Goal: Information Seeking & Learning: Learn about a topic

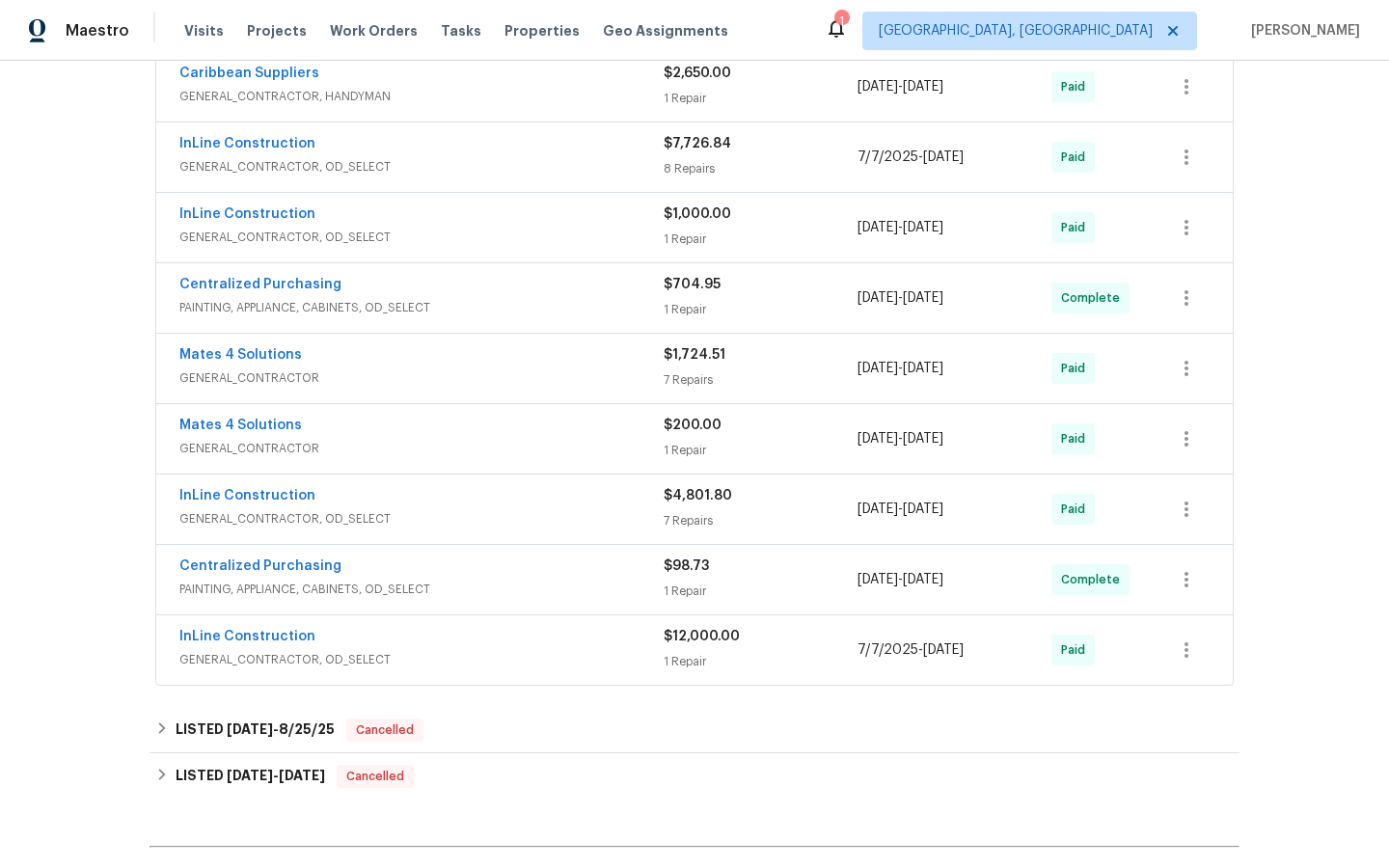
scroll to position [674, 0]
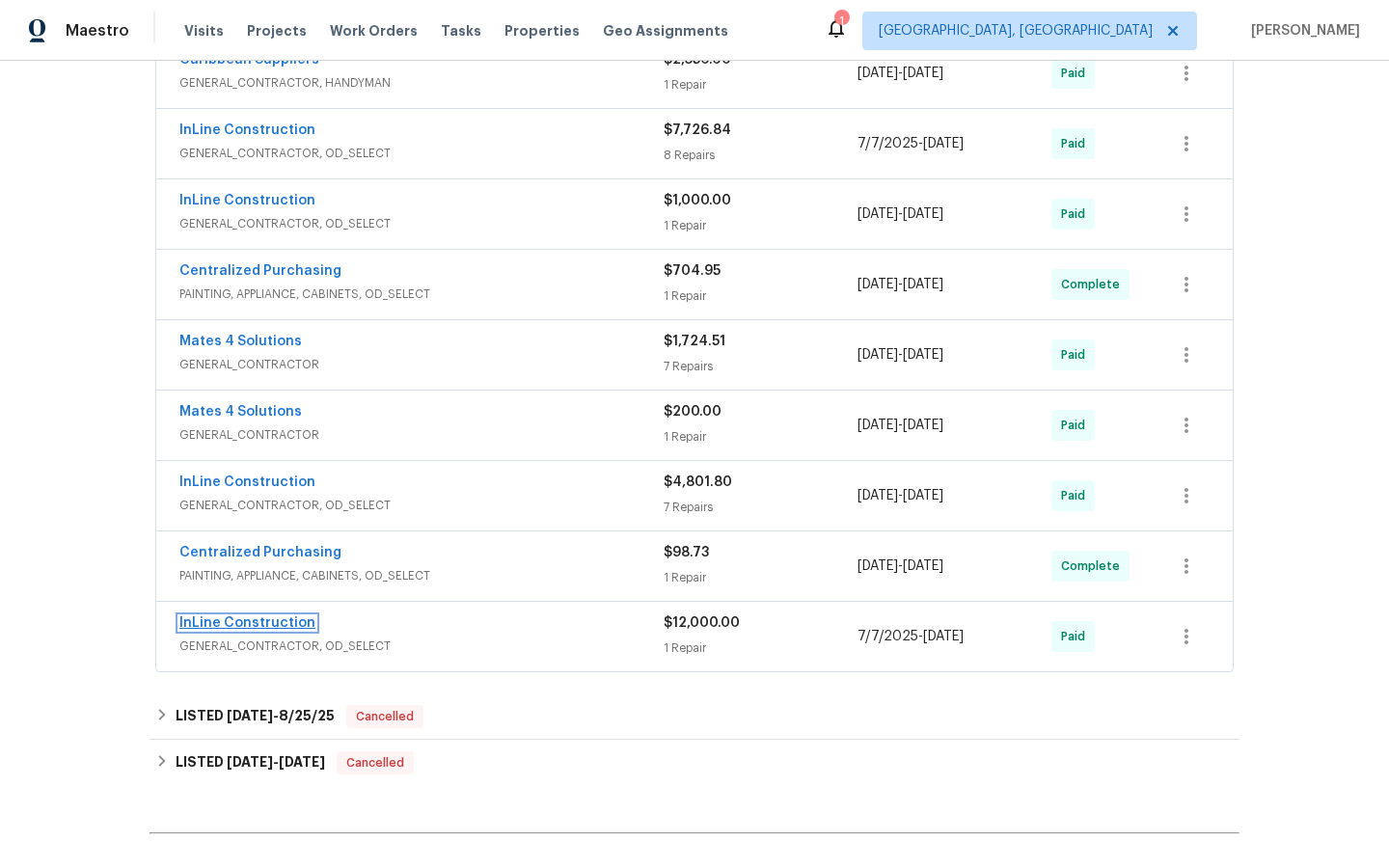
click at [258, 622] on link "InLine Construction" at bounding box center [247, 623] width 136 height 14
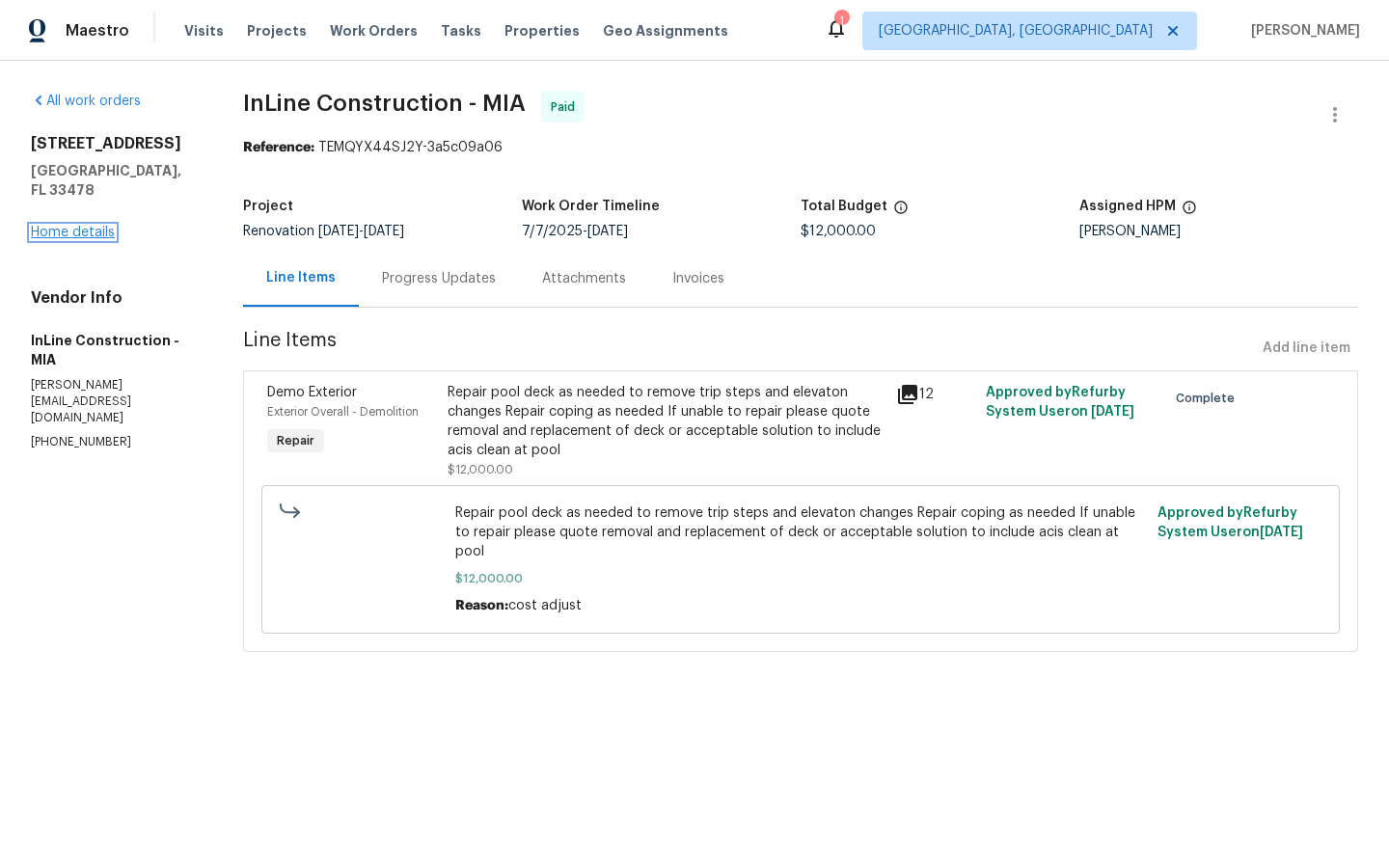
click at [76, 225] on link "Home details" at bounding box center [72, 232] width 84 height 14
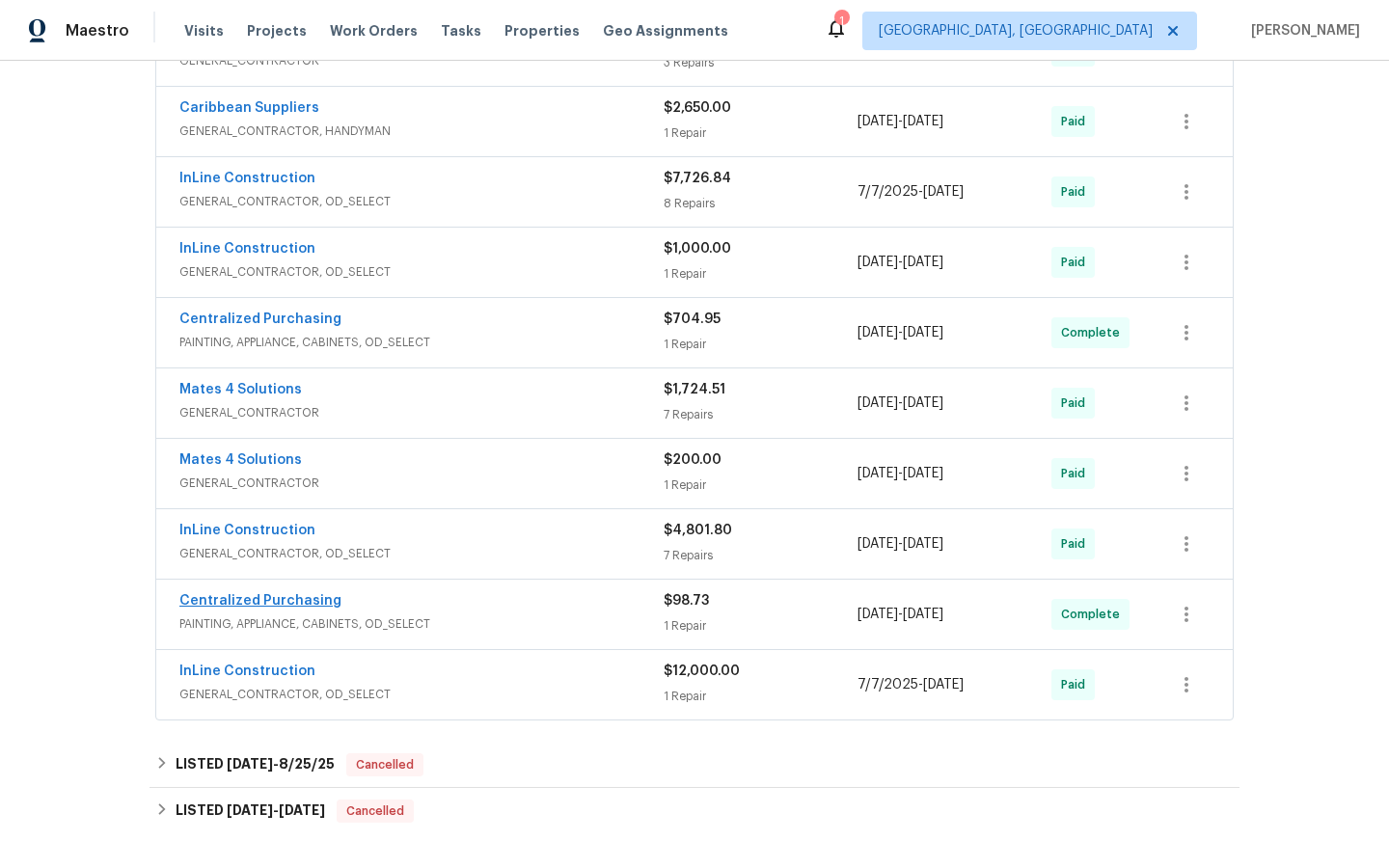
scroll to position [637, 0]
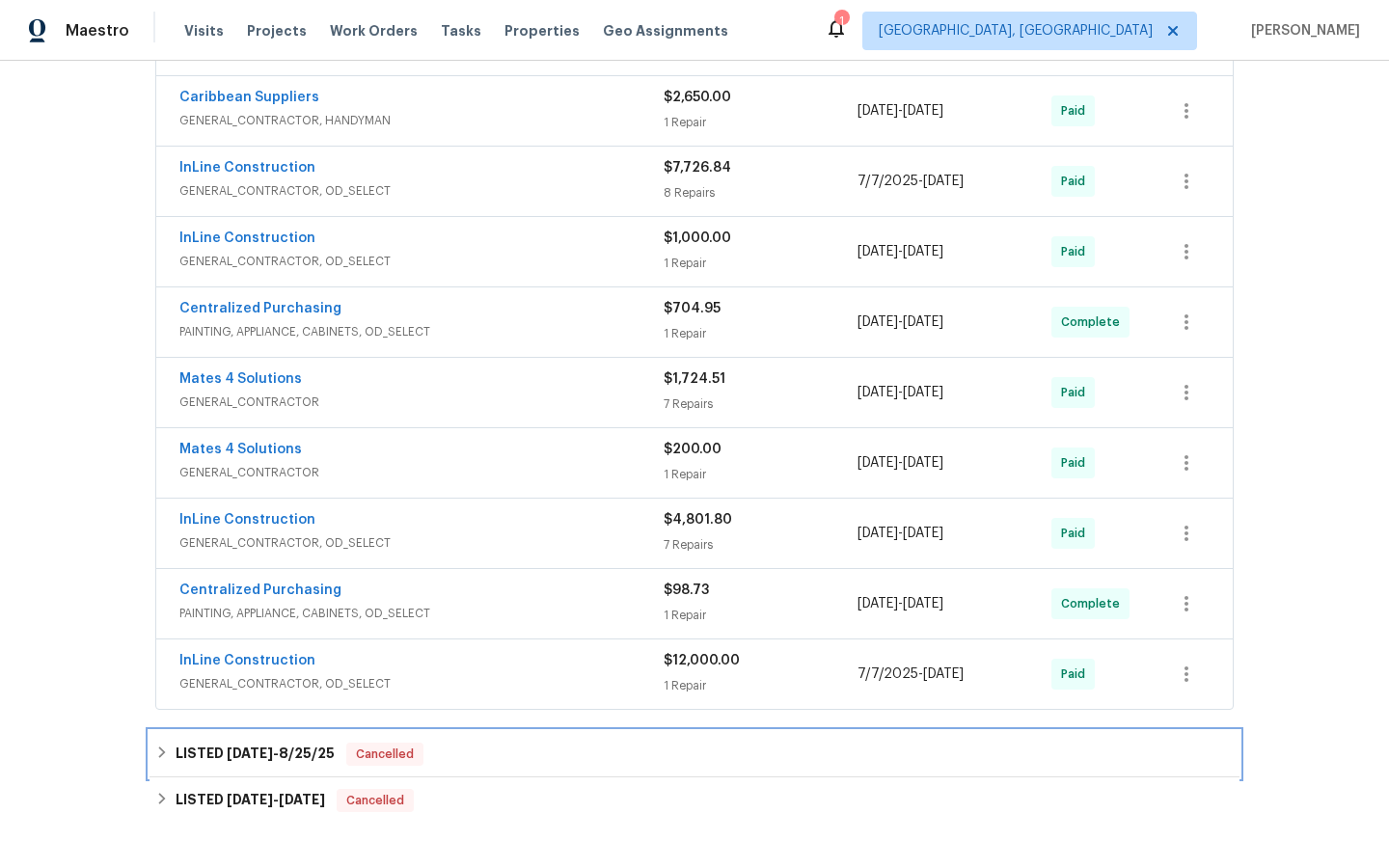
click at [257, 752] on span "[DATE]" at bounding box center [249, 753] width 46 height 14
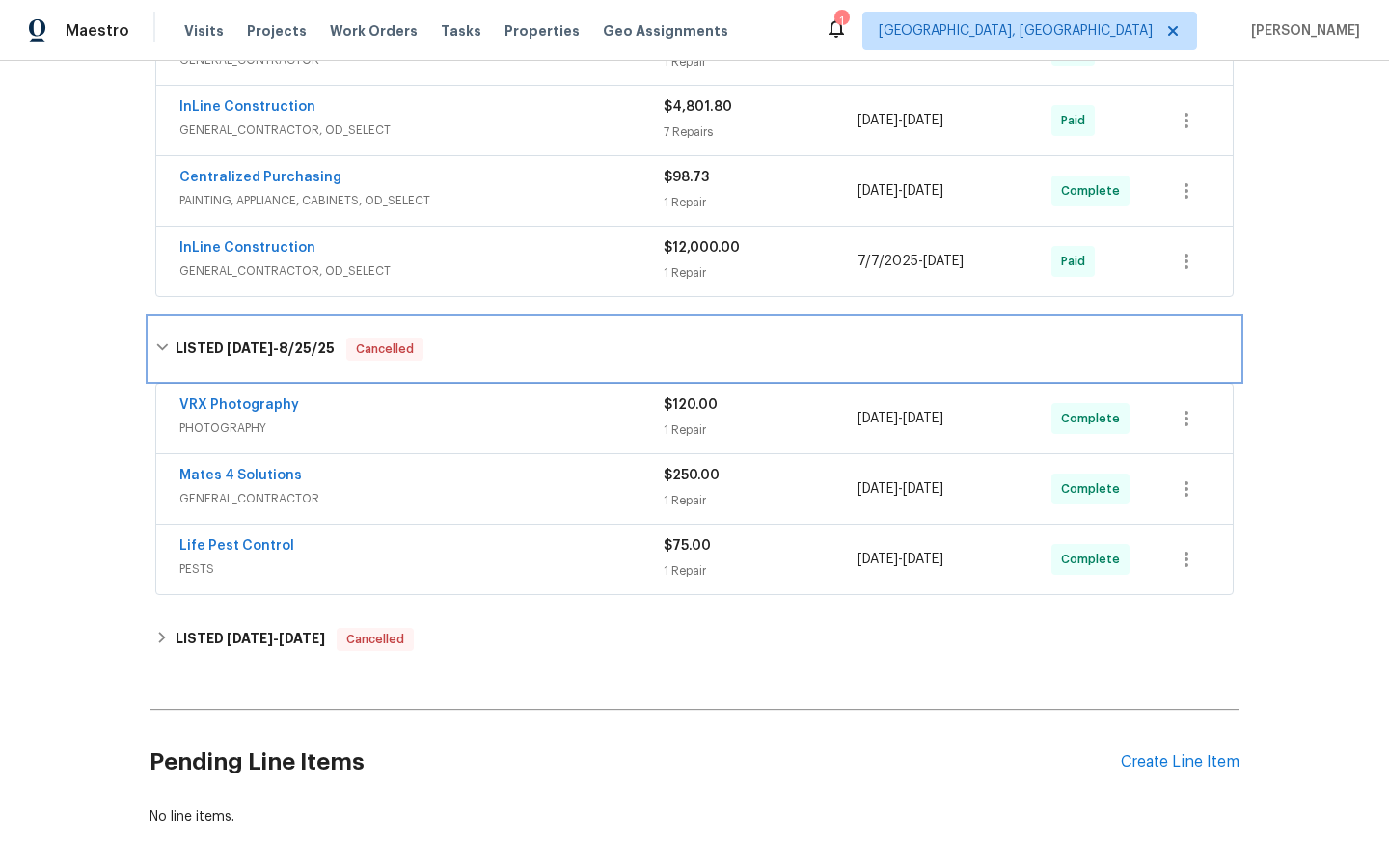
scroll to position [1052, 0]
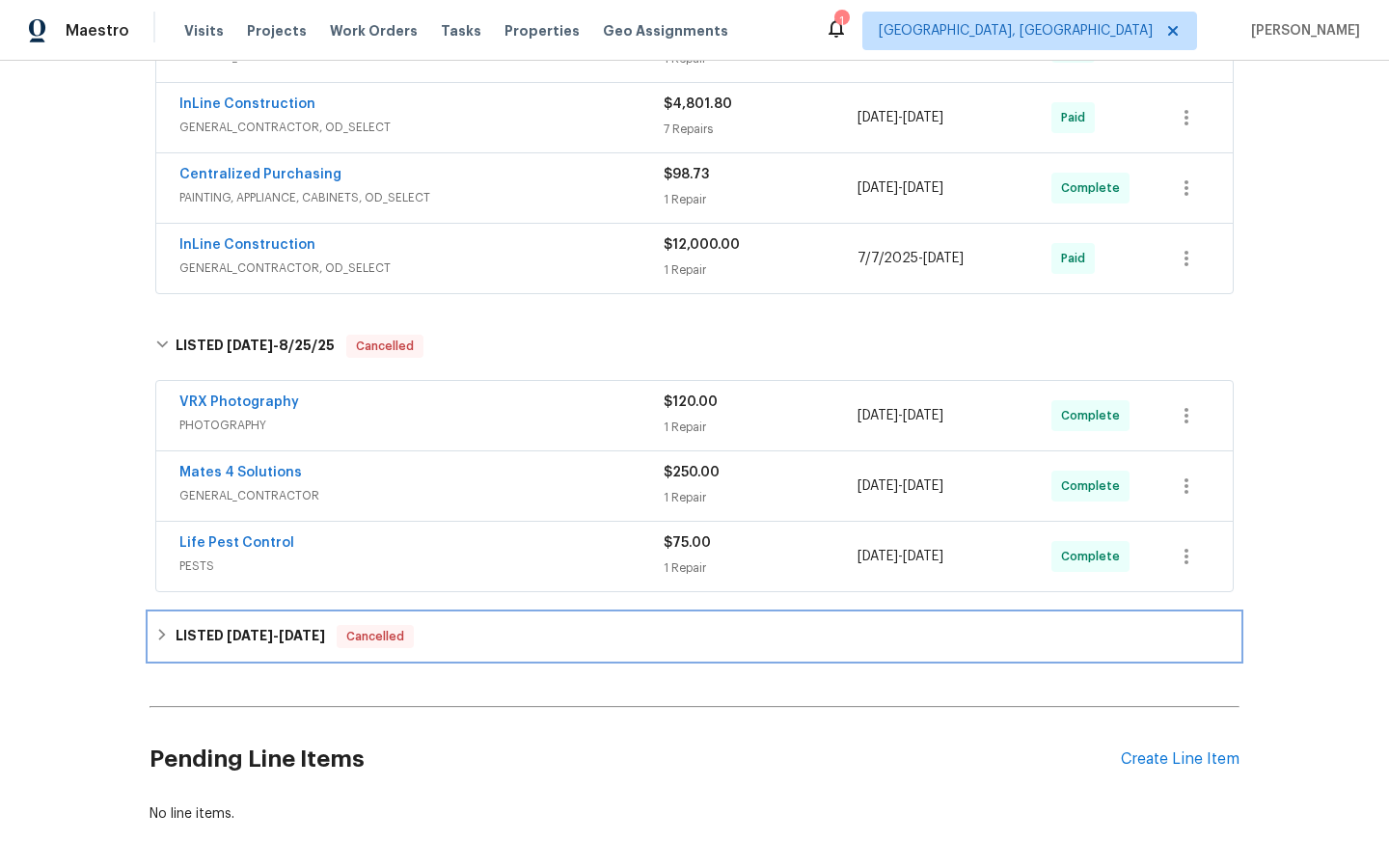
click at [255, 633] on span "[DATE]" at bounding box center [249, 636] width 46 height 14
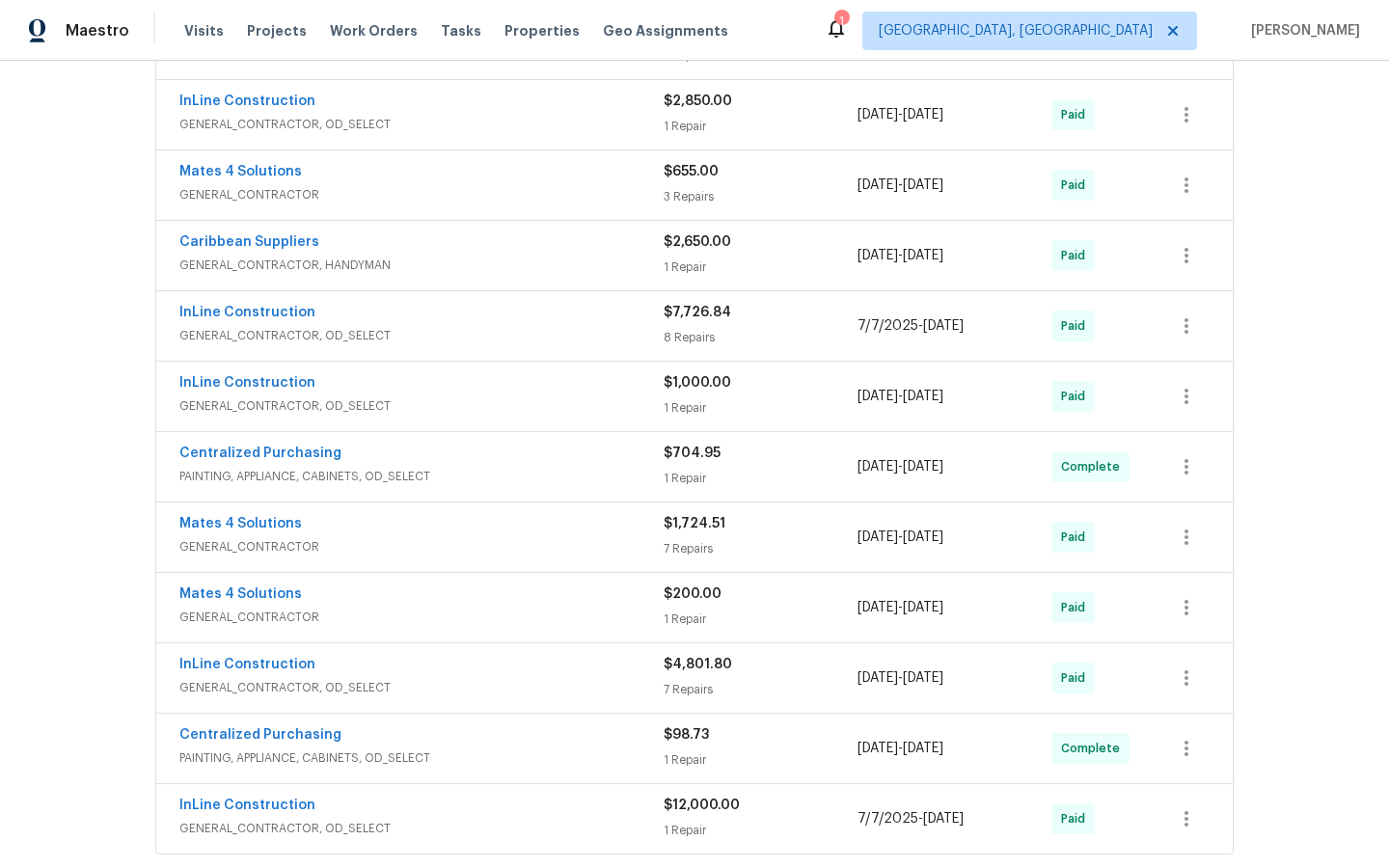
scroll to position [489, 0]
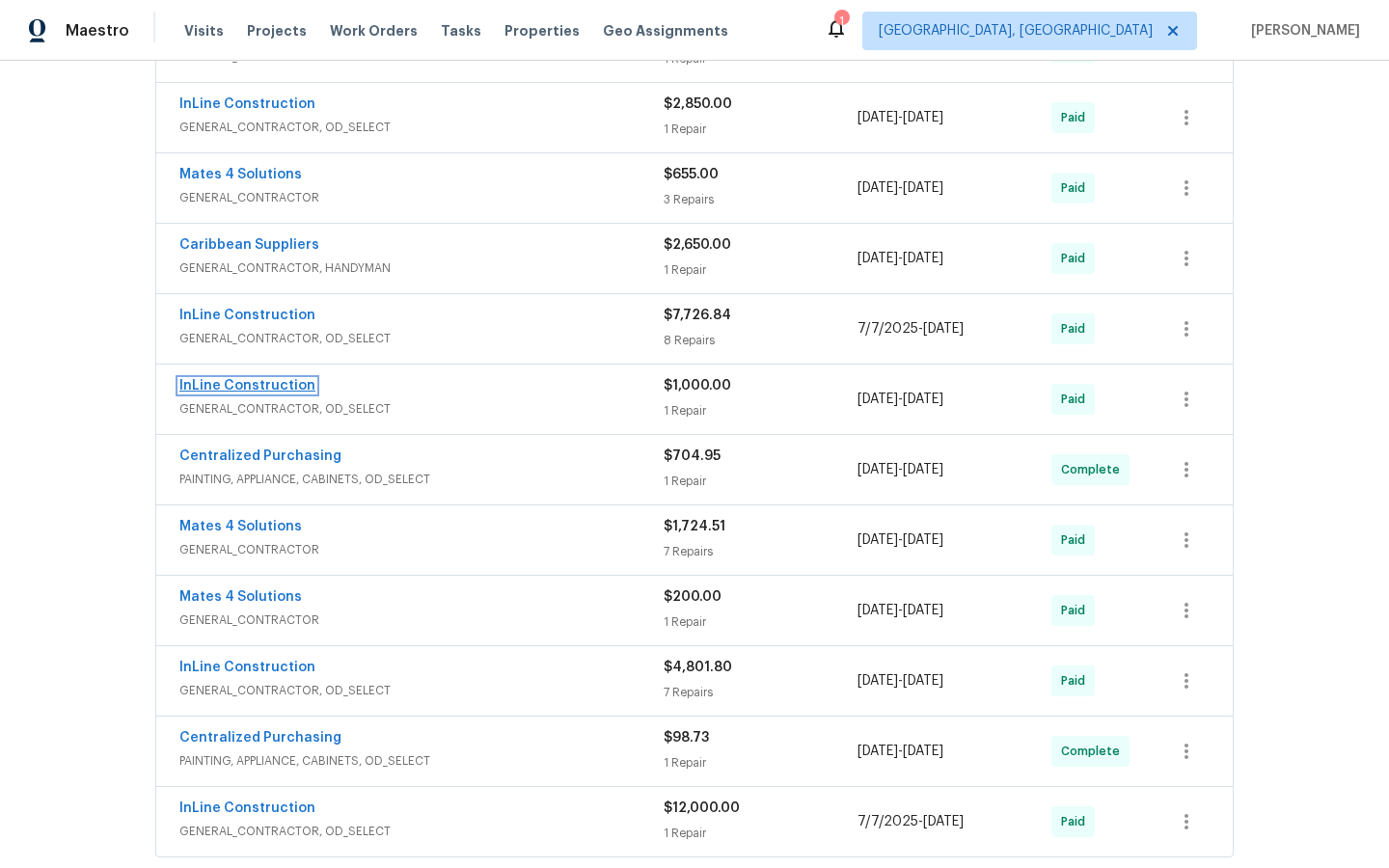
click at [238, 386] on link "InLine Construction" at bounding box center [247, 386] width 136 height 14
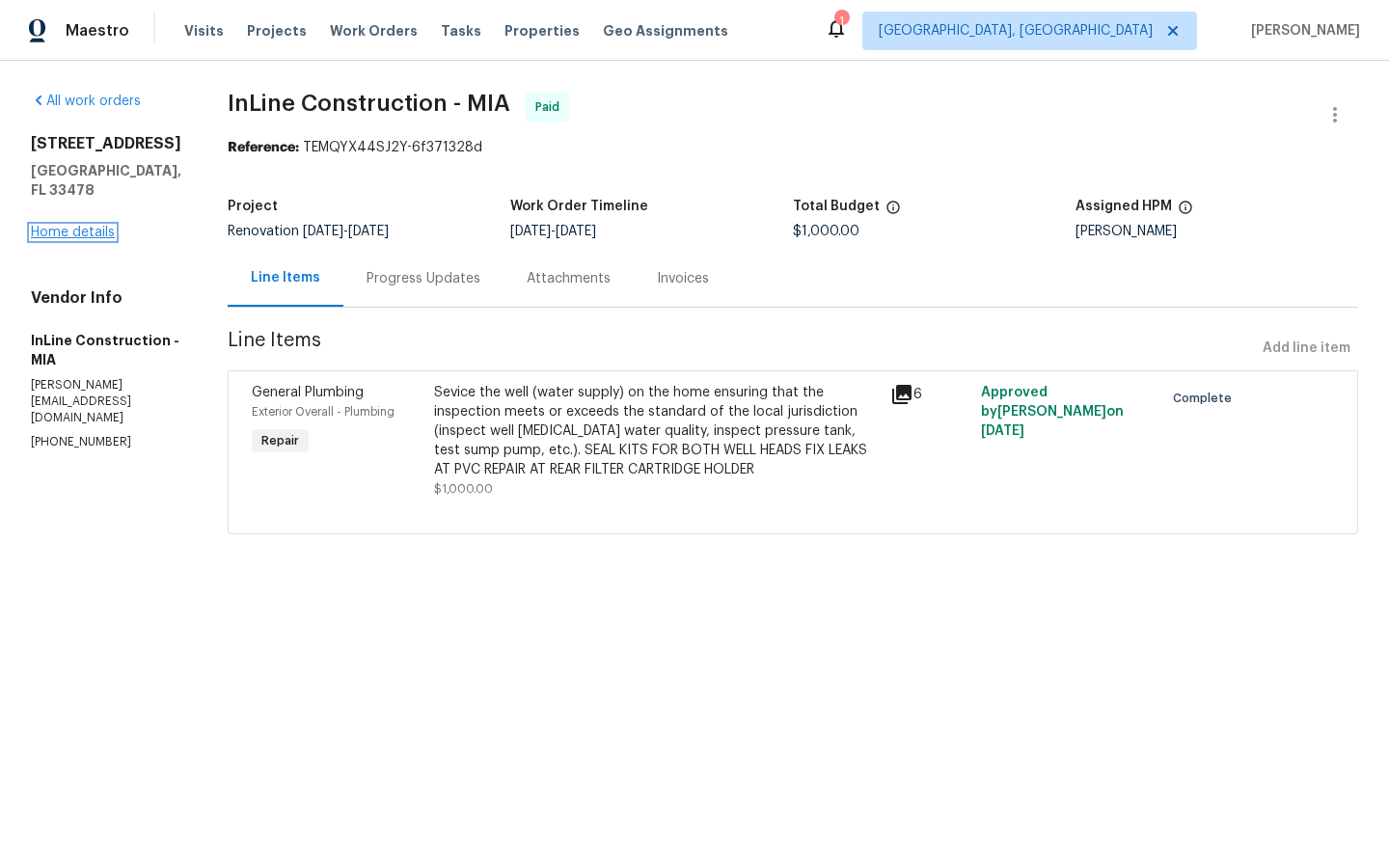
click at [65, 225] on link "Home details" at bounding box center [72, 232] width 84 height 14
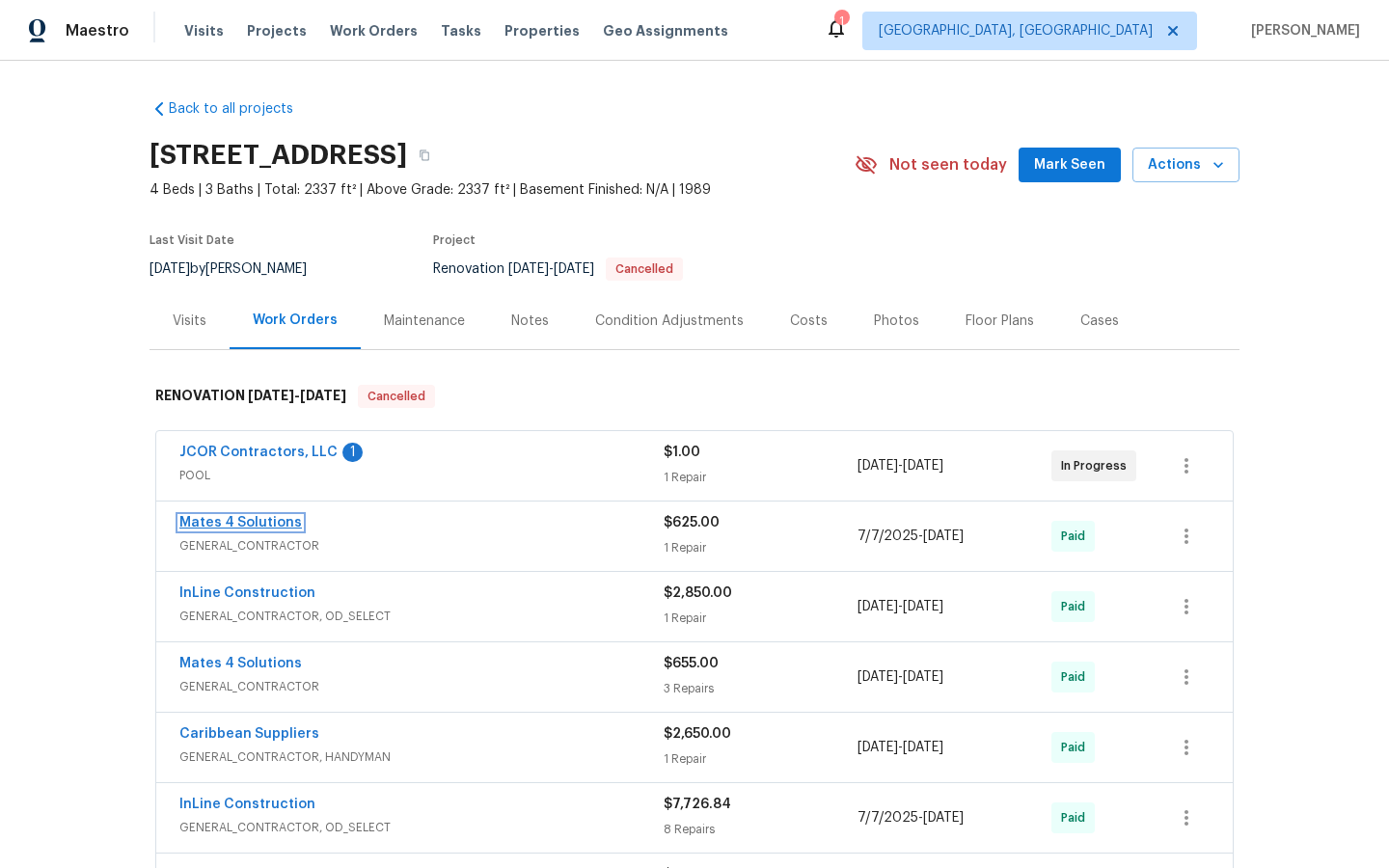
click at [245, 516] on link "Mates 4 Solutions" at bounding box center [240, 523] width 122 height 14
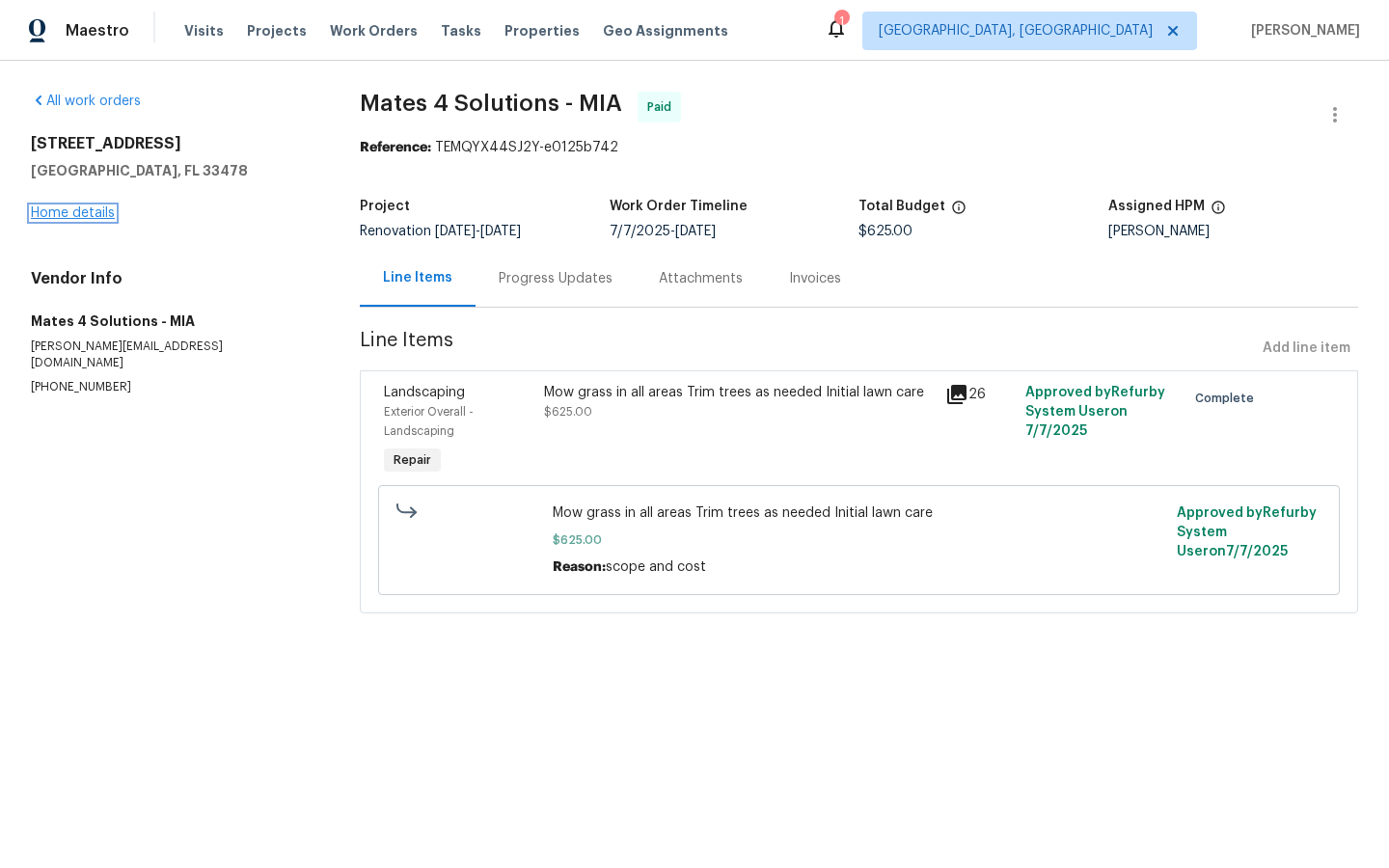
click at [66, 213] on link "Home details" at bounding box center [72, 214] width 84 height 14
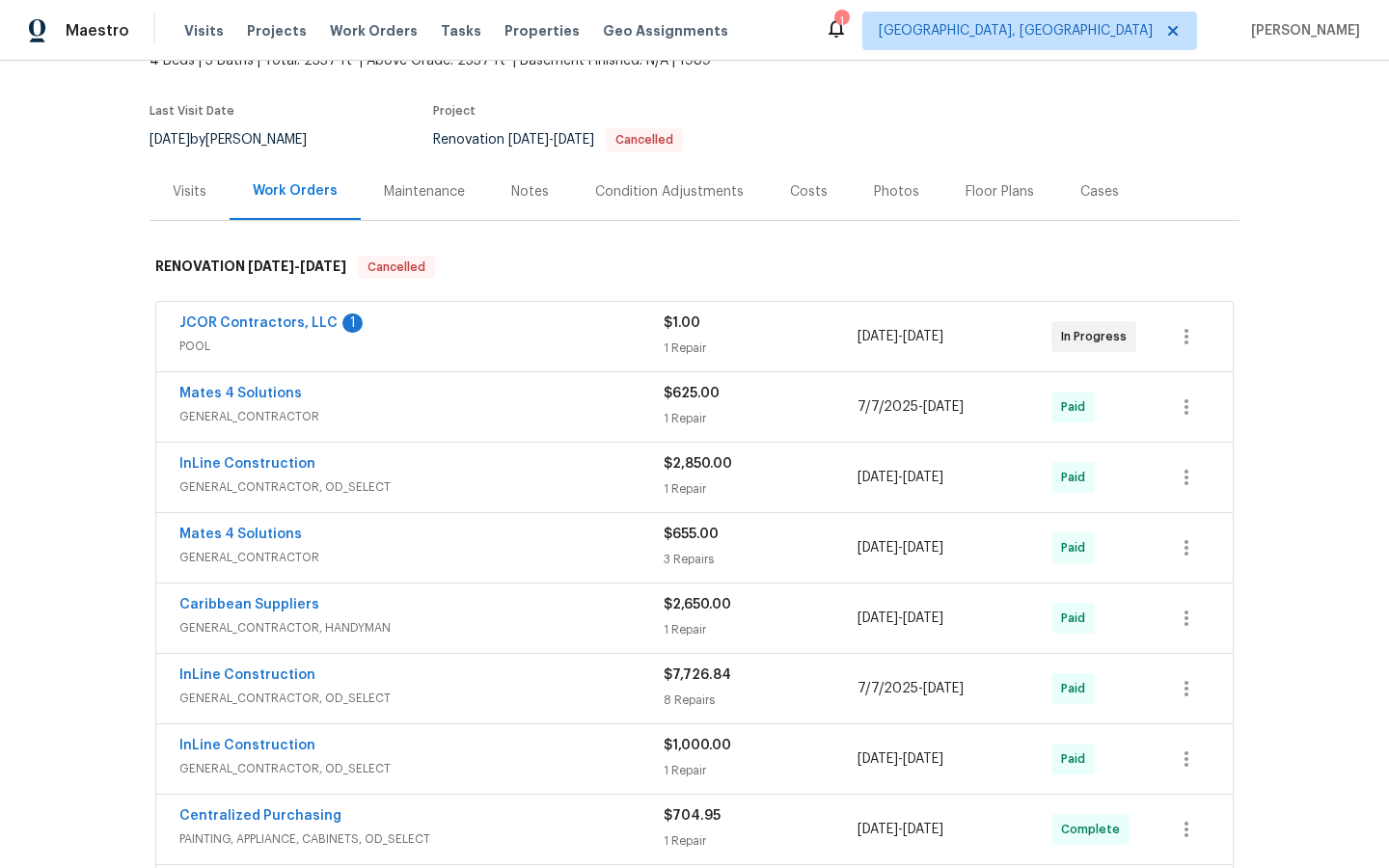
scroll to position [147, 0]
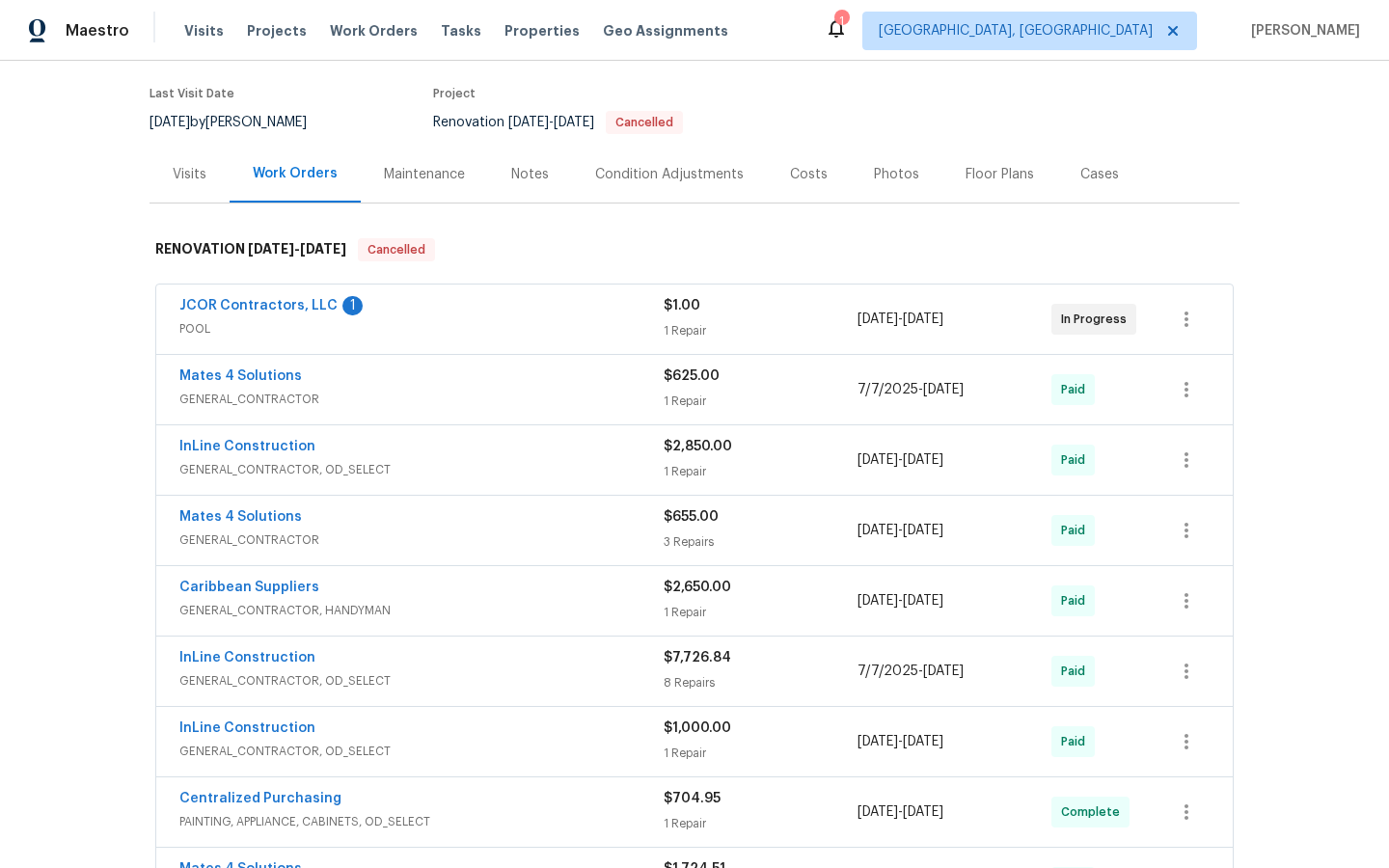
click at [223, 453] on span "InLine Construction" at bounding box center [247, 447] width 136 height 20
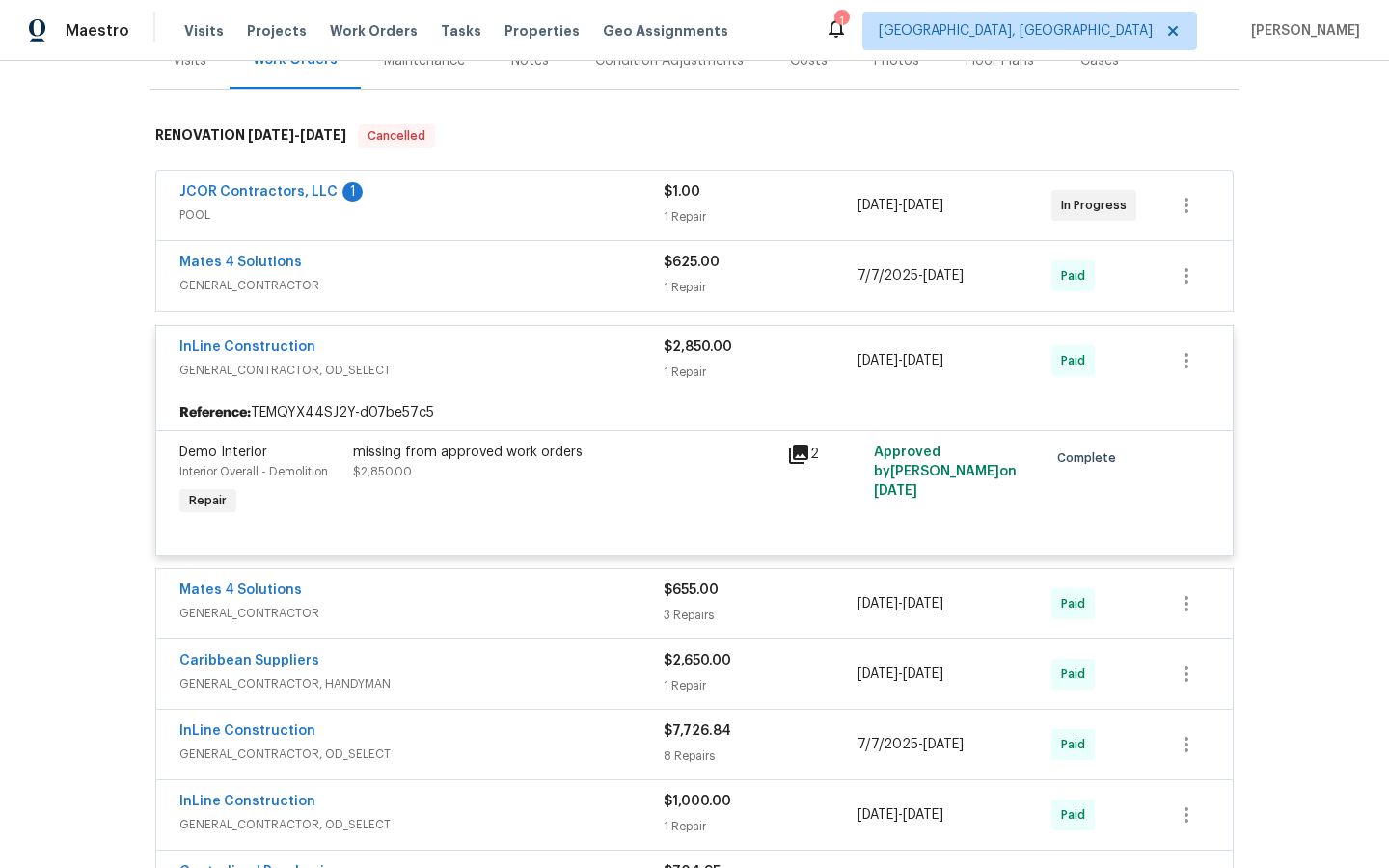
scroll to position [261, 0]
click at [255, 585] on link "Mates 4 Solutions" at bounding box center [240, 589] width 122 height 14
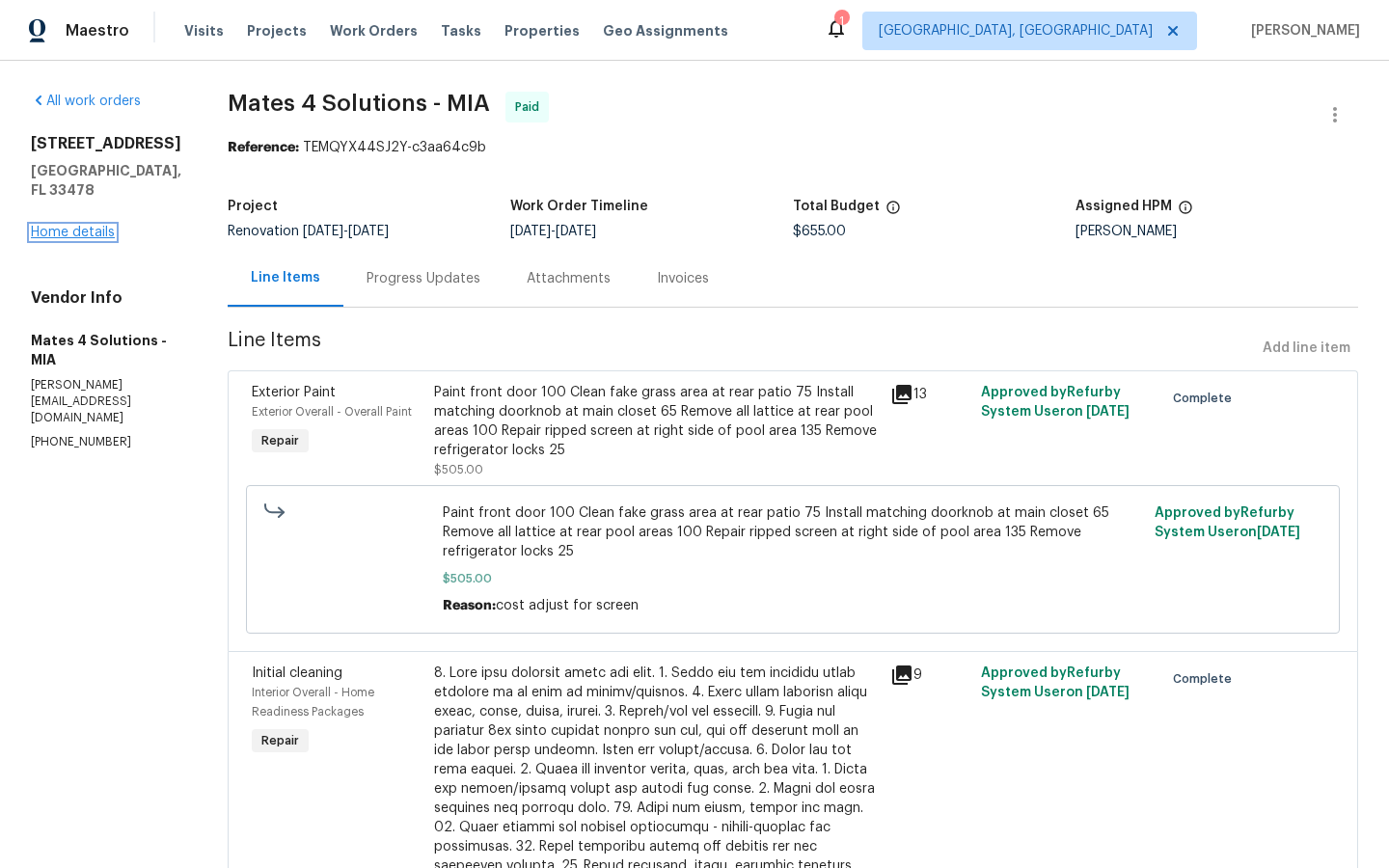
click at [62, 225] on link "Home details" at bounding box center [72, 232] width 84 height 14
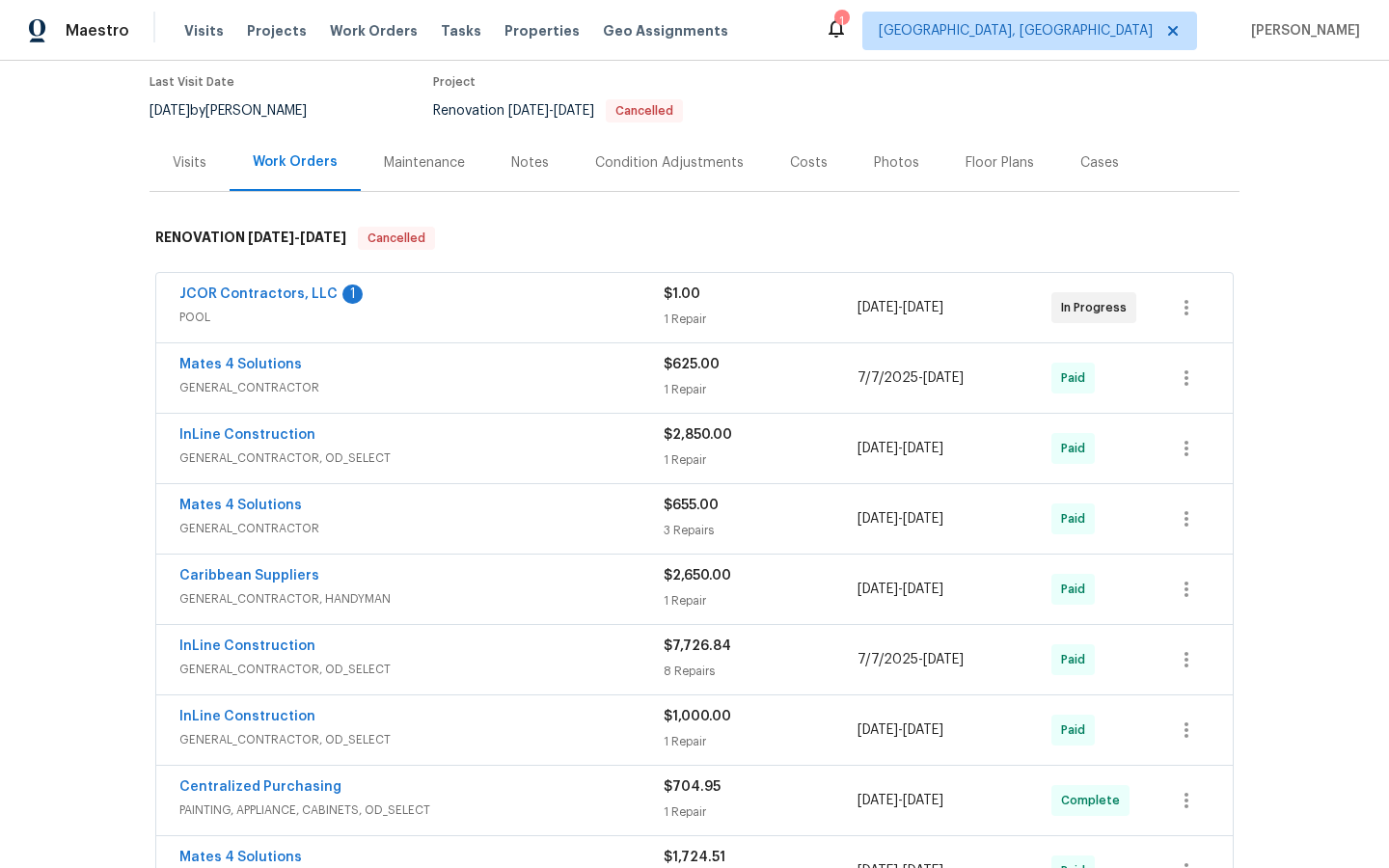
scroll to position [164, 0]
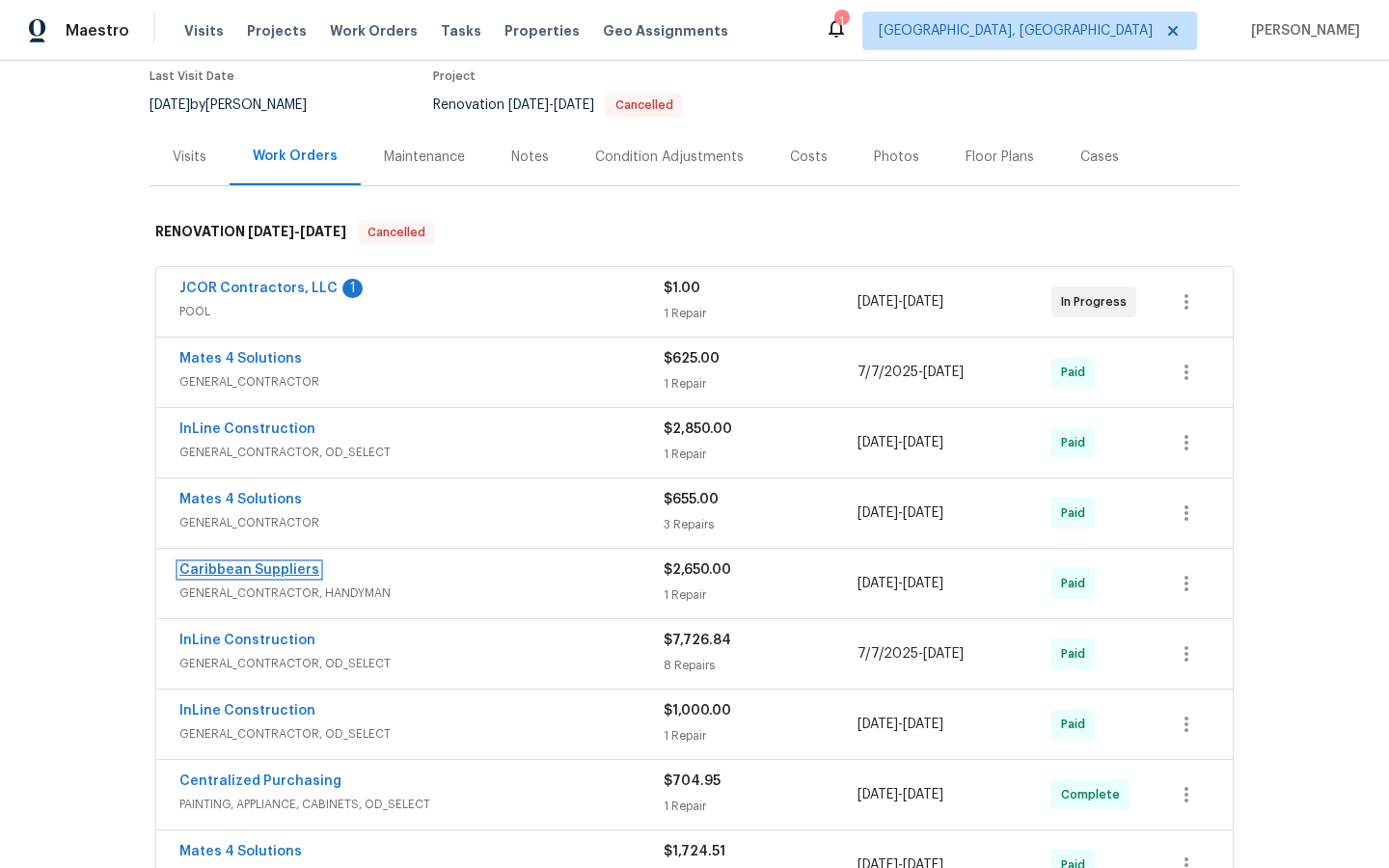
click at [233, 574] on link "Caribbean Suppliers" at bounding box center [249, 570] width 140 height 14
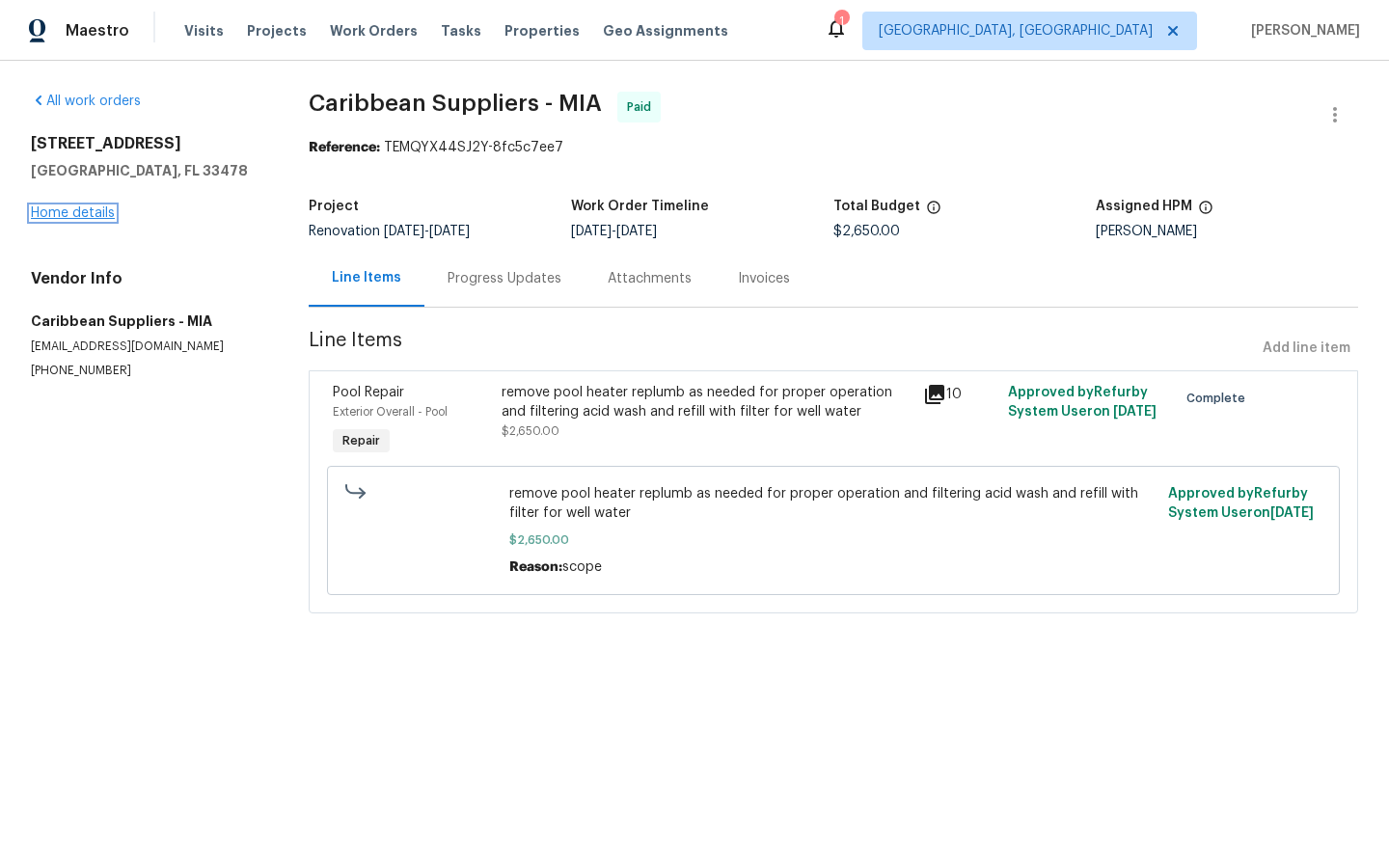
click at [59, 208] on link "Home details" at bounding box center [72, 214] width 84 height 14
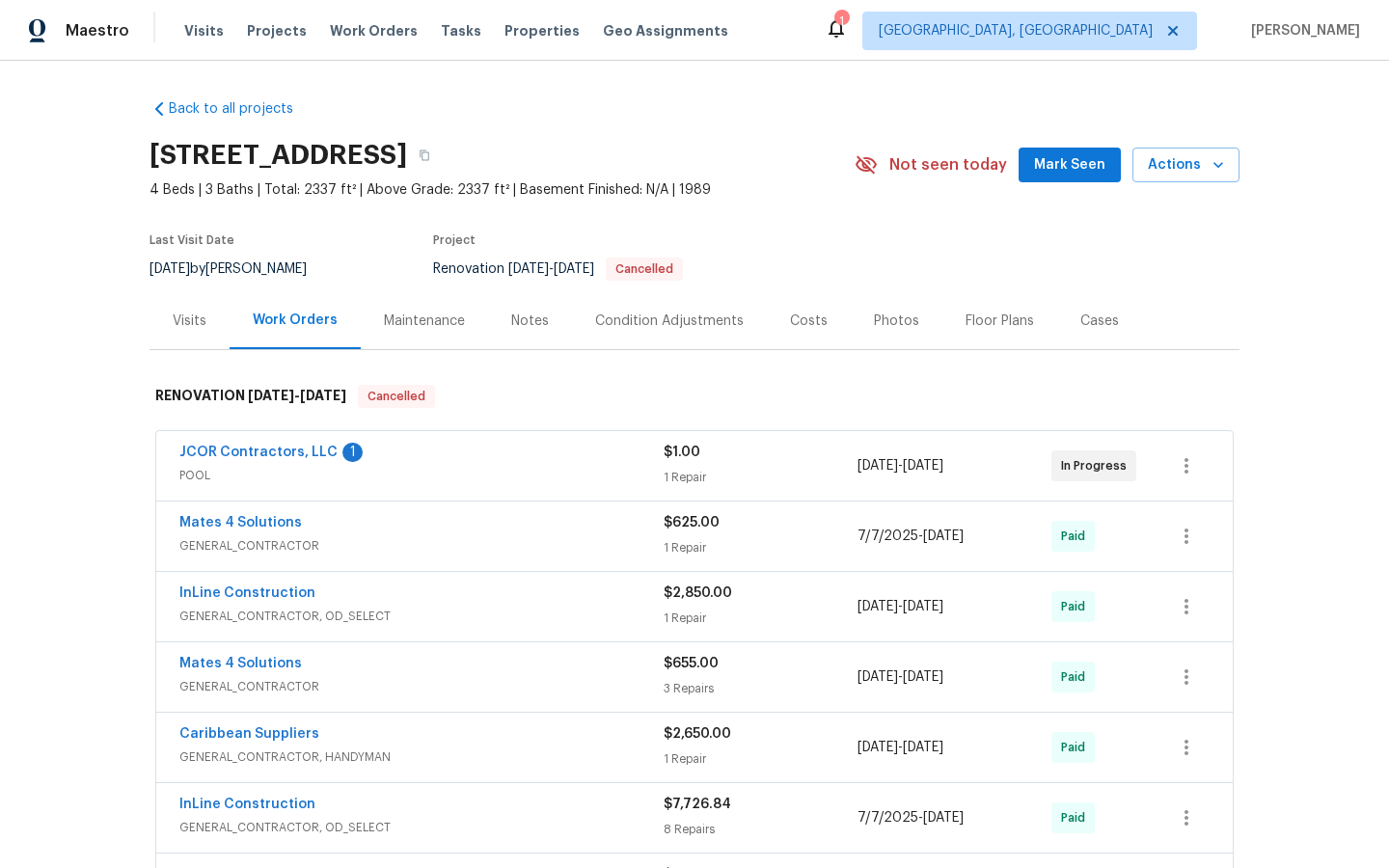
scroll to position [117, 0]
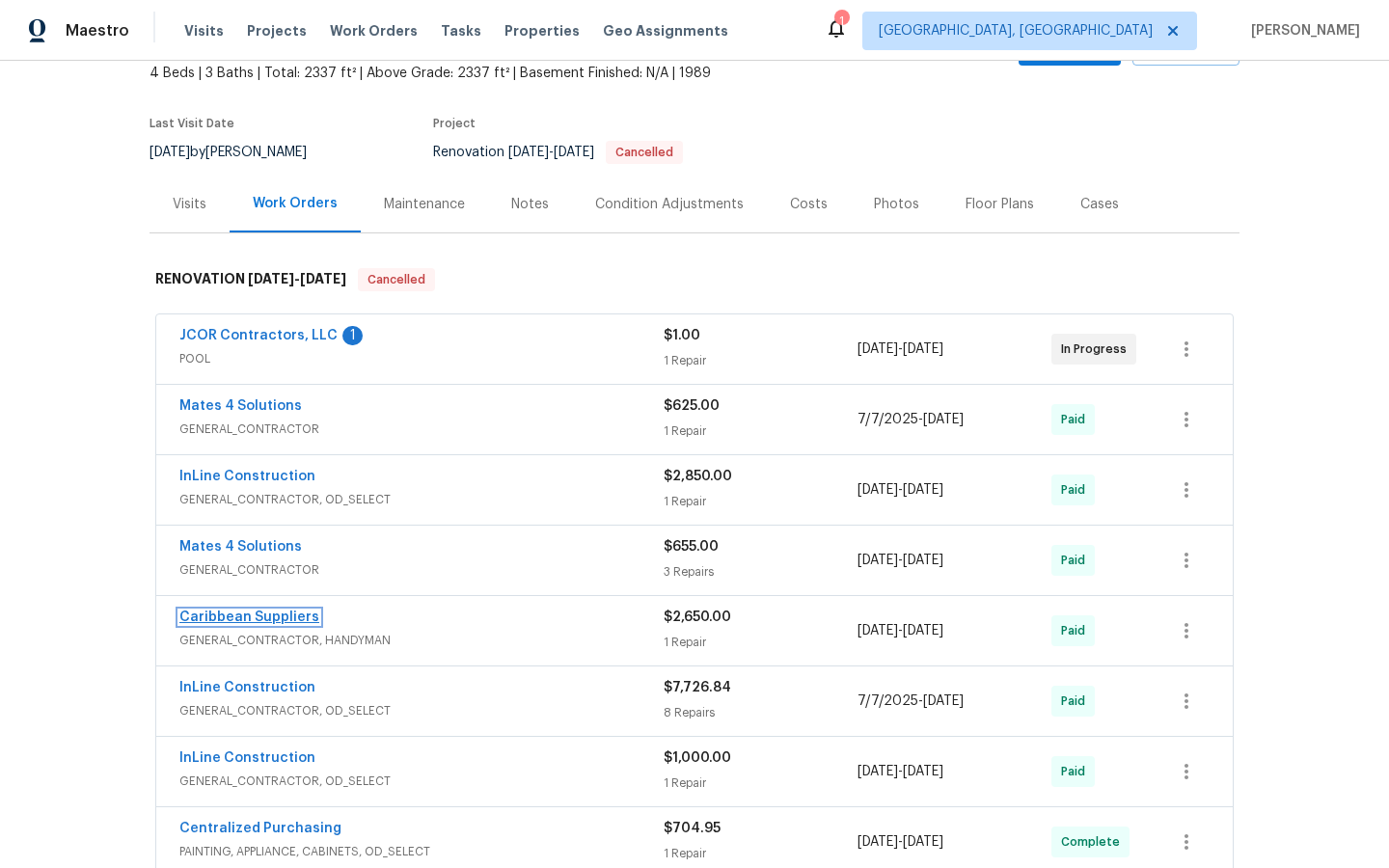
click at [257, 617] on link "Caribbean Suppliers" at bounding box center [249, 617] width 140 height 14
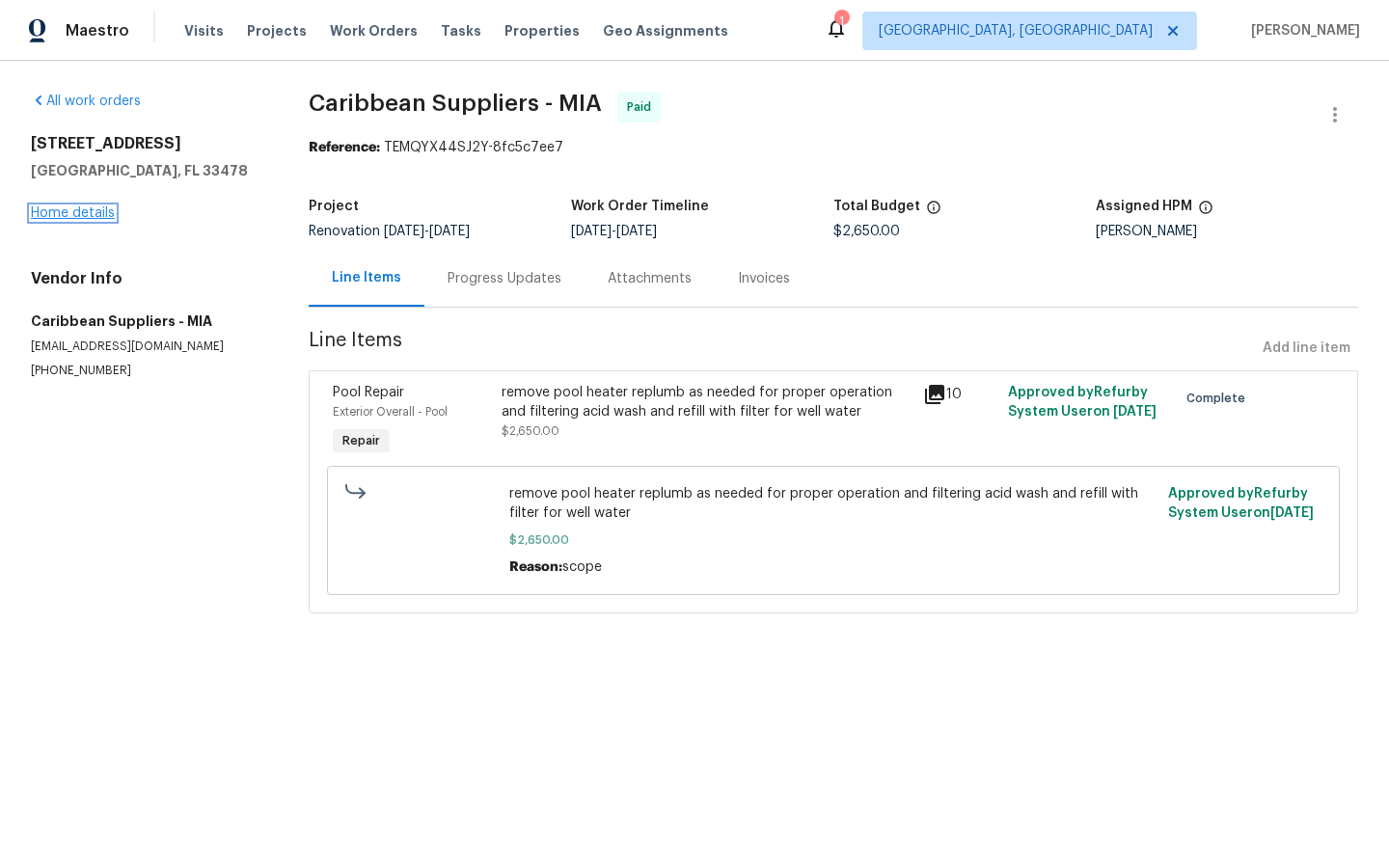
click at [56, 215] on link "Home details" at bounding box center [72, 214] width 84 height 14
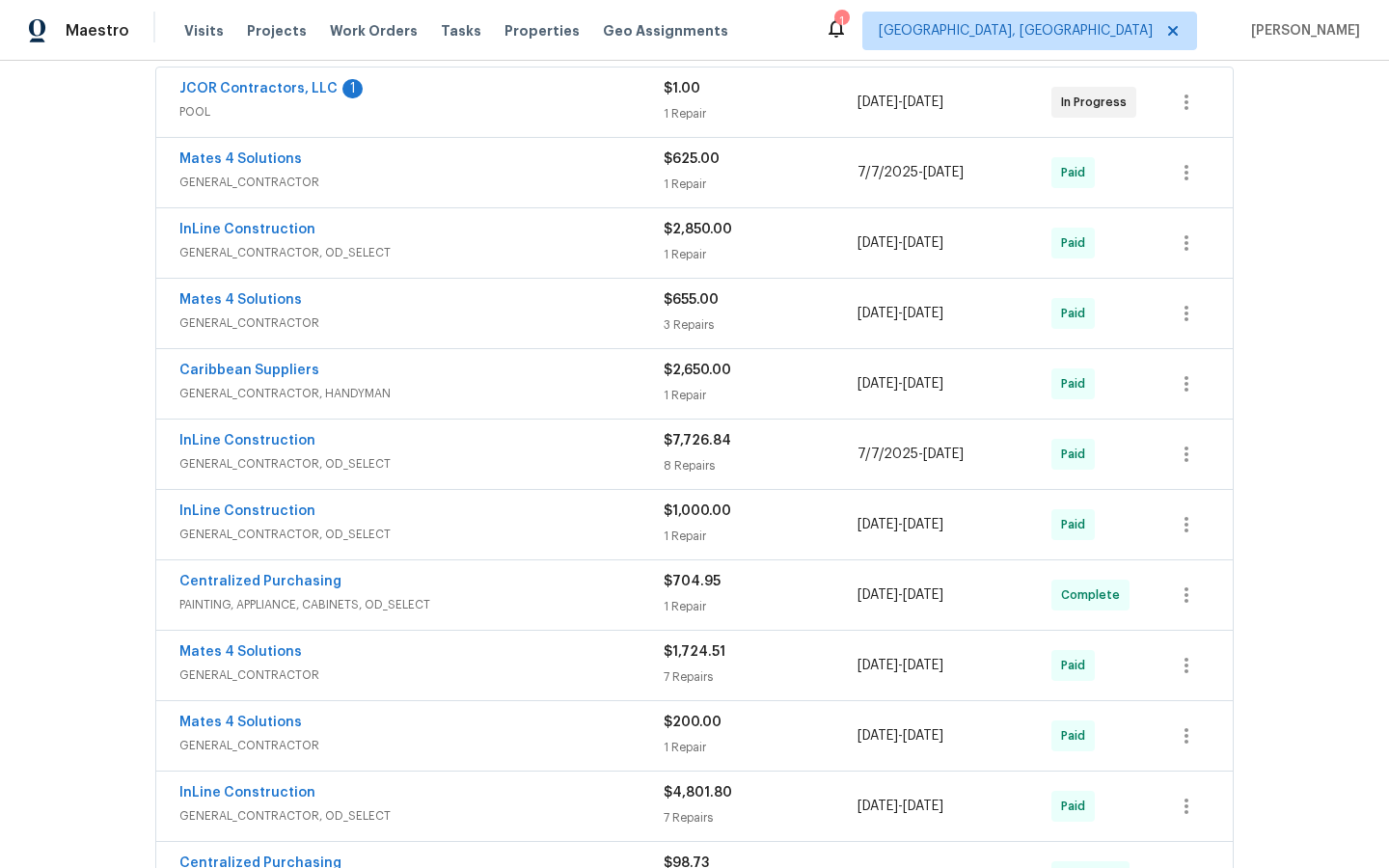
scroll to position [369, 0]
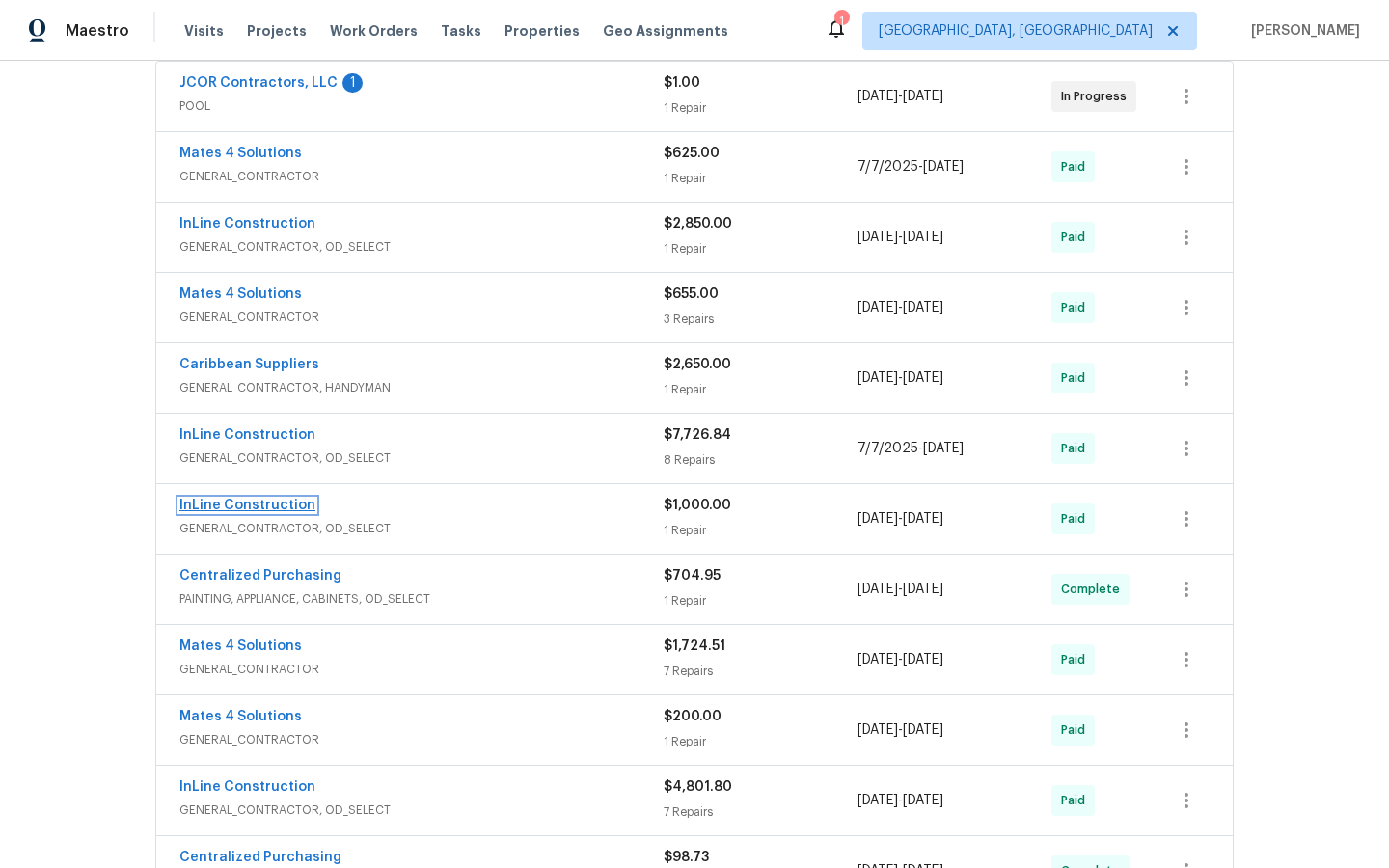
click at [264, 508] on link "InLine Construction" at bounding box center [247, 505] width 136 height 14
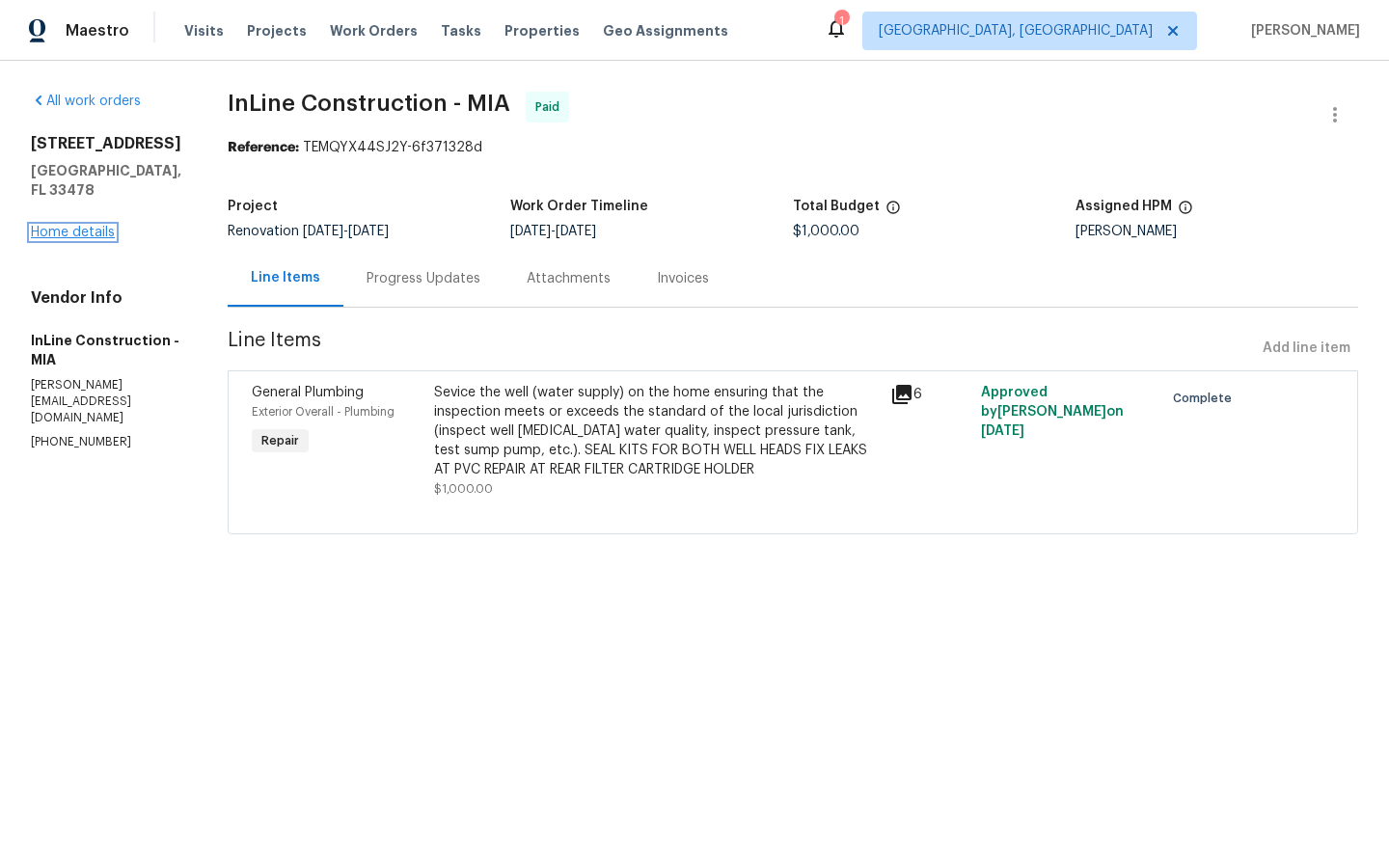
click at [62, 225] on link "Home details" at bounding box center [72, 232] width 84 height 14
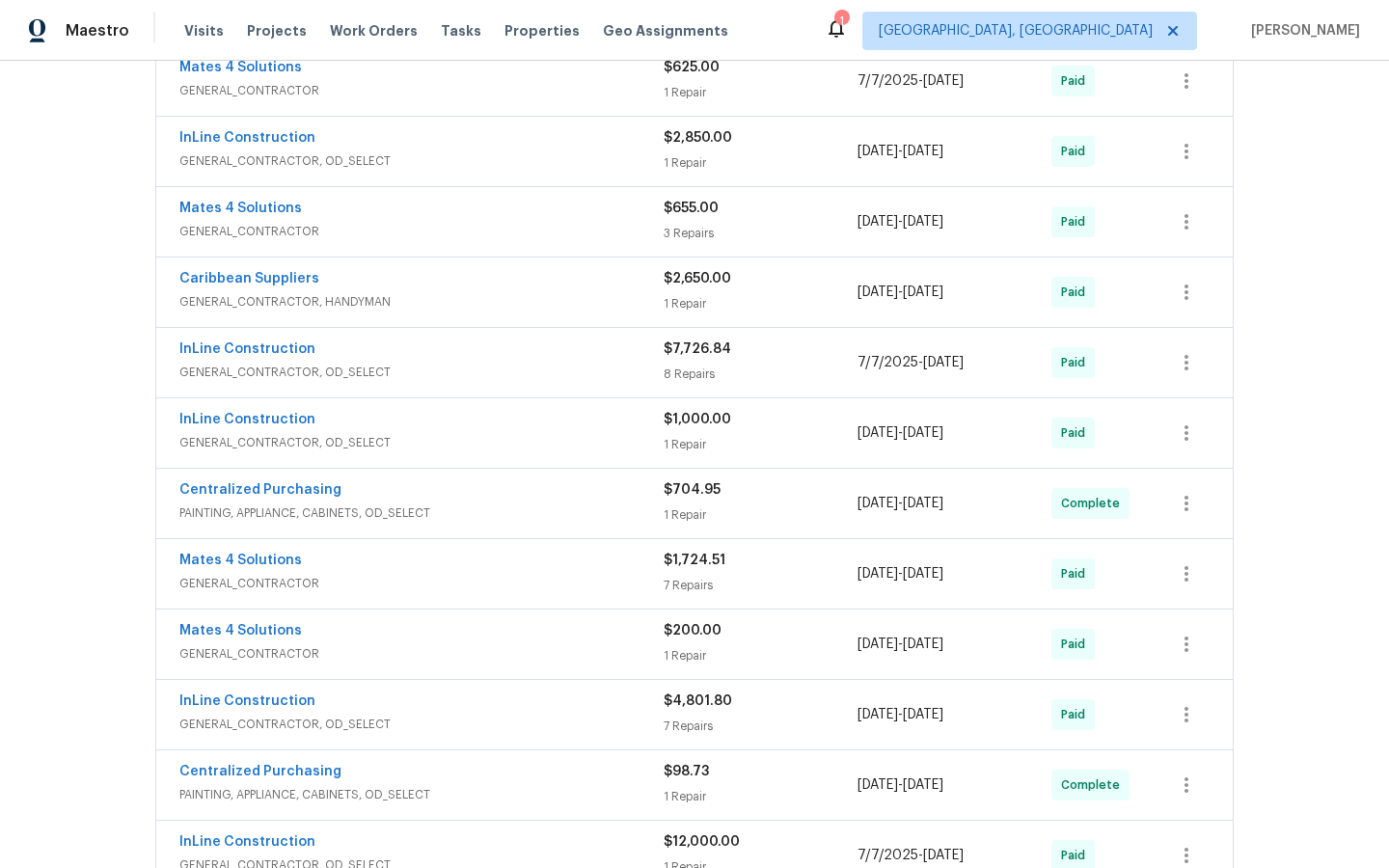
scroll to position [464, 0]
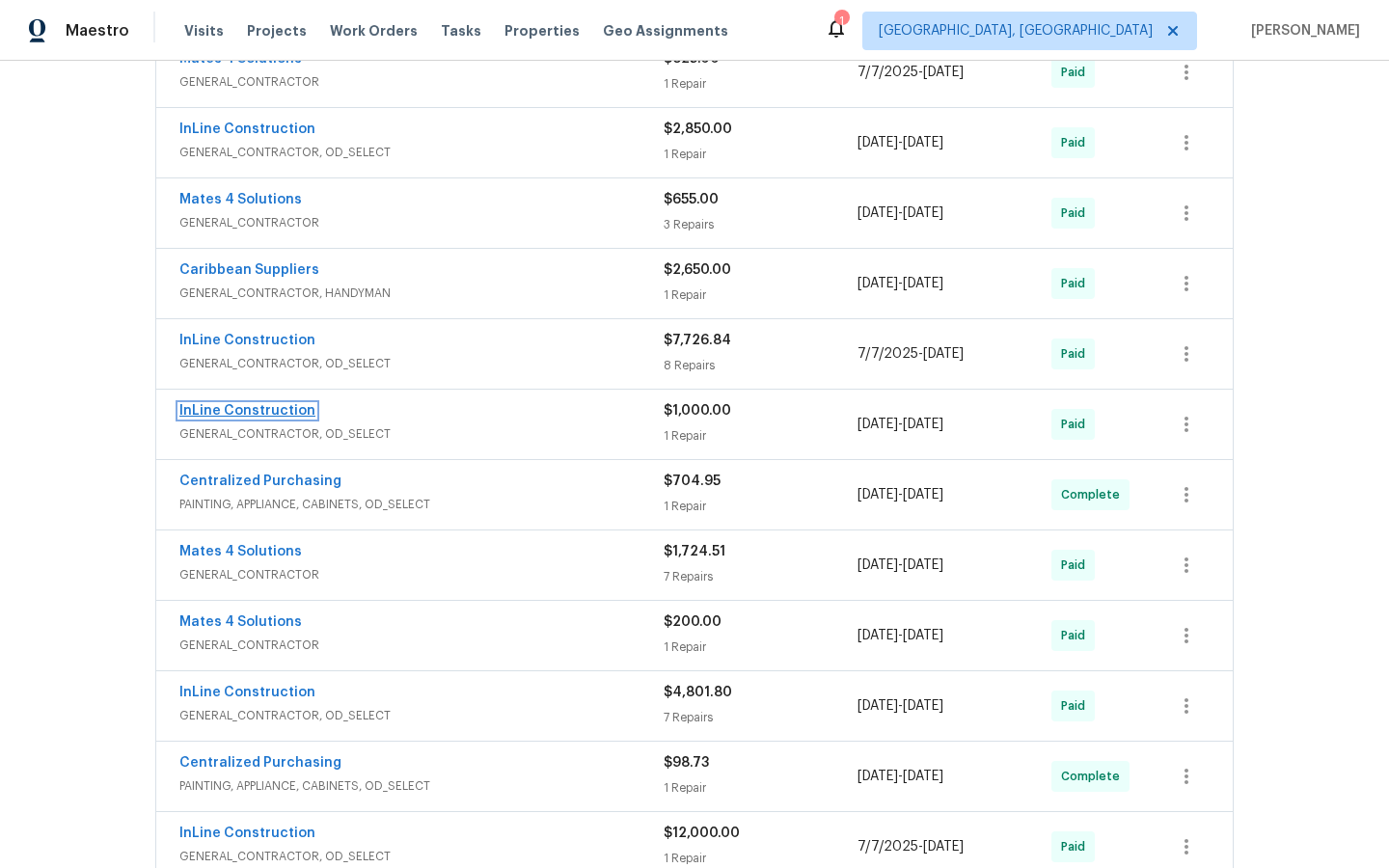
click at [235, 410] on link "InLine Construction" at bounding box center [247, 410] width 136 height 14
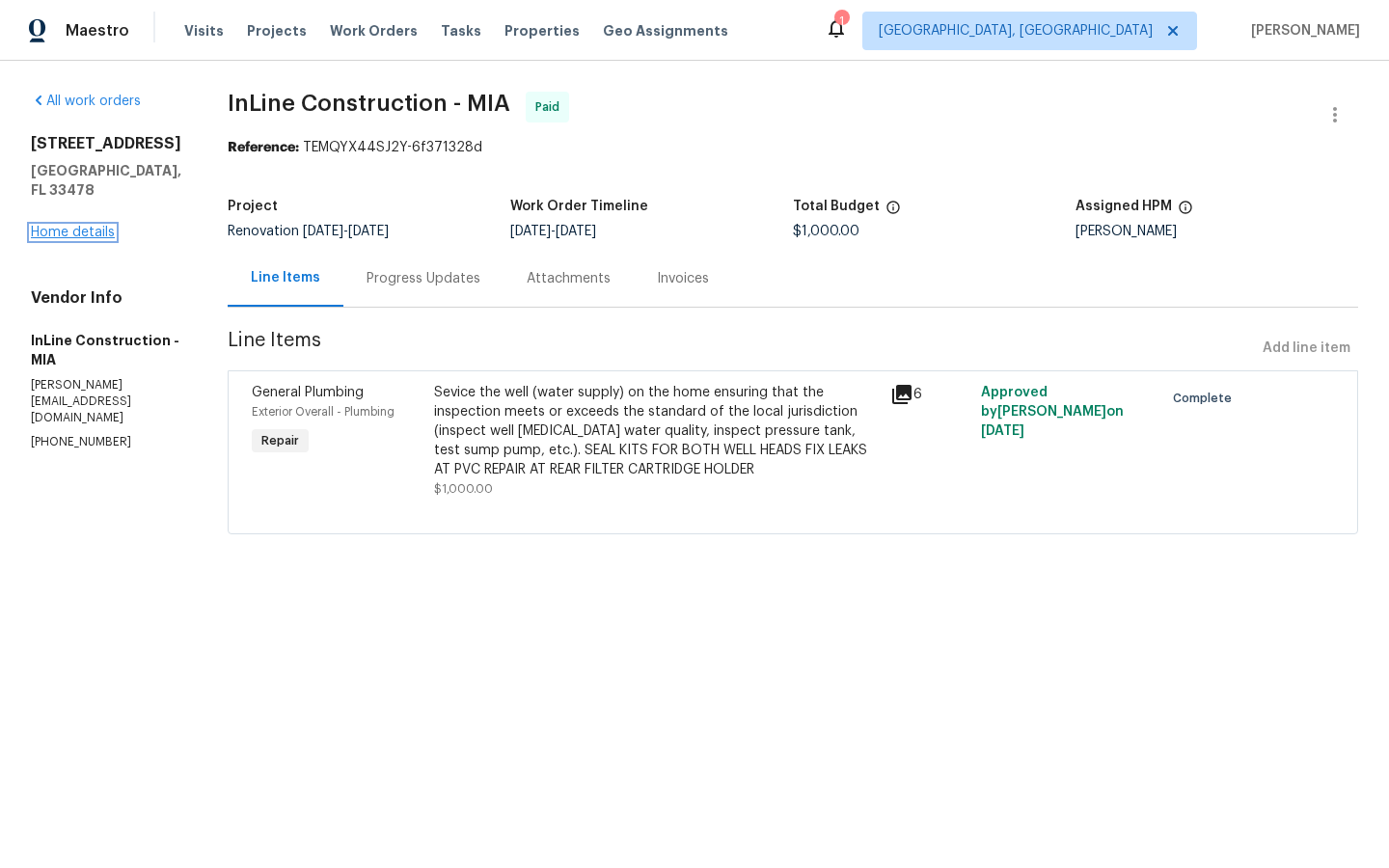
click at [71, 225] on link "Home details" at bounding box center [72, 232] width 84 height 14
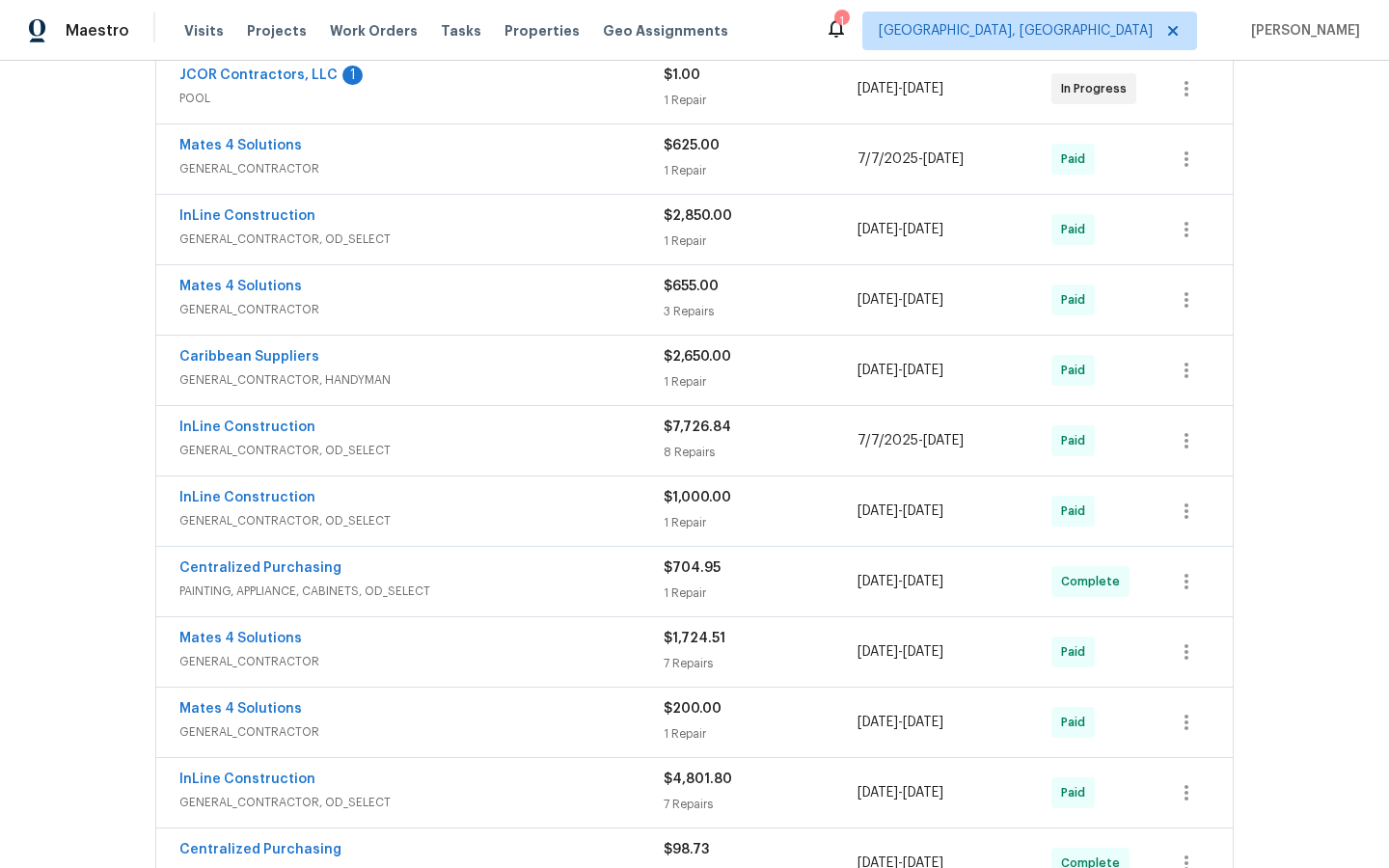
scroll to position [395, 0]
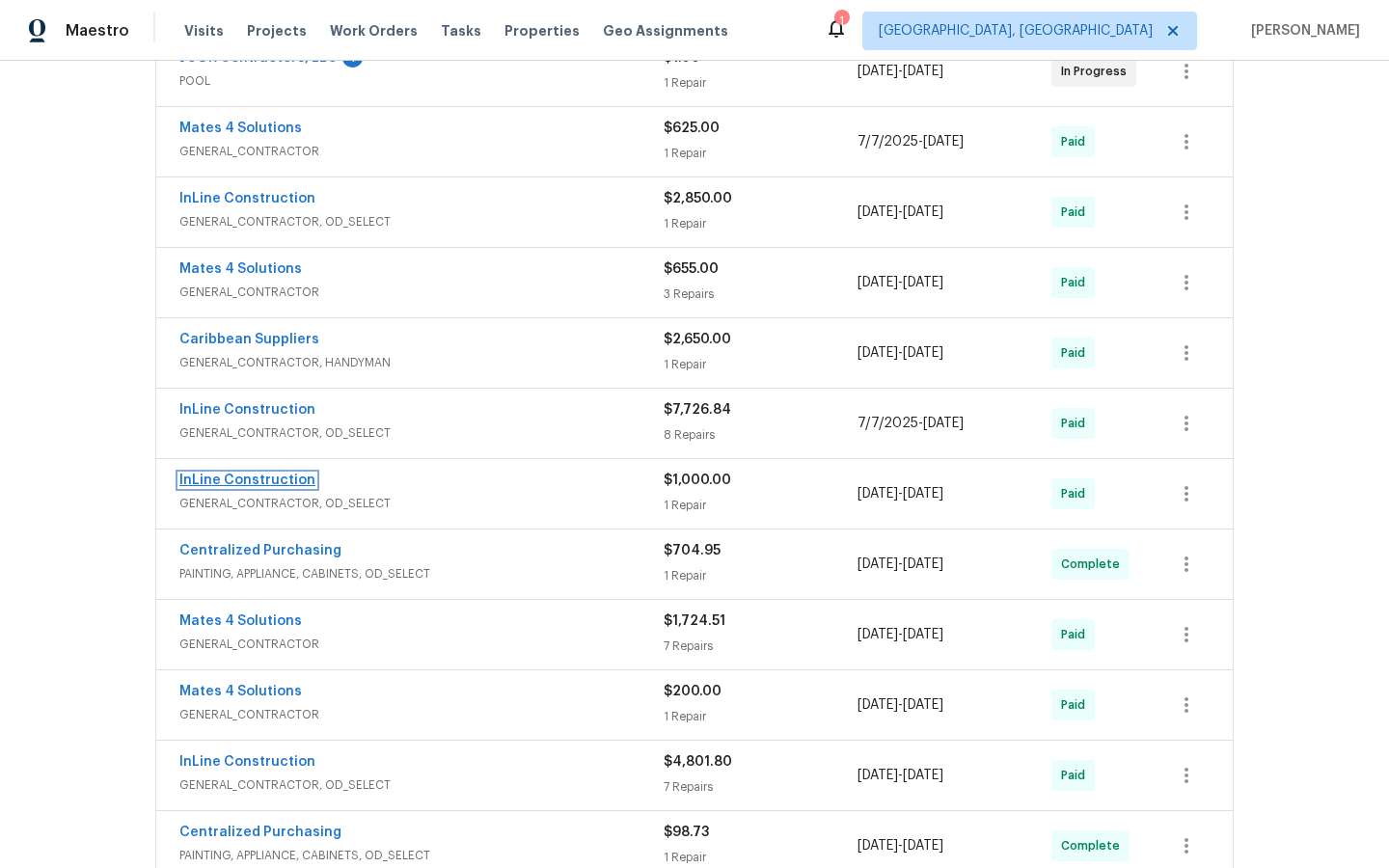
click at [233, 476] on link "InLine Construction" at bounding box center [247, 480] width 136 height 14
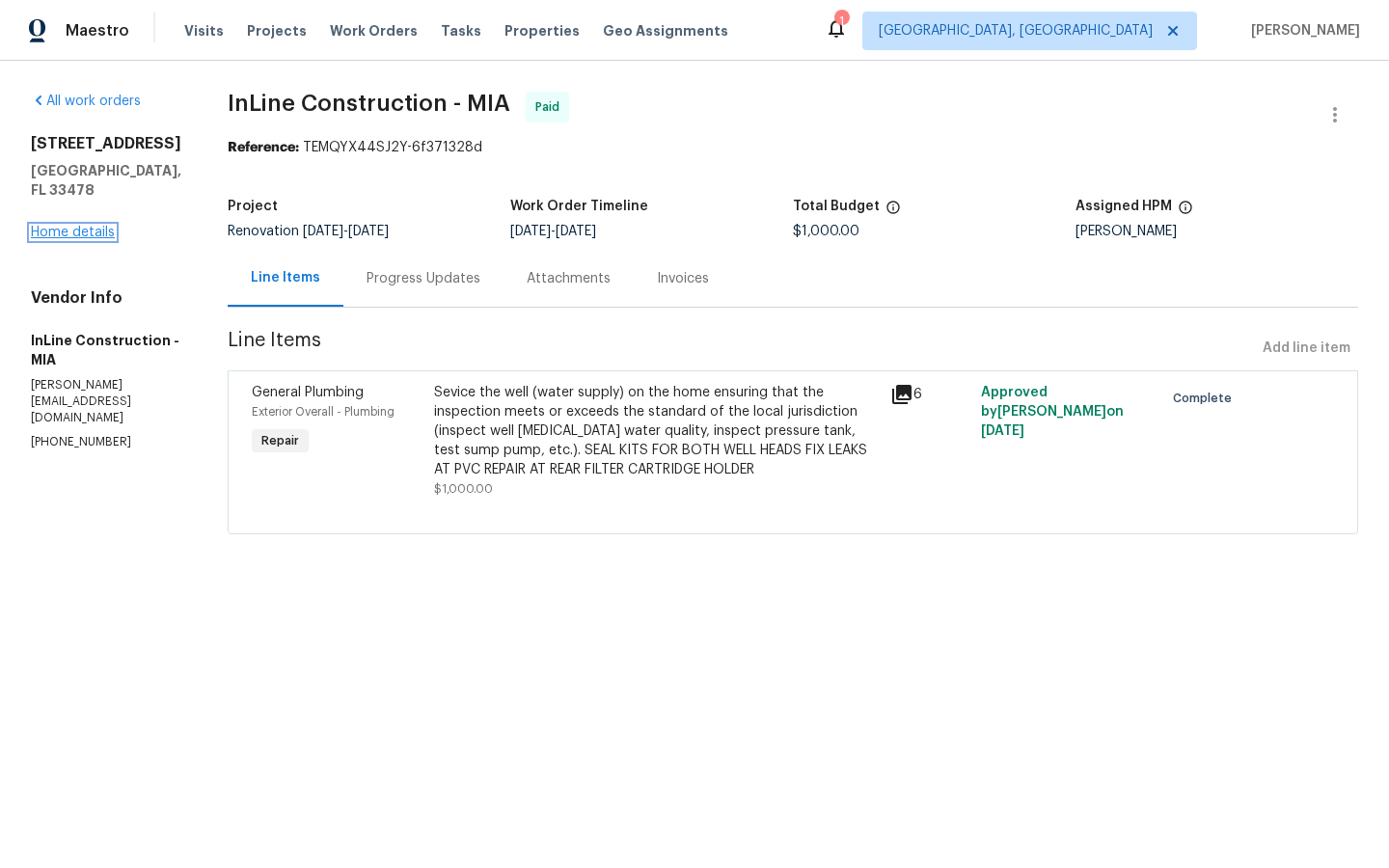
click at [68, 225] on link "Home details" at bounding box center [72, 232] width 84 height 14
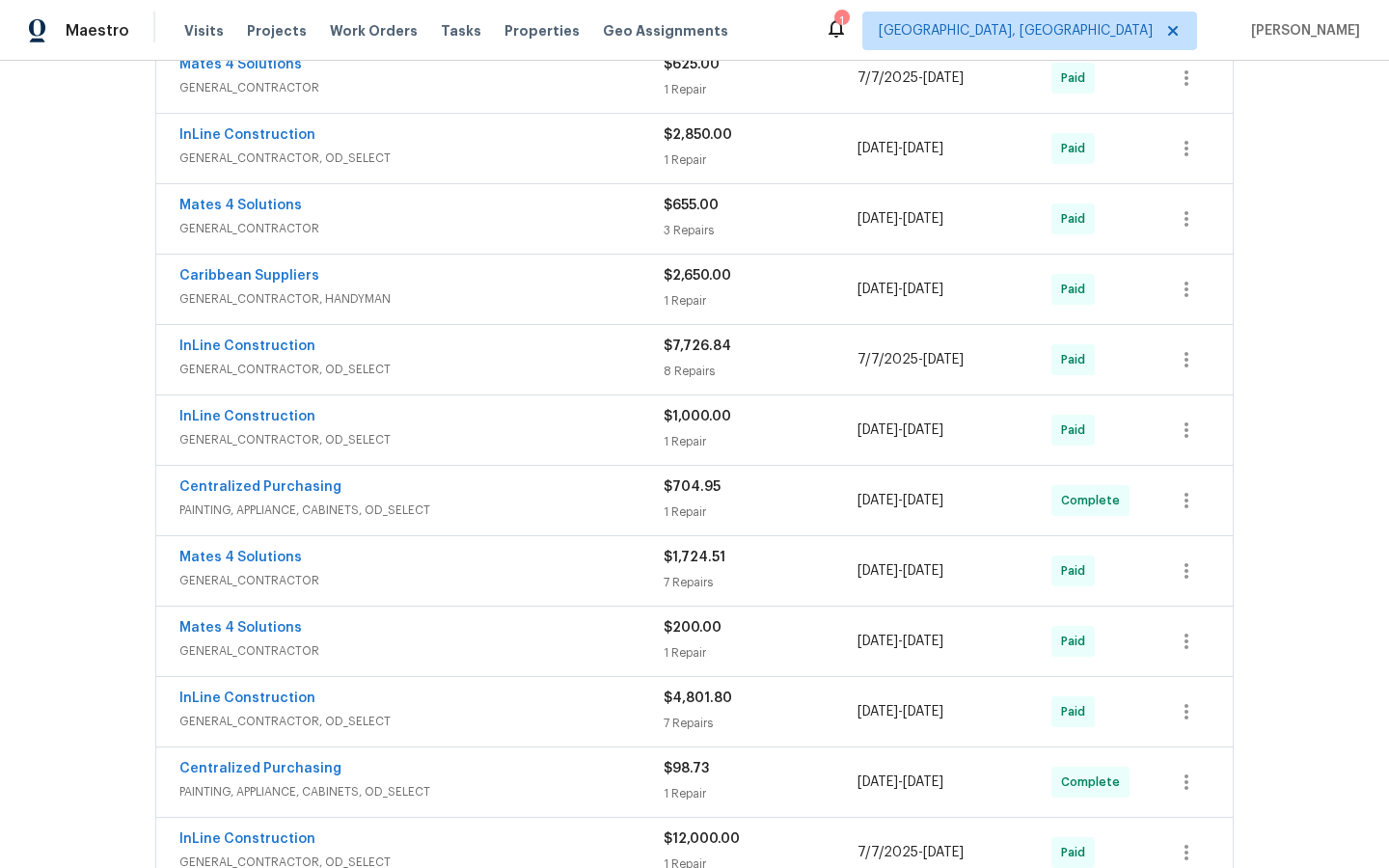
scroll to position [495, 0]
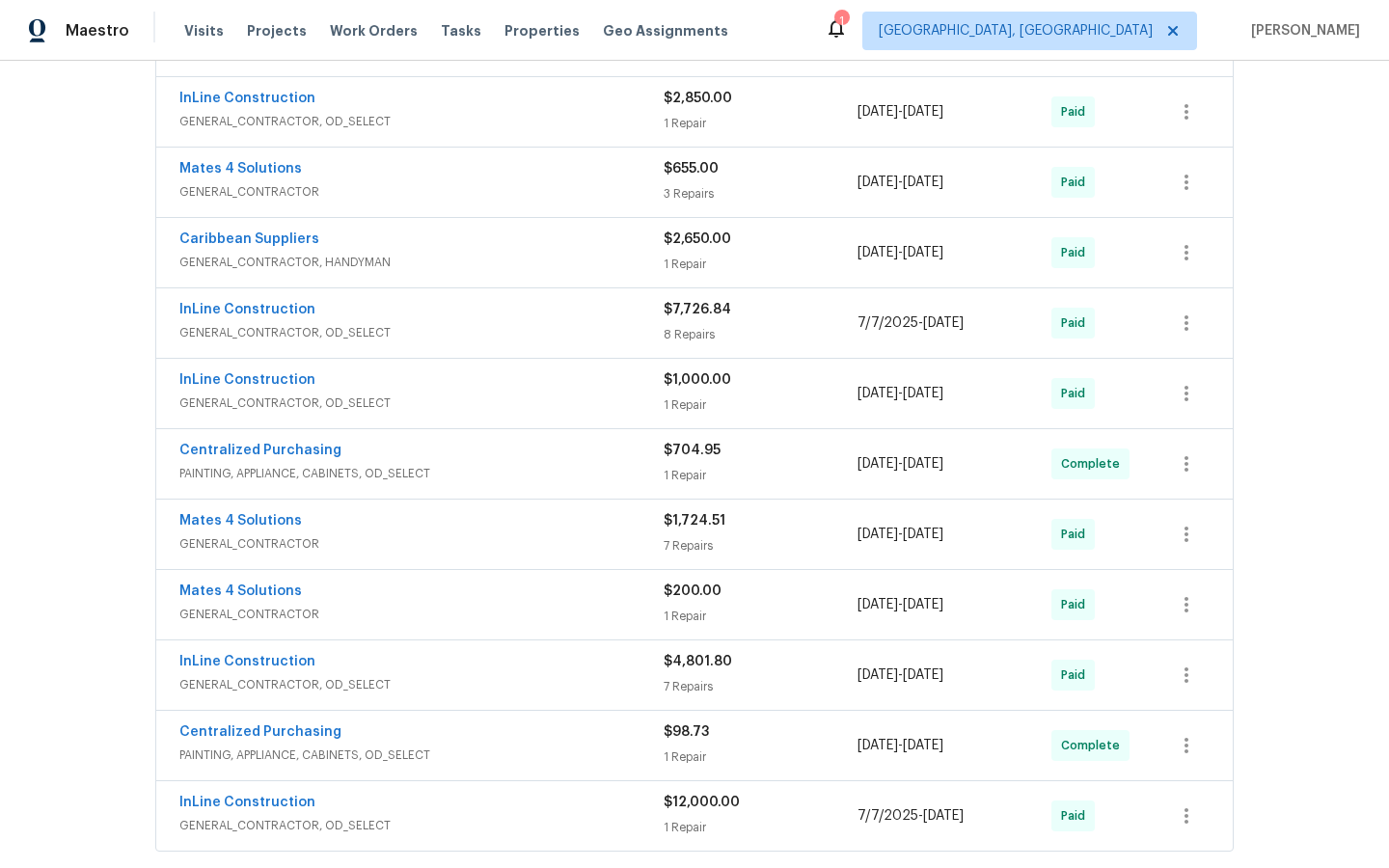
drag, startPoint x: 241, startPoint y: 441, endPoint x: 260, endPoint y: 444, distance: 19.2
click at [243, 441] on span "Centralized Purchasing" at bounding box center [260, 451] width 162 height 20
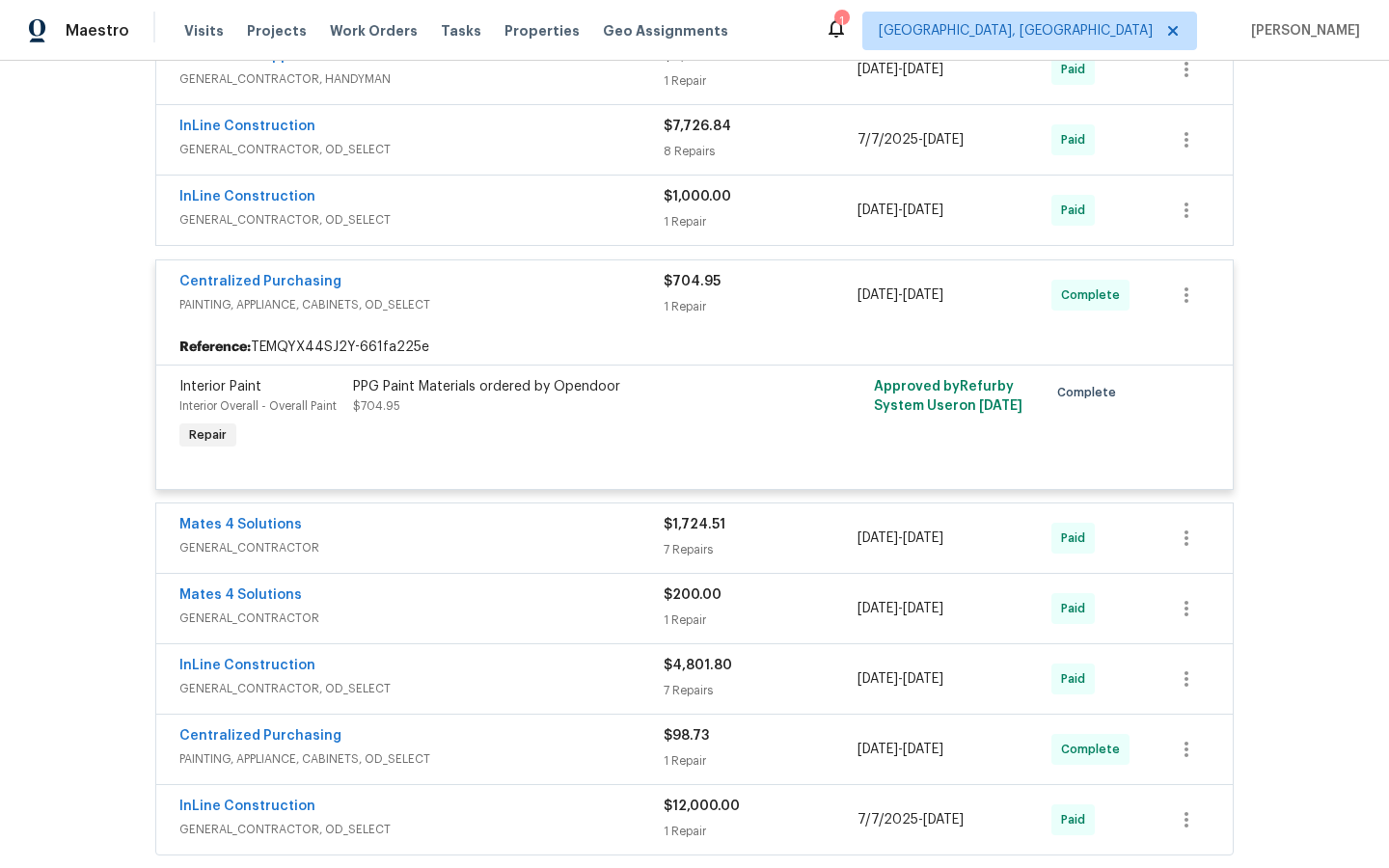
scroll to position [691, 0]
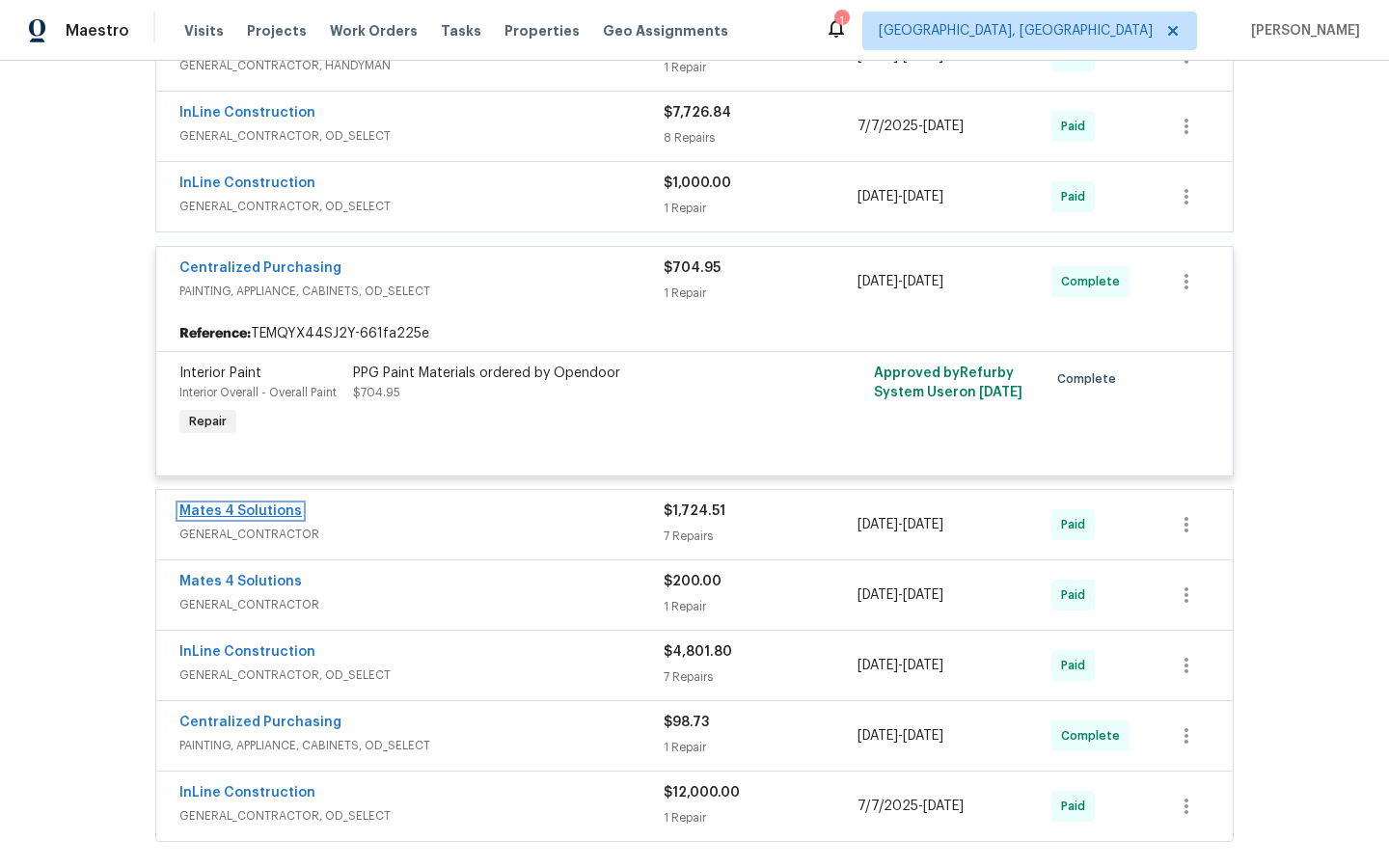
click at [249, 506] on link "Mates 4 Solutions" at bounding box center [240, 511] width 122 height 14
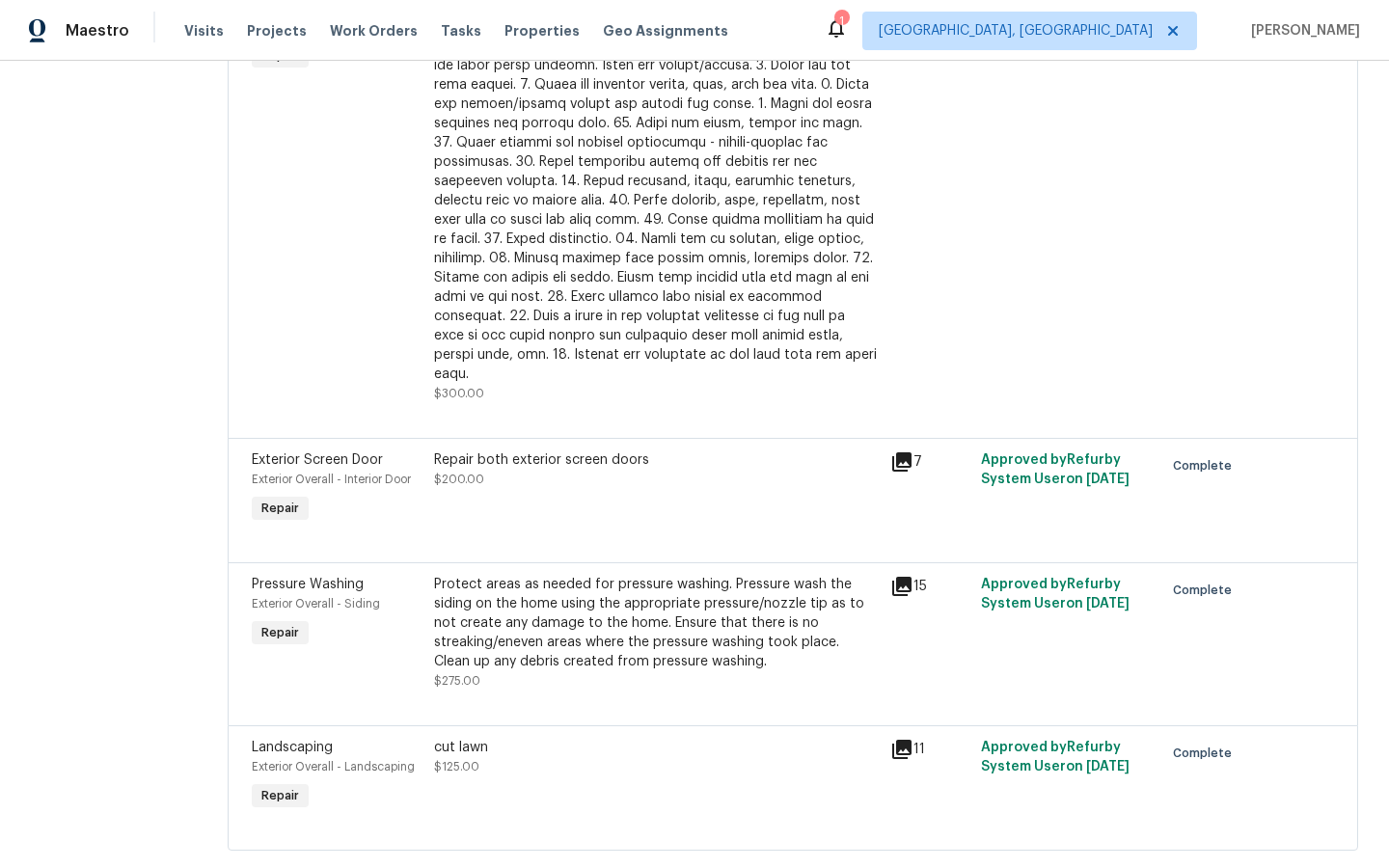
scroll to position [93, 0]
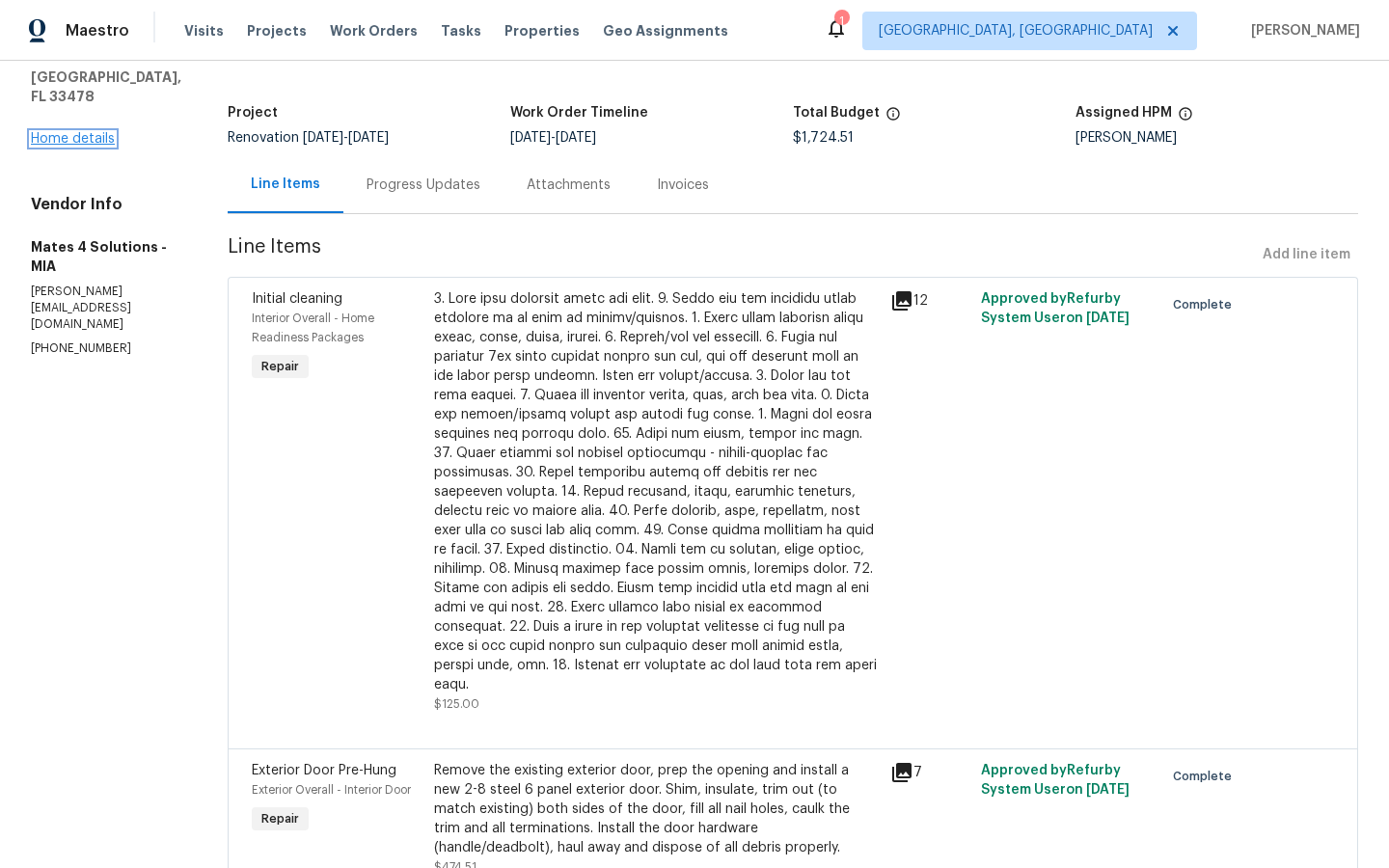
click at [71, 132] on link "Home details" at bounding box center [72, 139] width 84 height 14
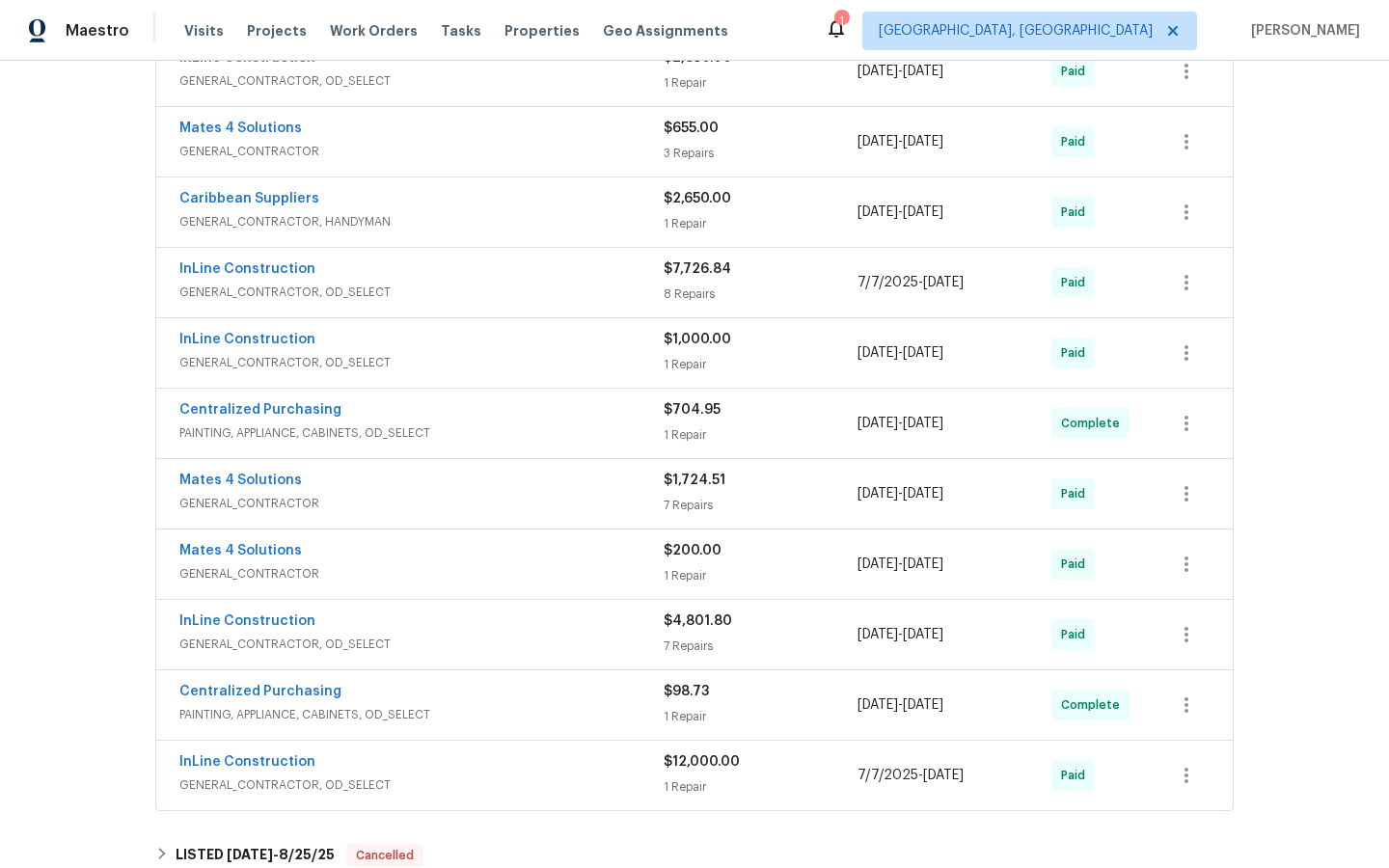
scroll to position [557, 0]
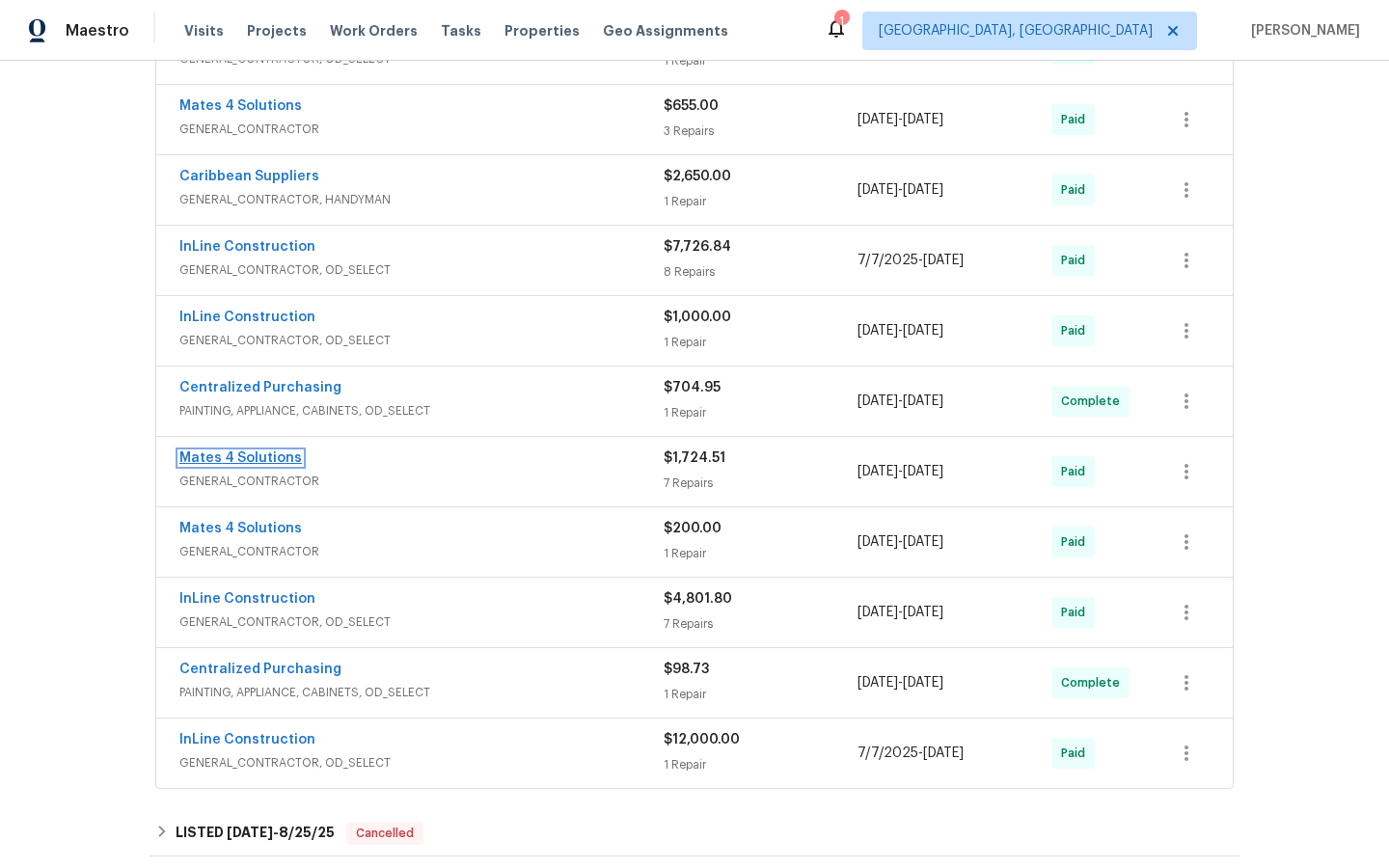
click at [220, 454] on link "Mates 4 Solutions" at bounding box center [240, 458] width 122 height 14
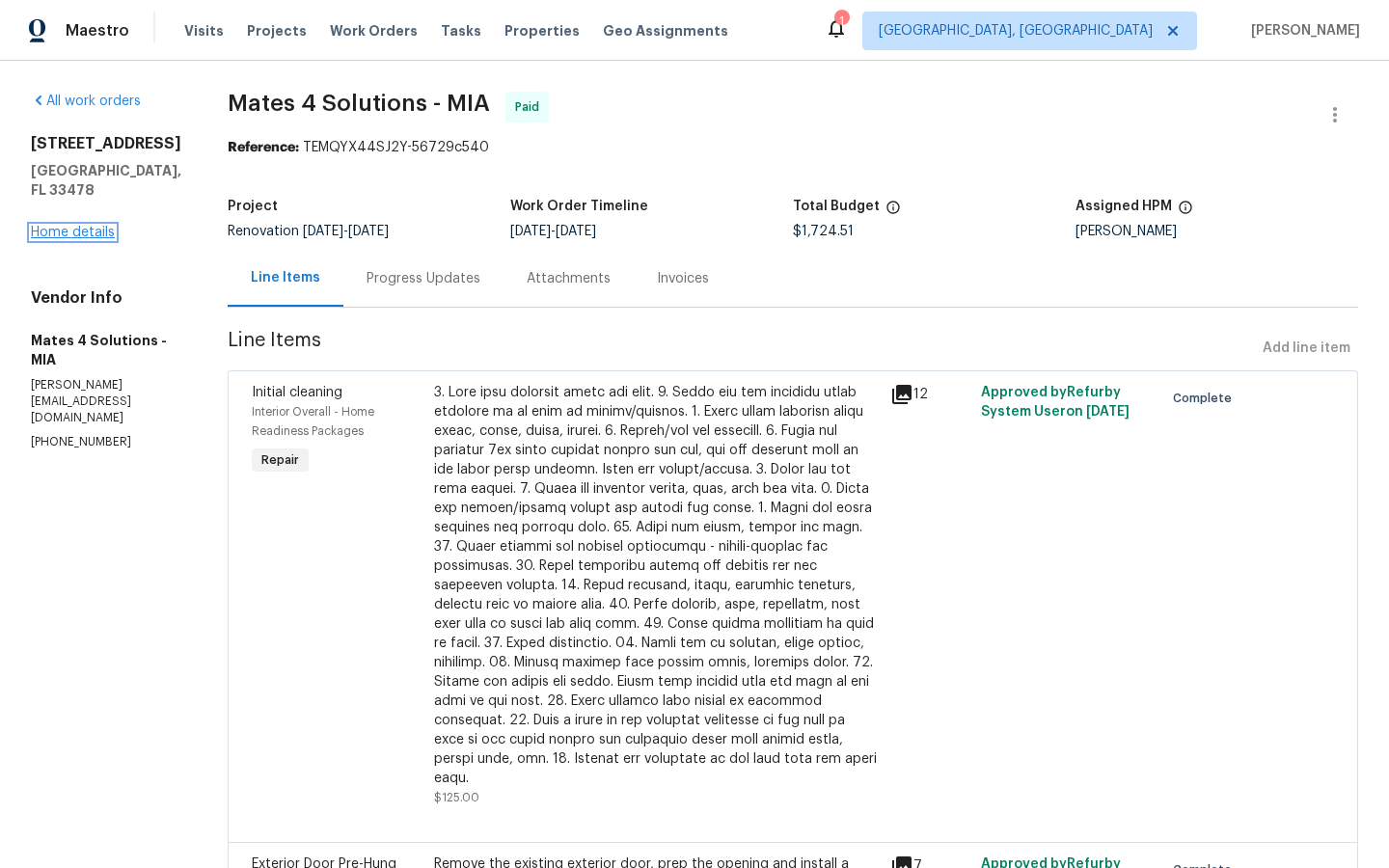
click at [79, 225] on link "Home details" at bounding box center [72, 232] width 84 height 14
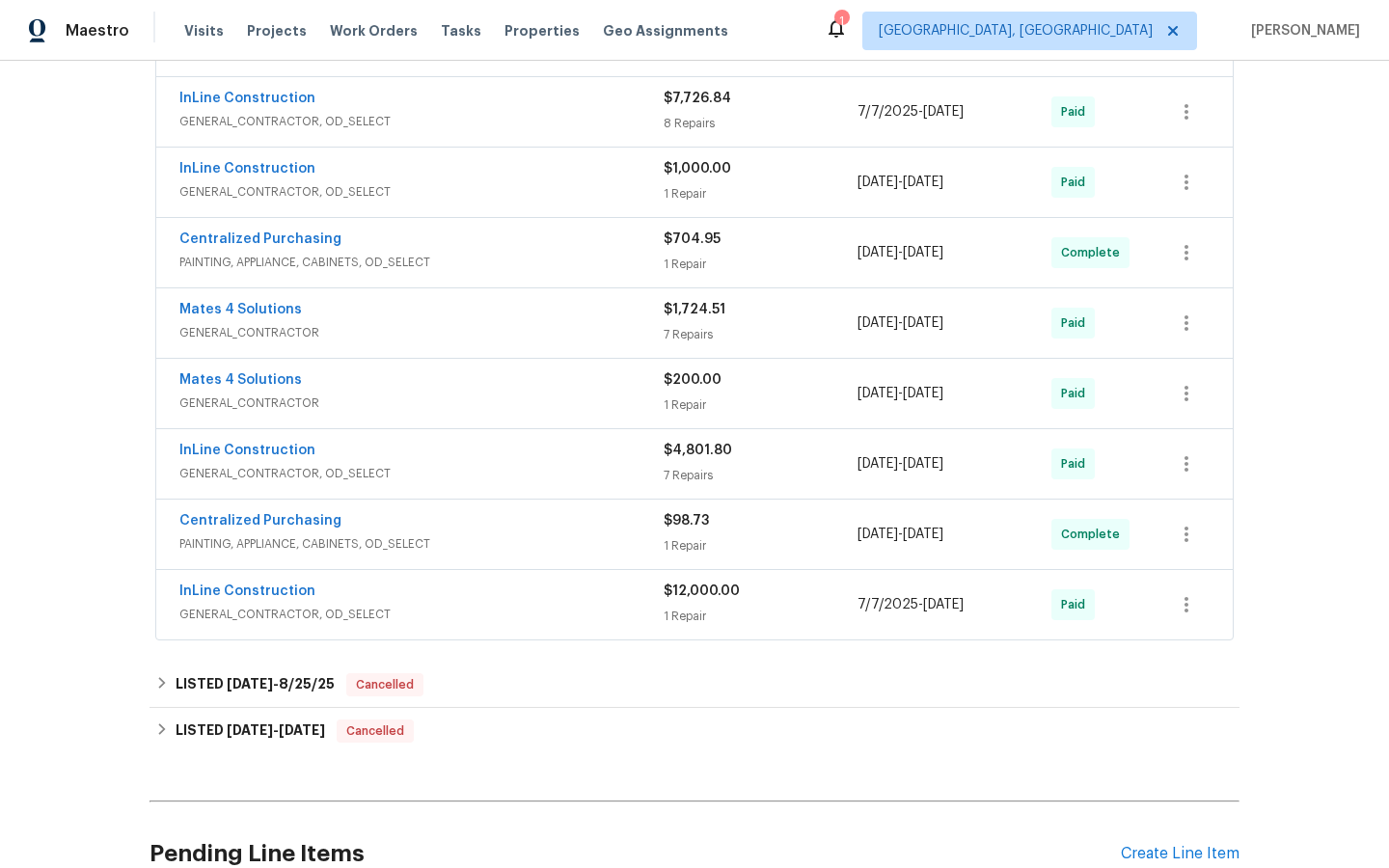
scroll to position [715, 0]
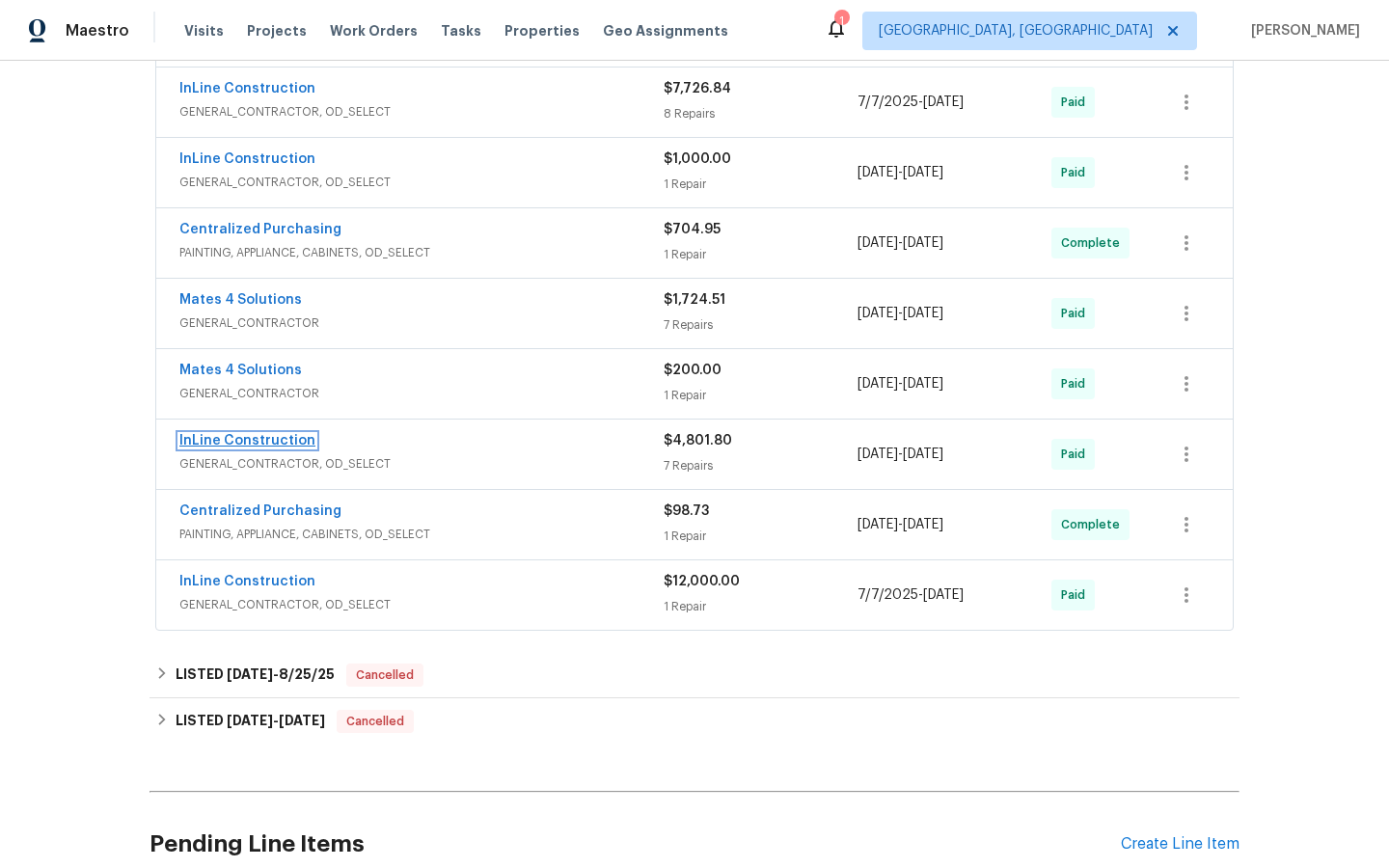
click at [241, 440] on link "InLine Construction" at bounding box center [247, 441] width 136 height 14
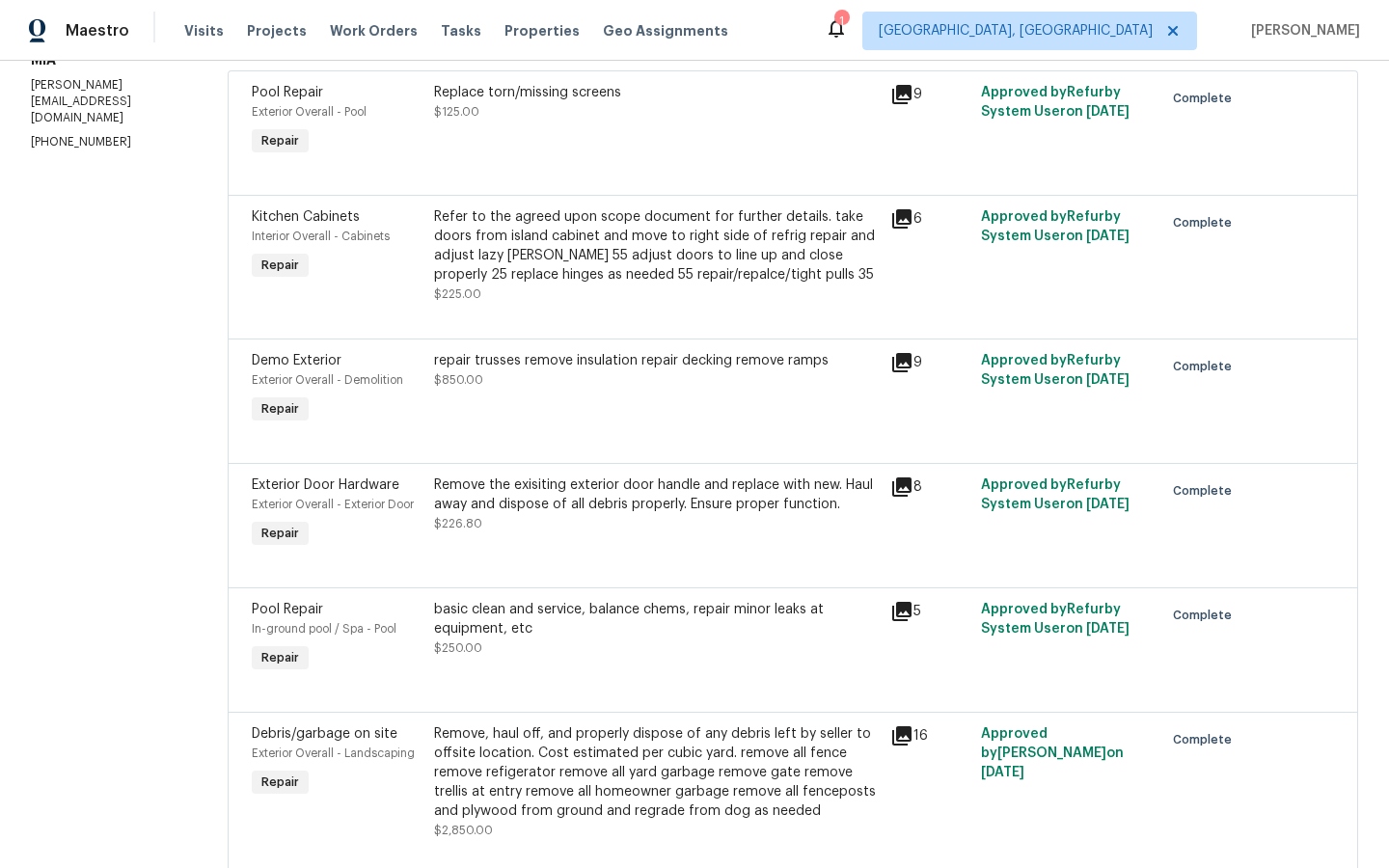
scroll to position [489, 0]
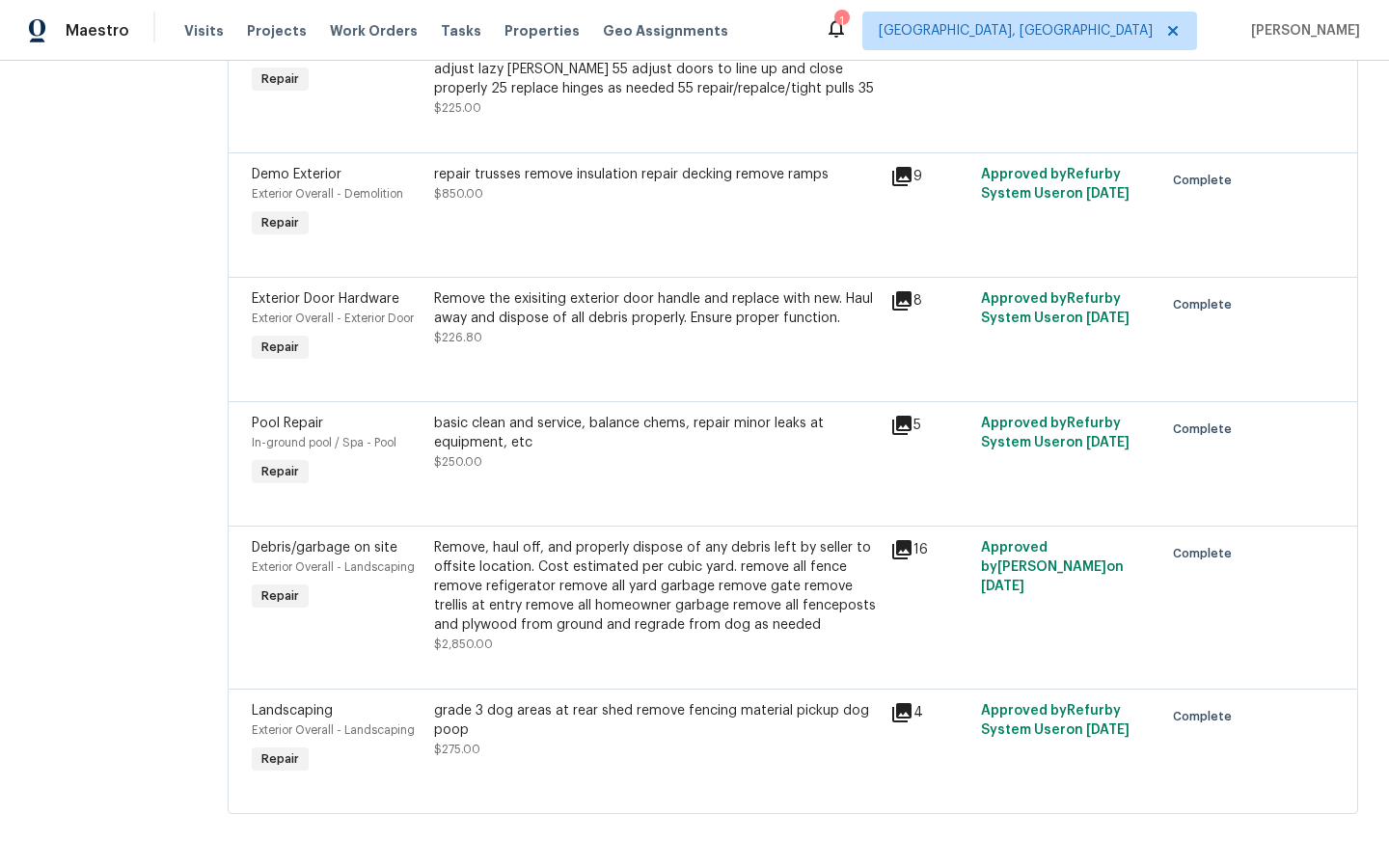
click at [909, 544] on icon at bounding box center [902, 550] width 20 height 20
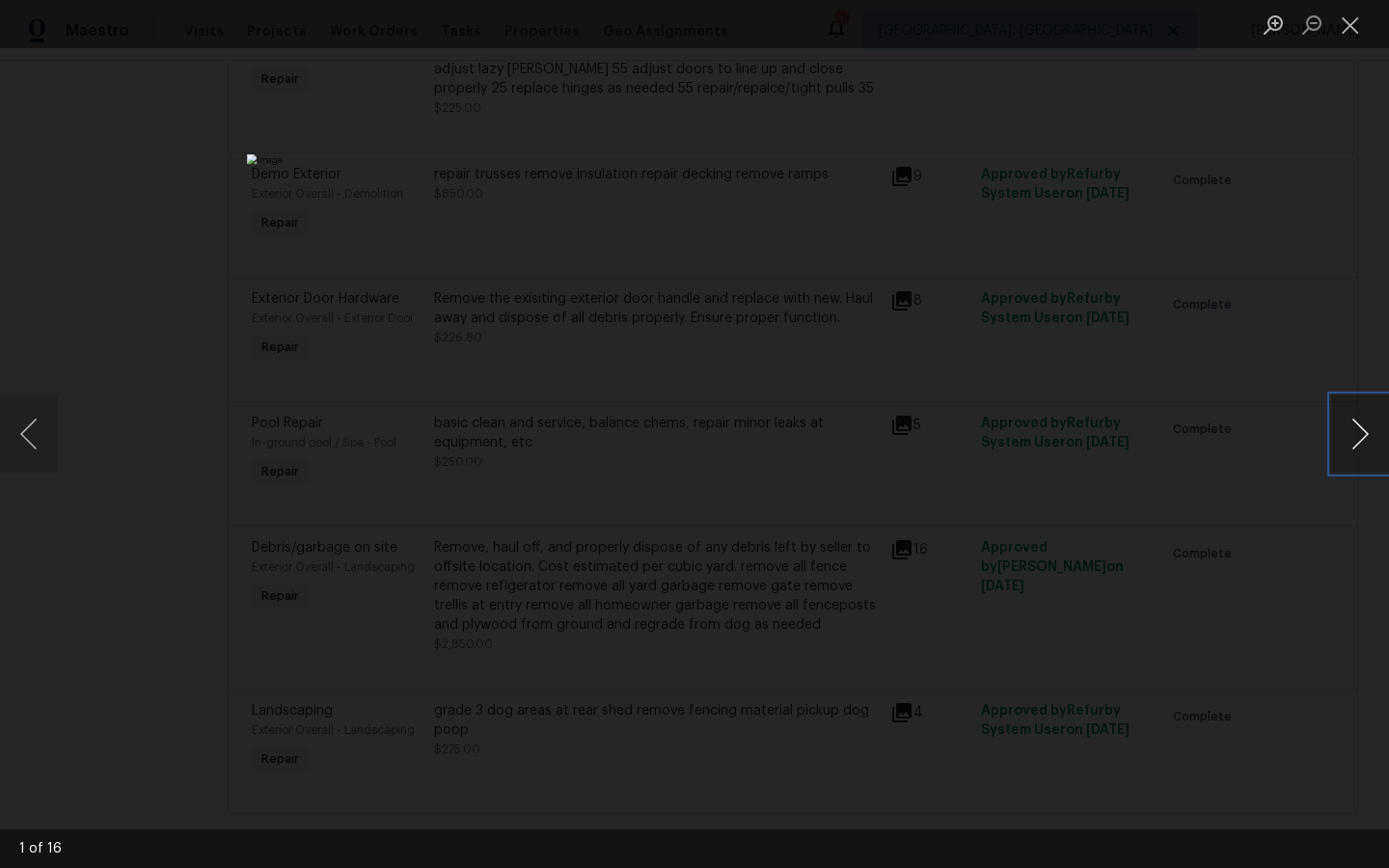
click at [1353, 429] on button "Next image" at bounding box center [1359, 434] width 58 height 77
click at [1353, 430] on button "Next image" at bounding box center [1359, 434] width 58 height 77
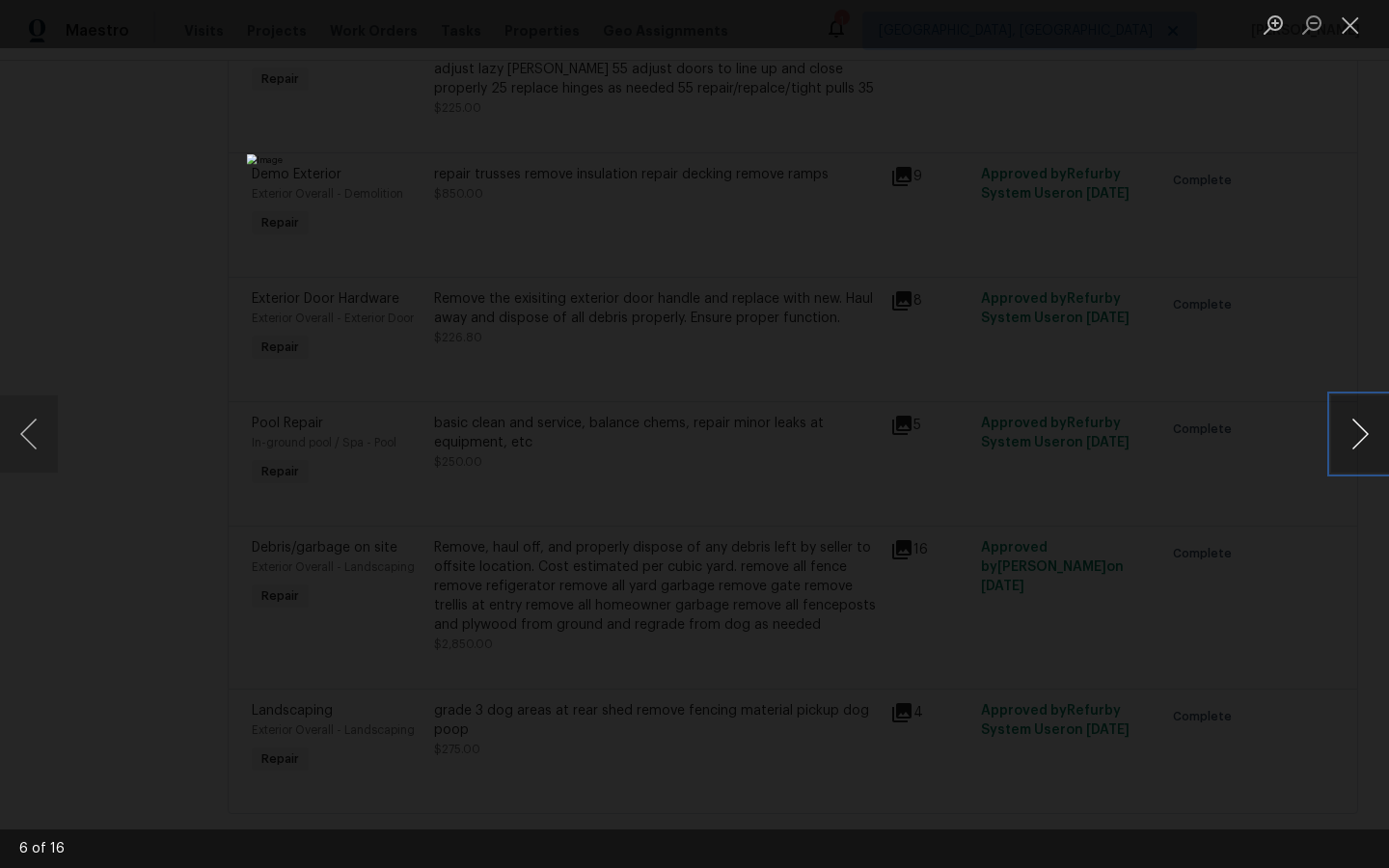
click at [1353, 430] on button "Next image" at bounding box center [1359, 434] width 58 height 77
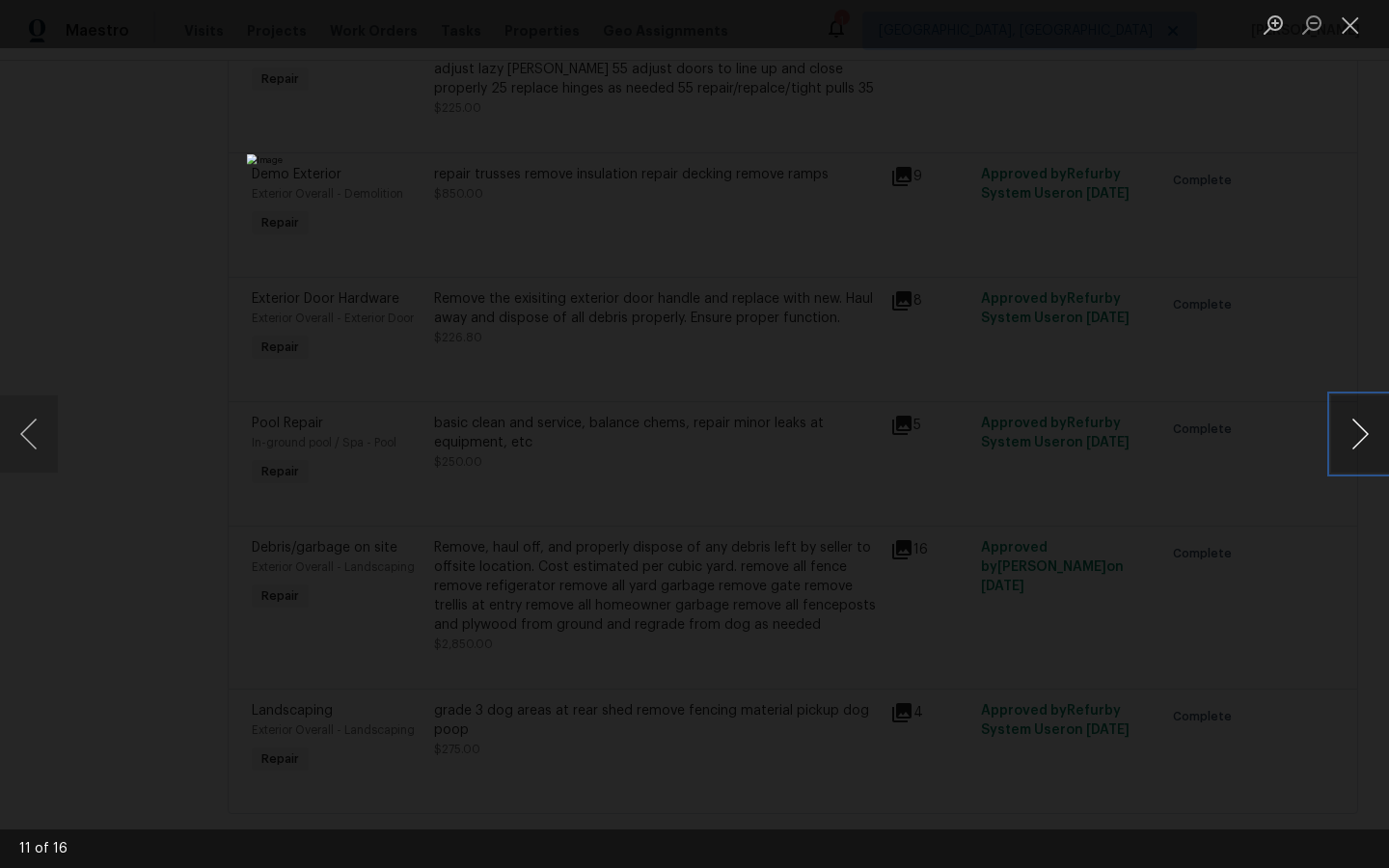
click at [1353, 430] on button "Next image" at bounding box center [1359, 434] width 58 height 77
click at [1356, 428] on button "Next image" at bounding box center [1359, 434] width 58 height 77
click at [1356, 429] on button "Next image" at bounding box center [1359, 434] width 58 height 77
click at [1297, 594] on div "Lightbox" at bounding box center [694, 434] width 1389 height 868
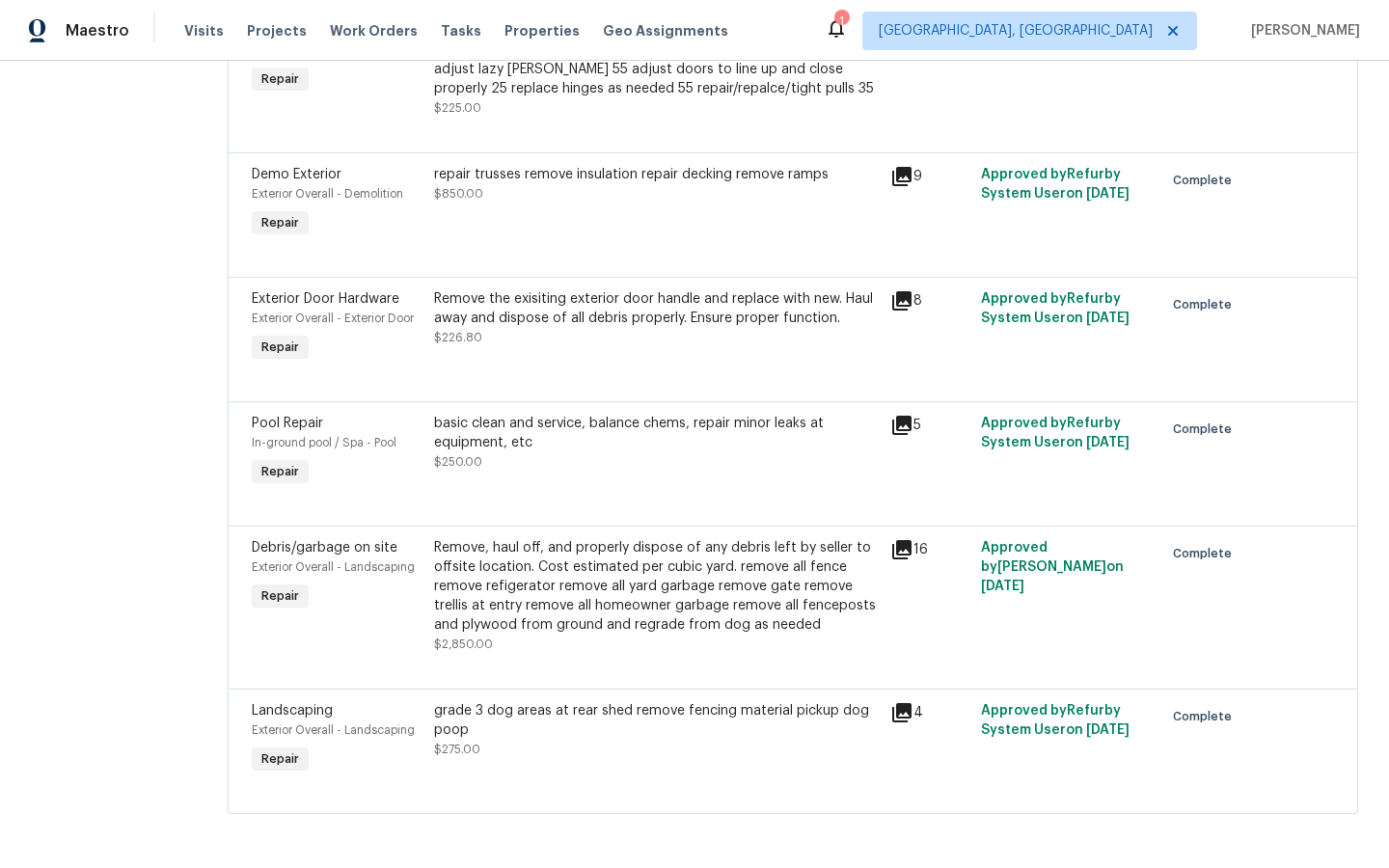
click at [595, 421] on div "basic clean and service, balance chems, repair minor leaks at equipment, etc" at bounding box center [657, 432] width 445 height 38
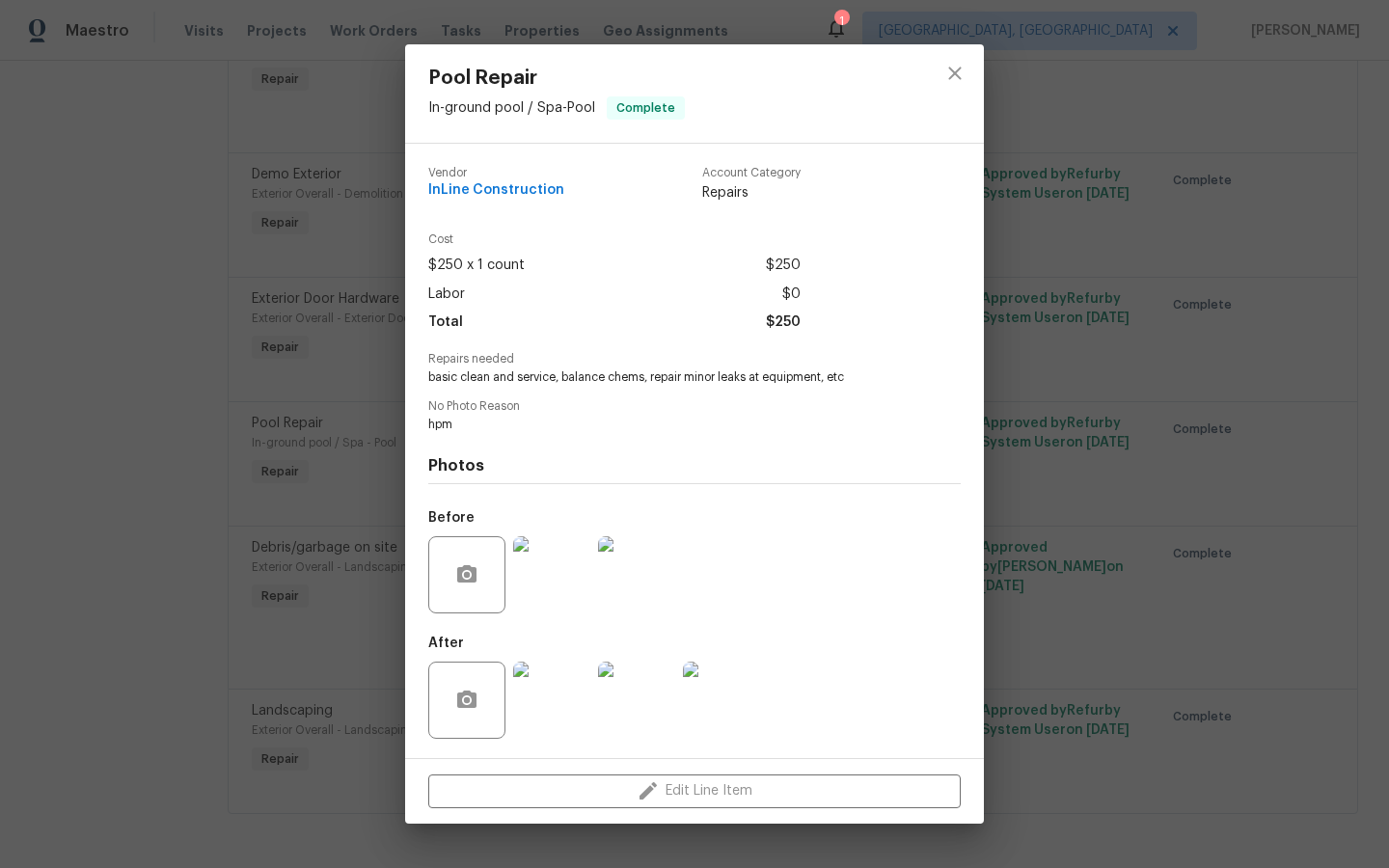
click at [1108, 512] on div "Pool Repair In-ground pool / Spa - Pool Complete Vendor InLine Construction Acc…" at bounding box center [694, 434] width 1389 height 868
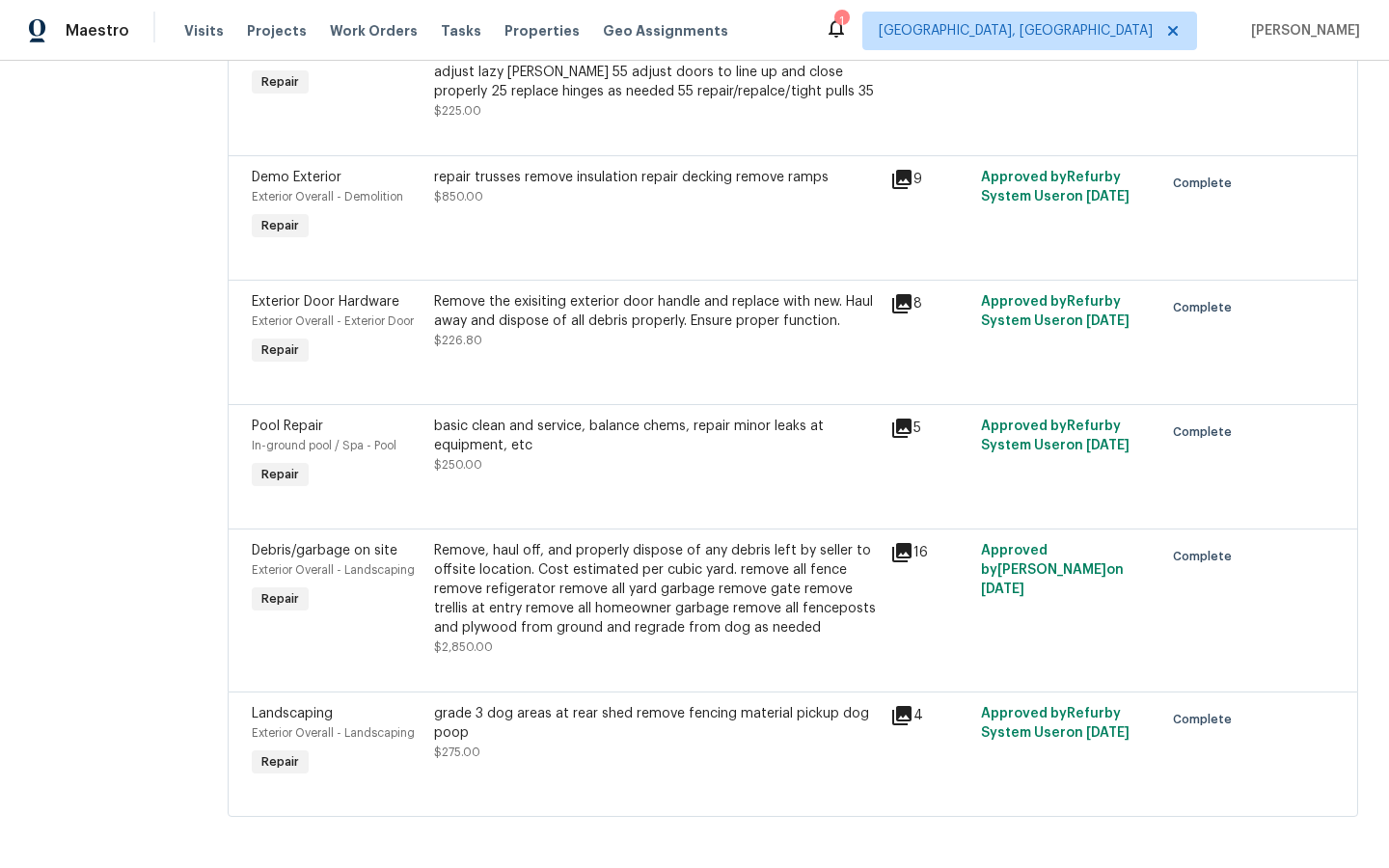
scroll to position [0, 0]
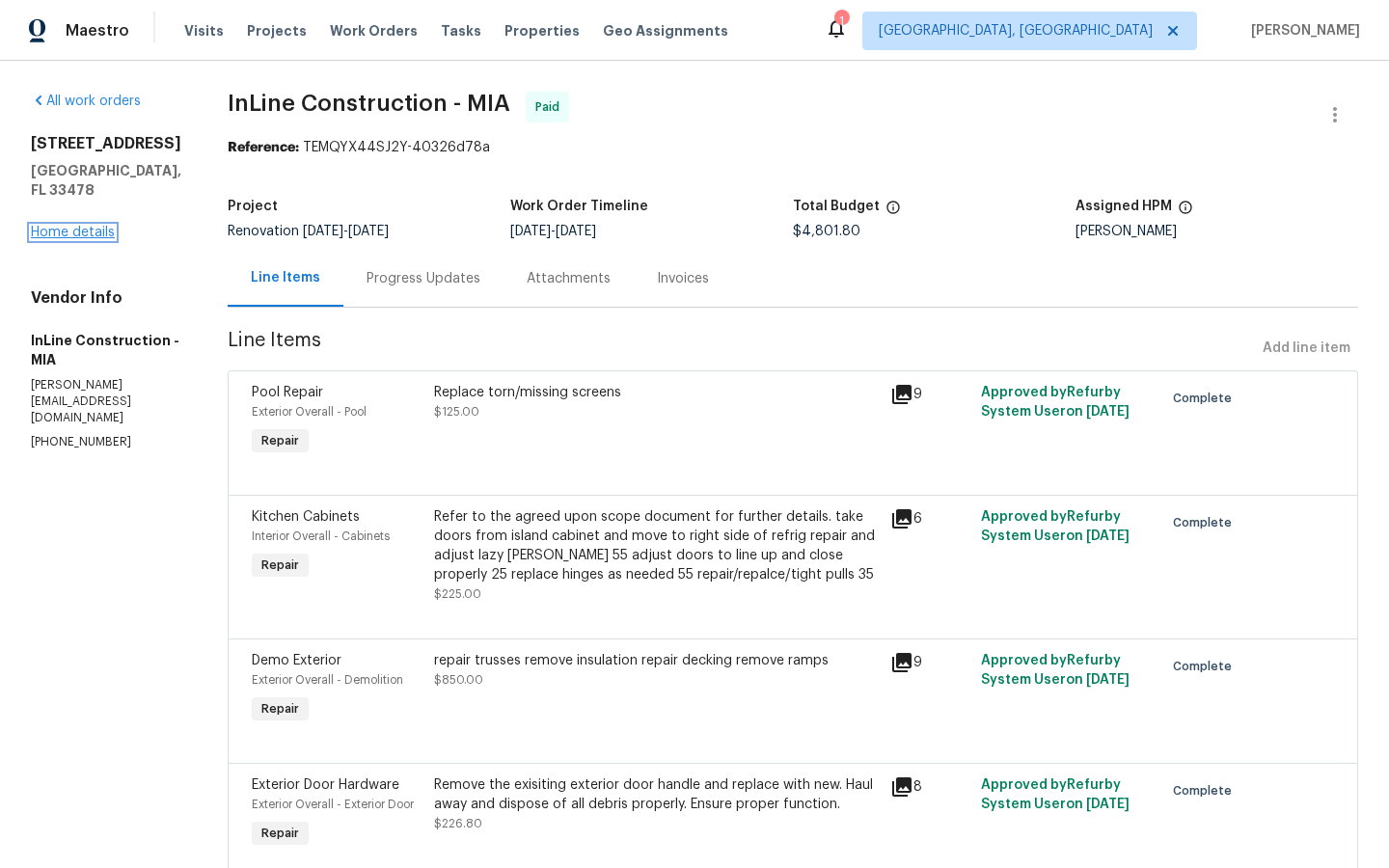
click at [69, 225] on link "Home details" at bounding box center [72, 232] width 84 height 14
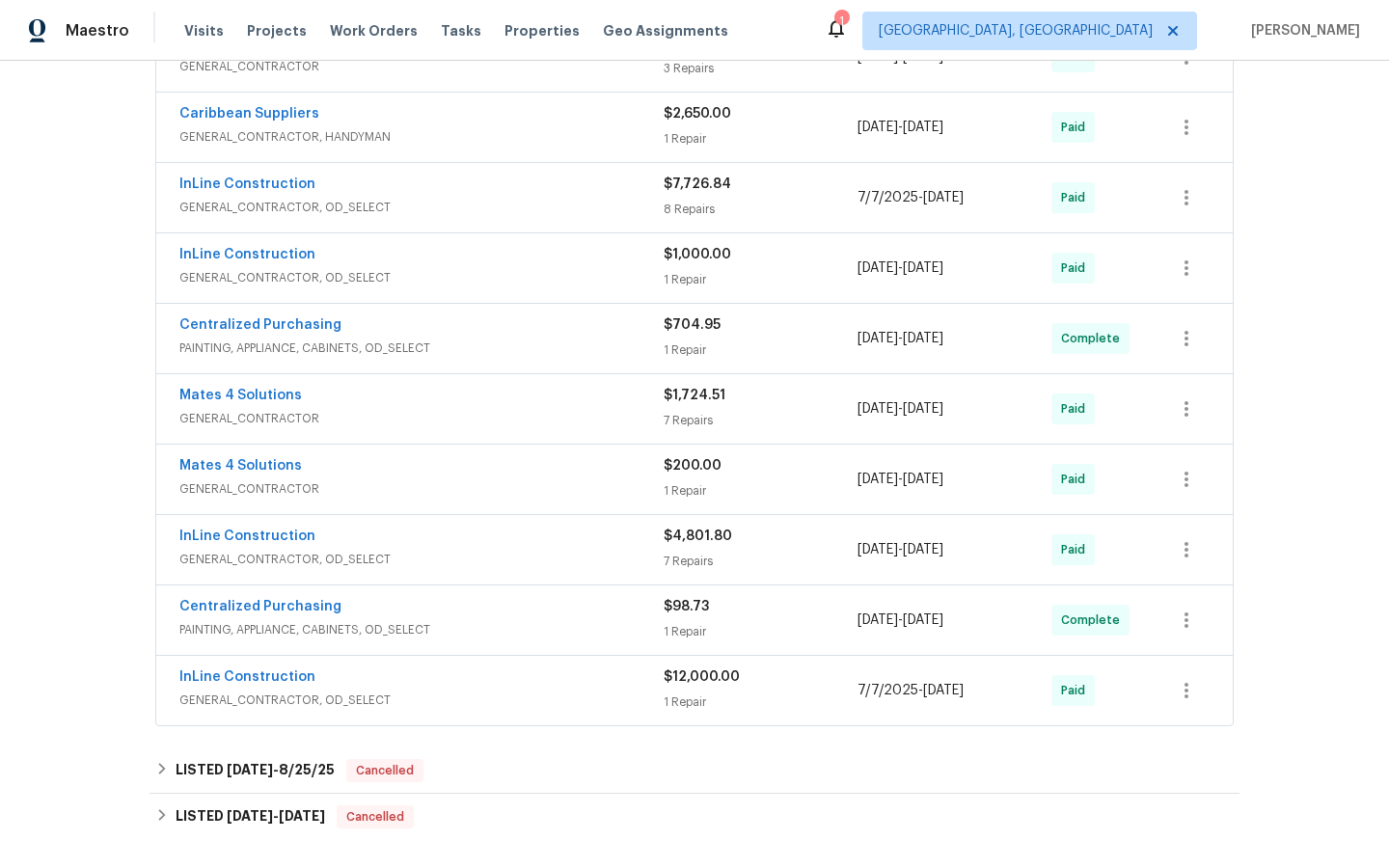
scroll to position [631, 0]
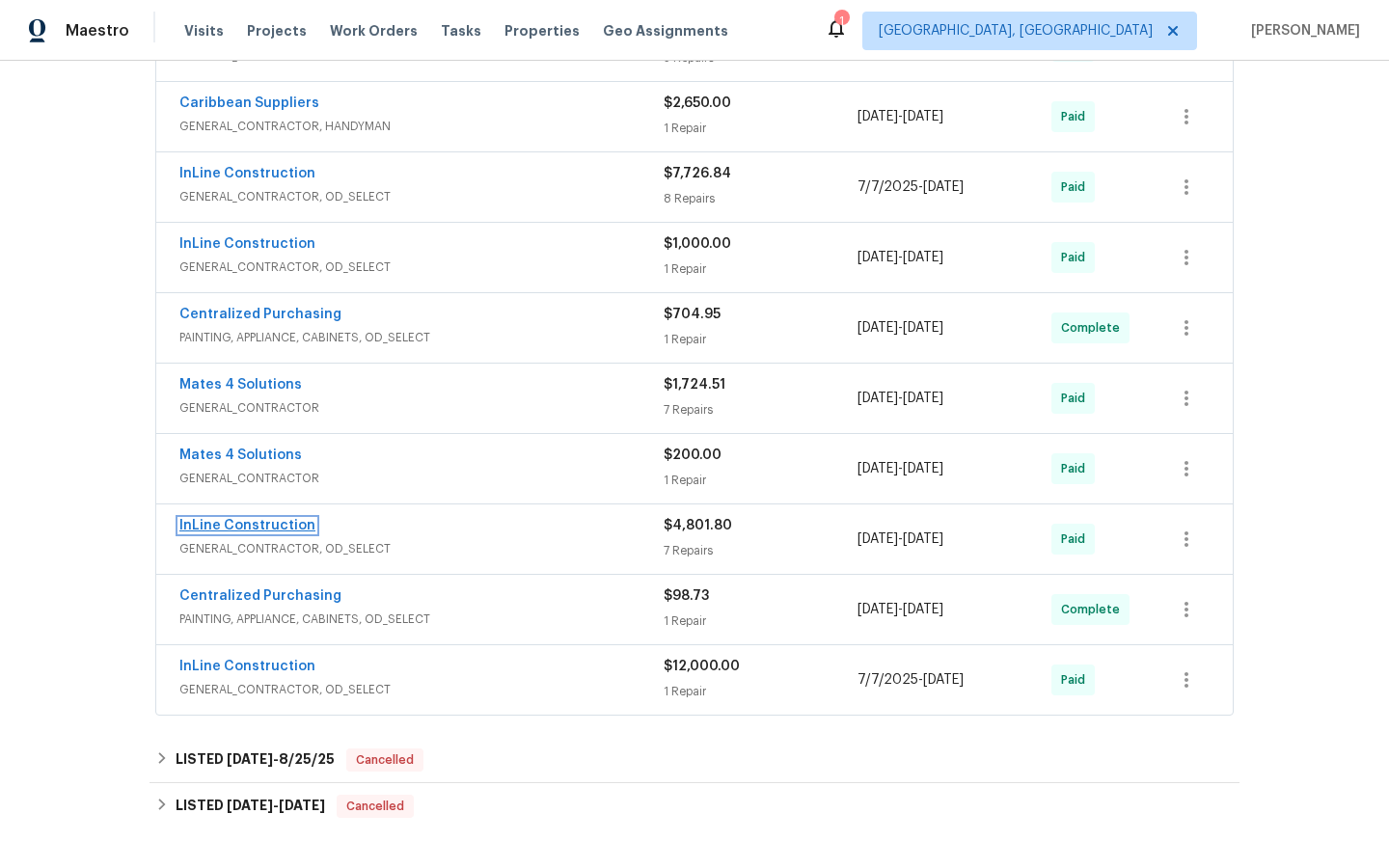
click at [257, 521] on link "InLine Construction" at bounding box center [247, 526] width 136 height 14
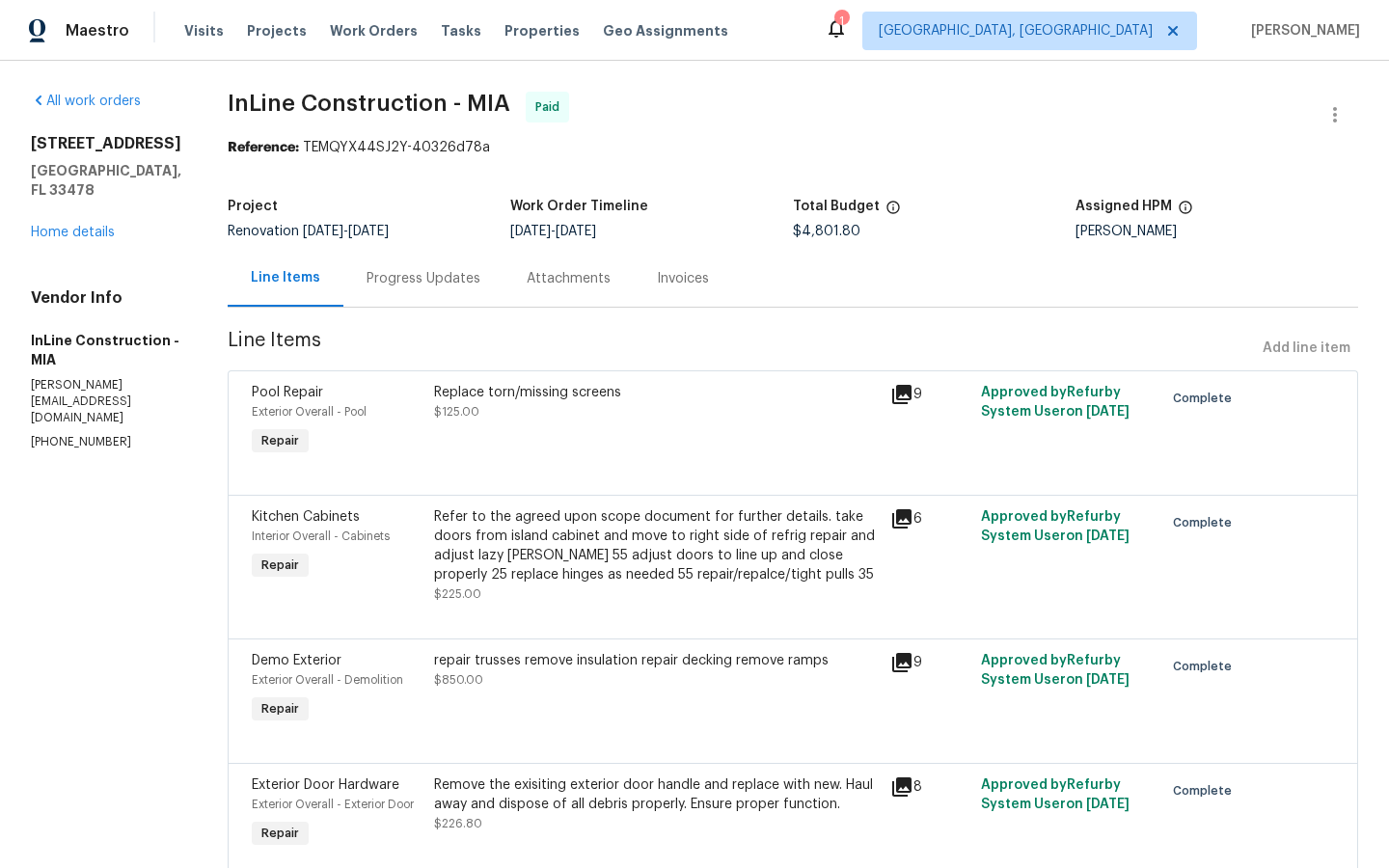
click at [614, 668] on div "repair trusses remove insulation repair decking remove ramps" at bounding box center [657, 660] width 445 height 20
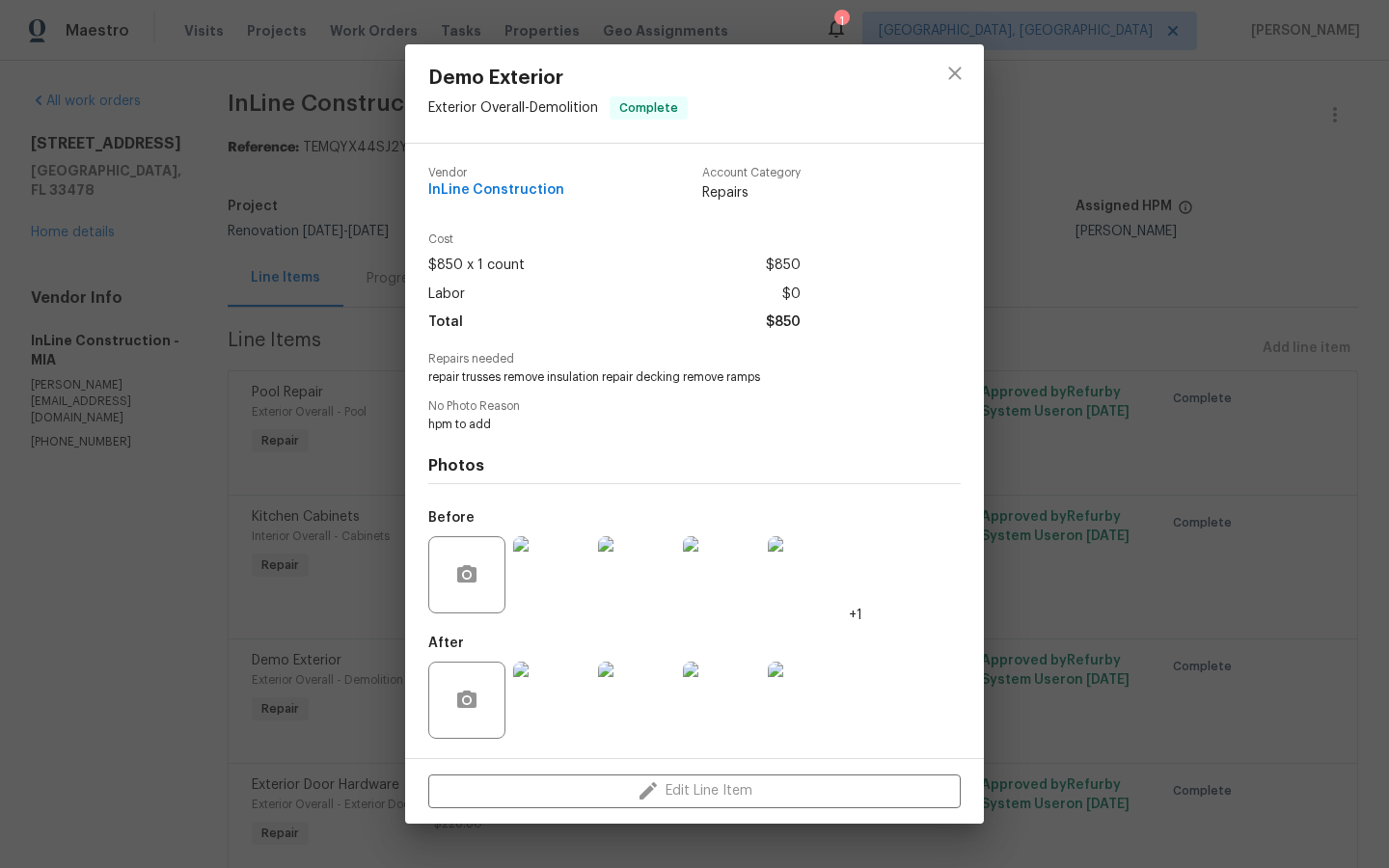
click at [552, 576] on img at bounding box center [551, 575] width 77 height 77
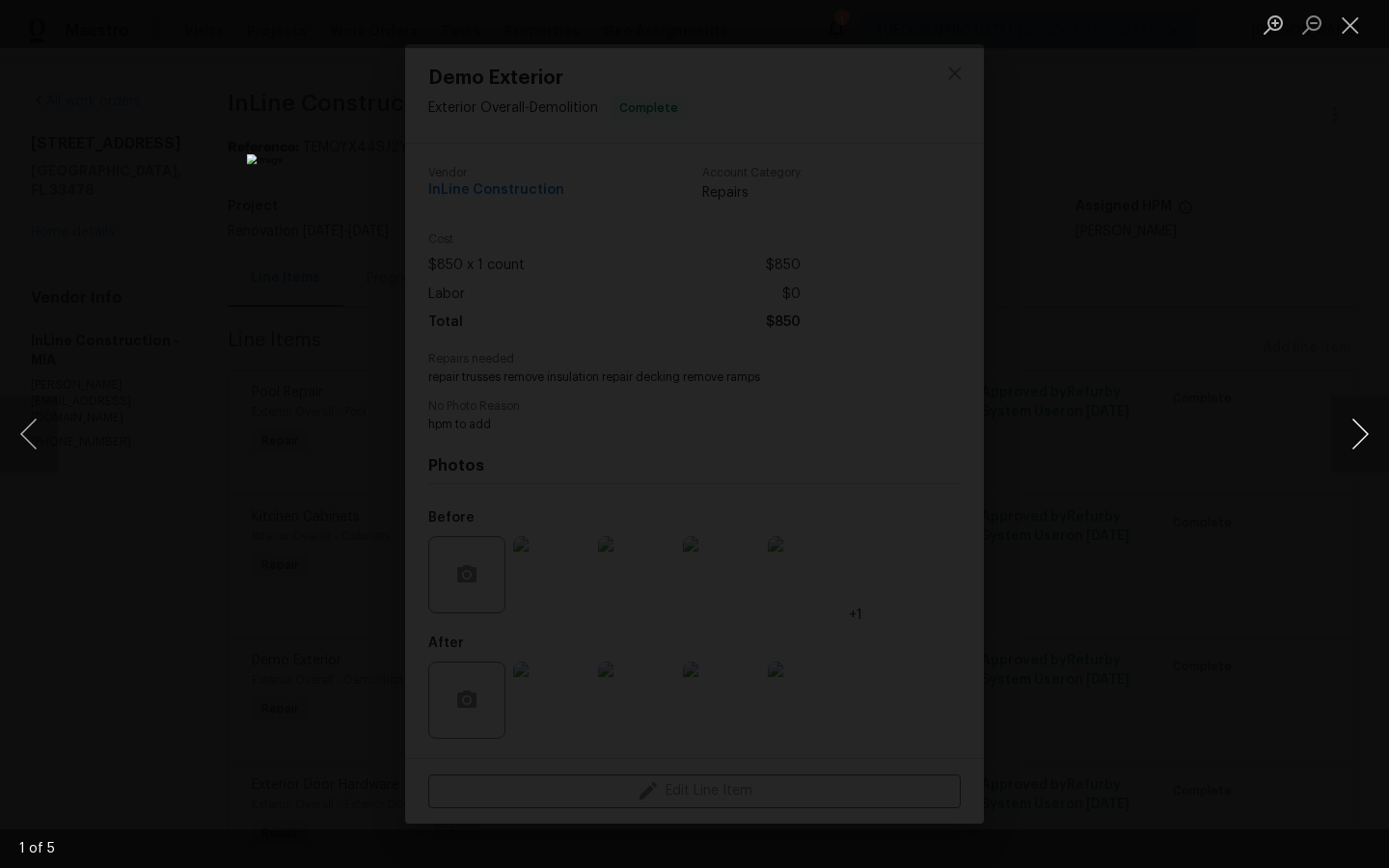
click at [1373, 435] on button "Next image" at bounding box center [1359, 434] width 58 height 77
click at [1373, 436] on button "Next image" at bounding box center [1359, 434] width 58 height 77
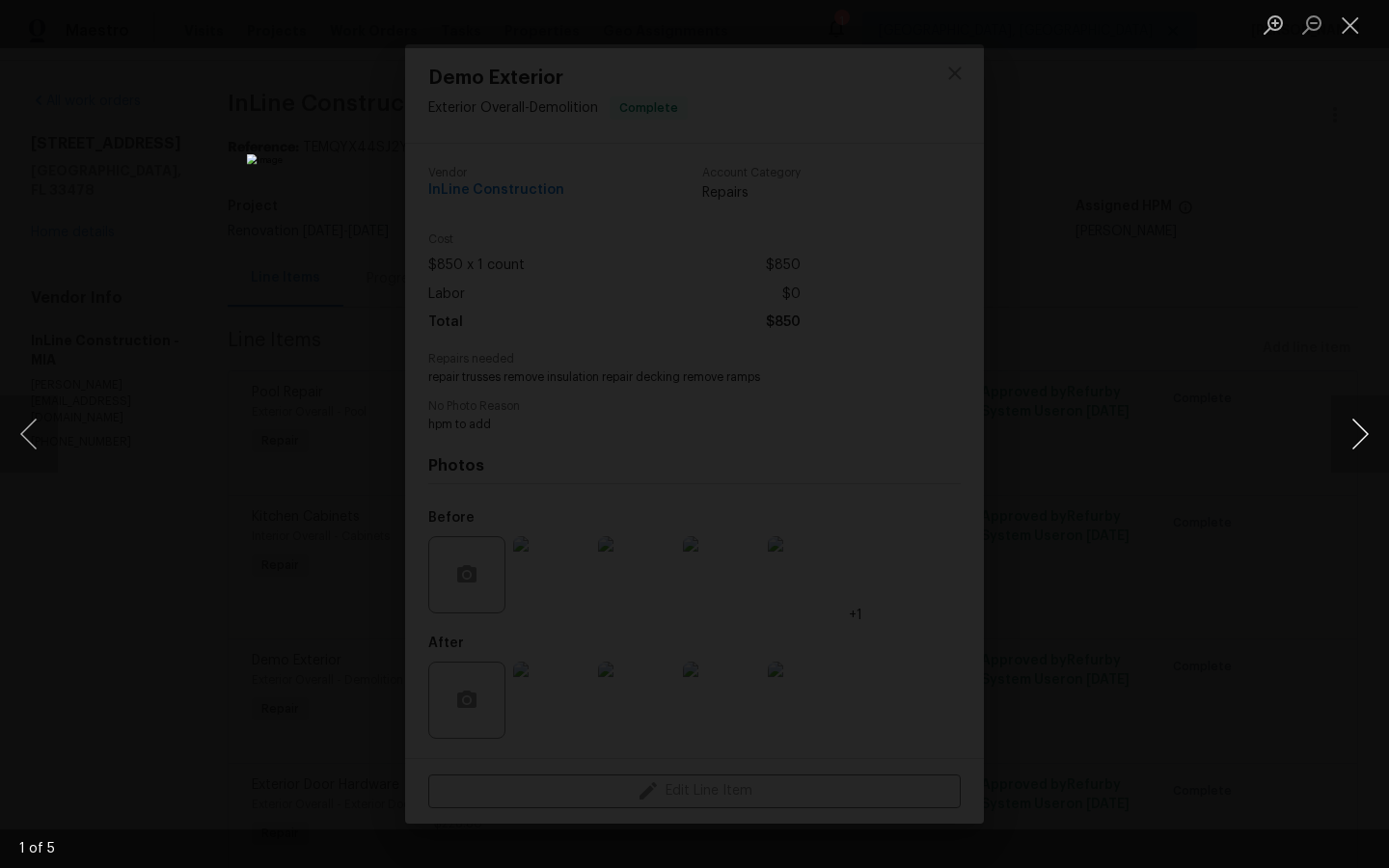
click at [1373, 436] on button "Next image" at bounding box center [1359, 434] width 58 height 77
click at [1263, 600] on div "Lightbox" at bounding box center [694, 434] width 1389 height 868
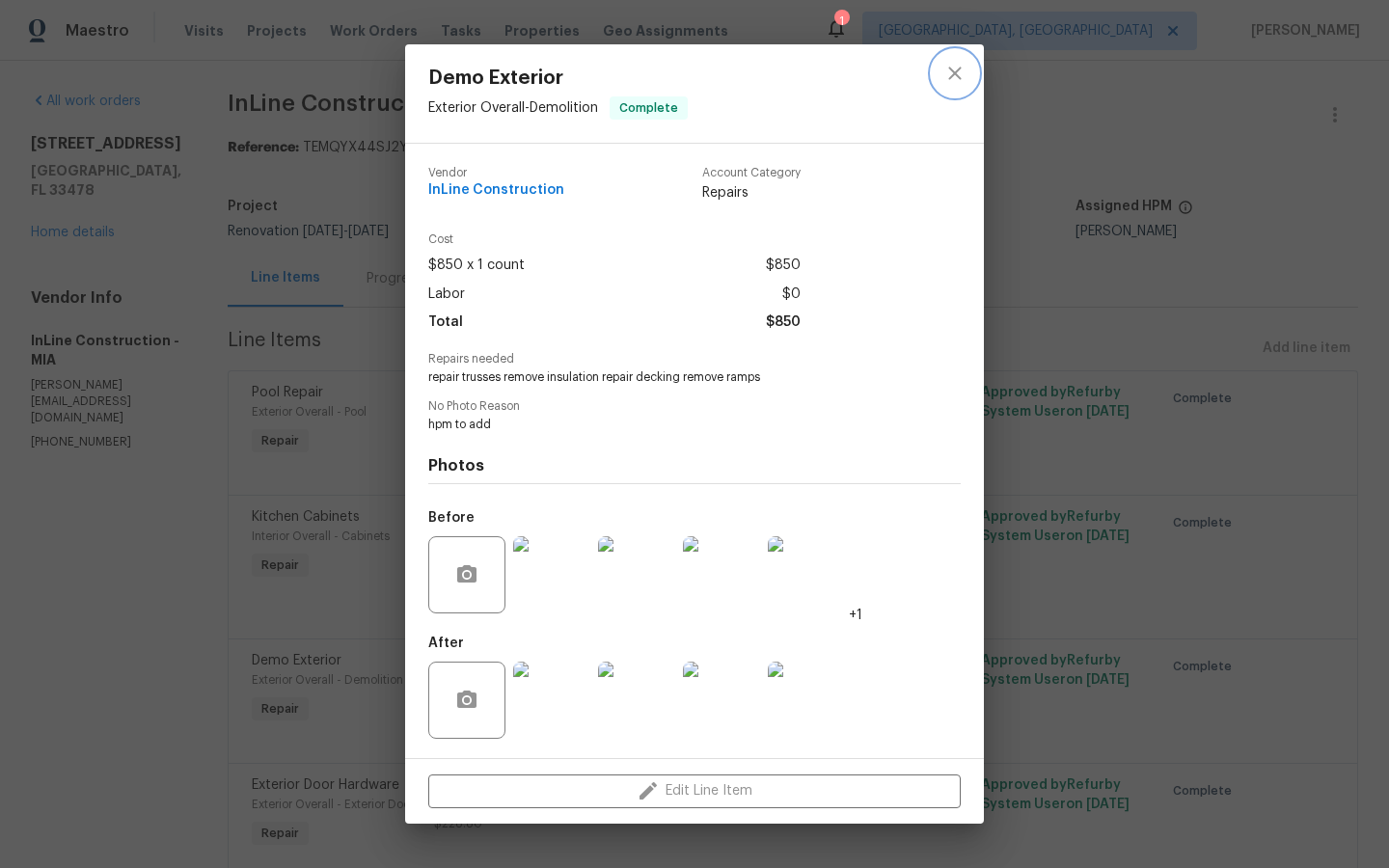
click at [953, 73] on icon "close" at bounding box center [954, 74] width 13 height 13
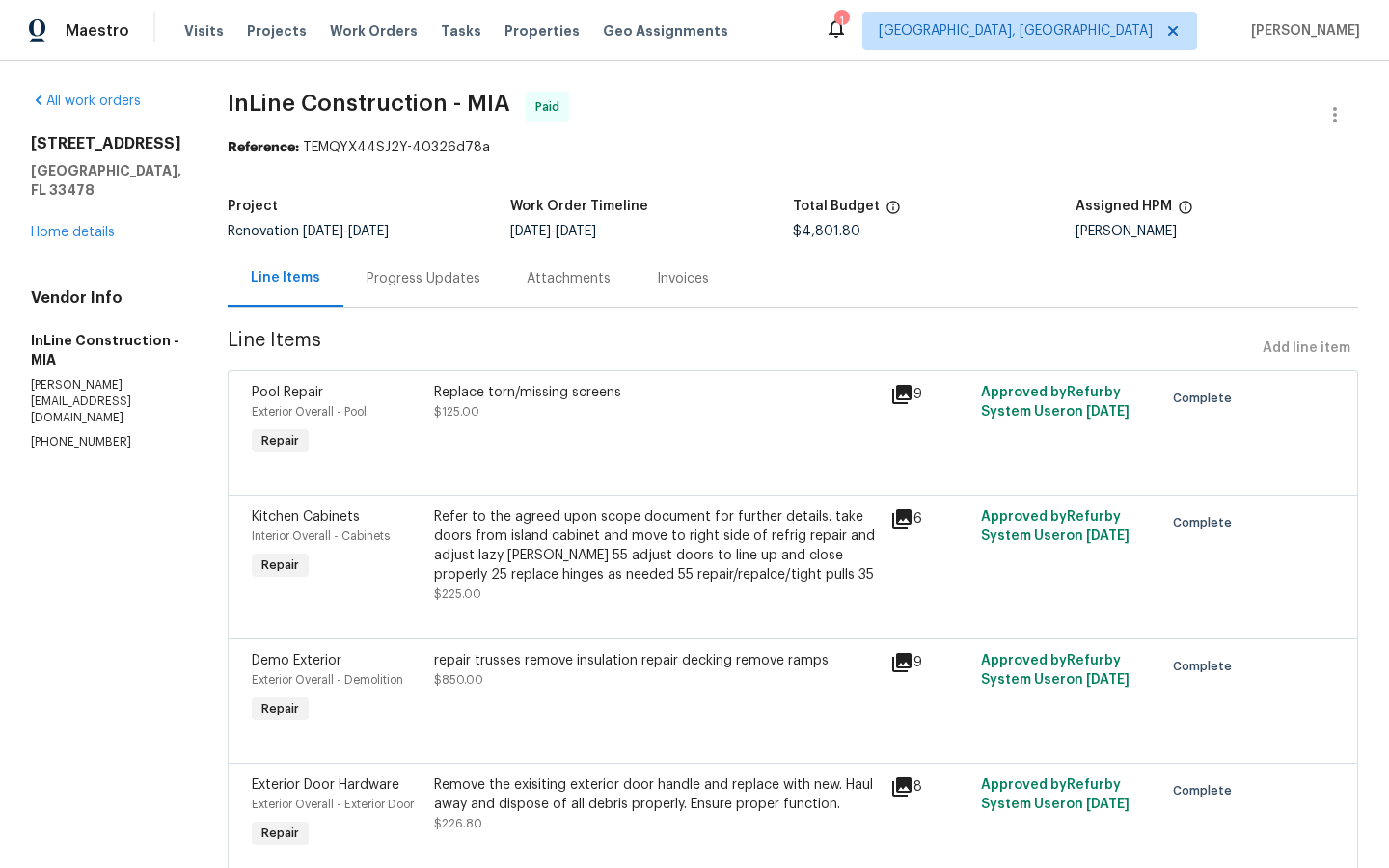
click at [63, 203] on div "[STREET_ADDRESS] Home details" at bounding box center [105, 188] width 151 height 108
click at [64, 225] on link "Home details" at bounding box center [72, 232] width 84 height 14
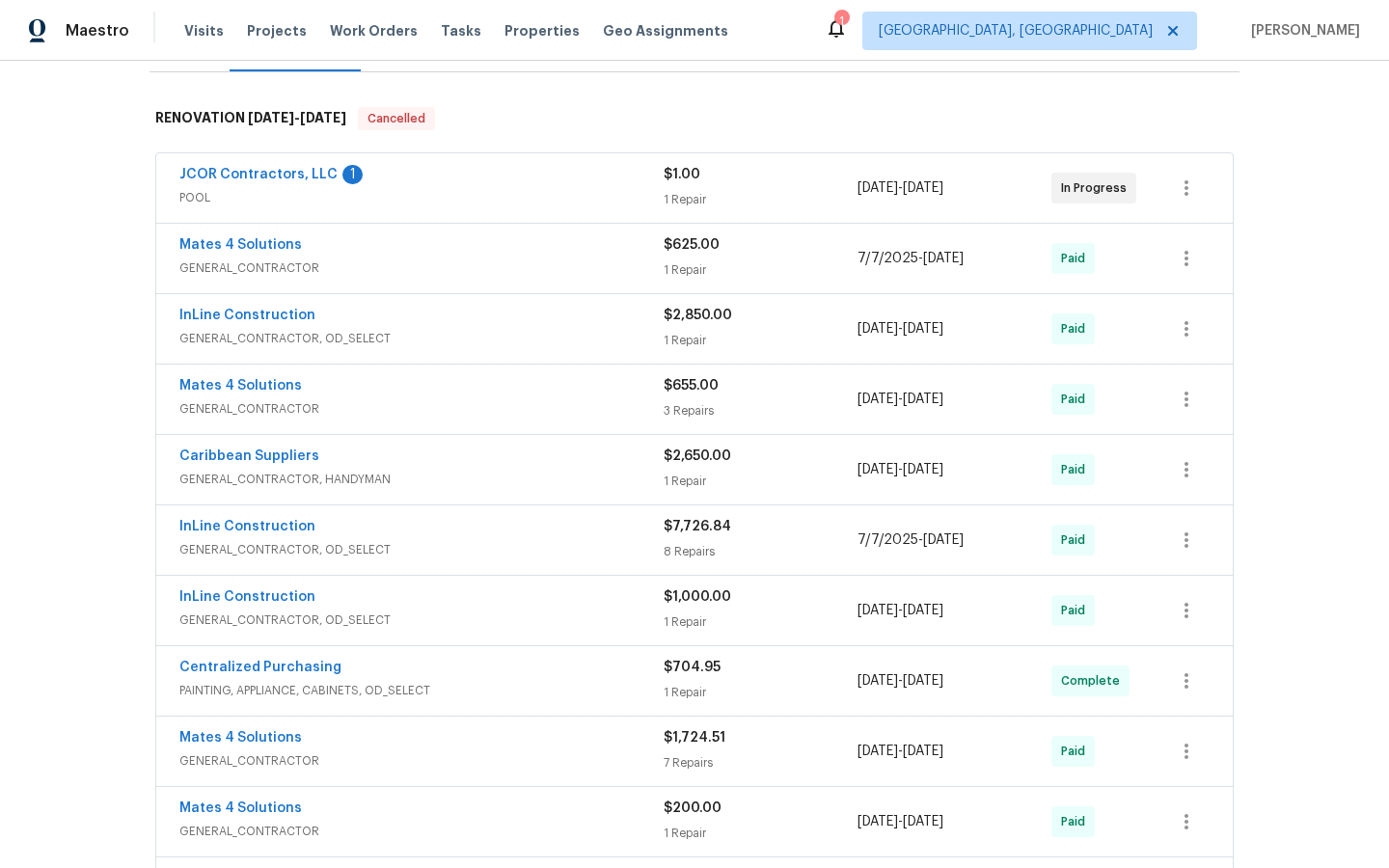
scroll to position [283, 0]
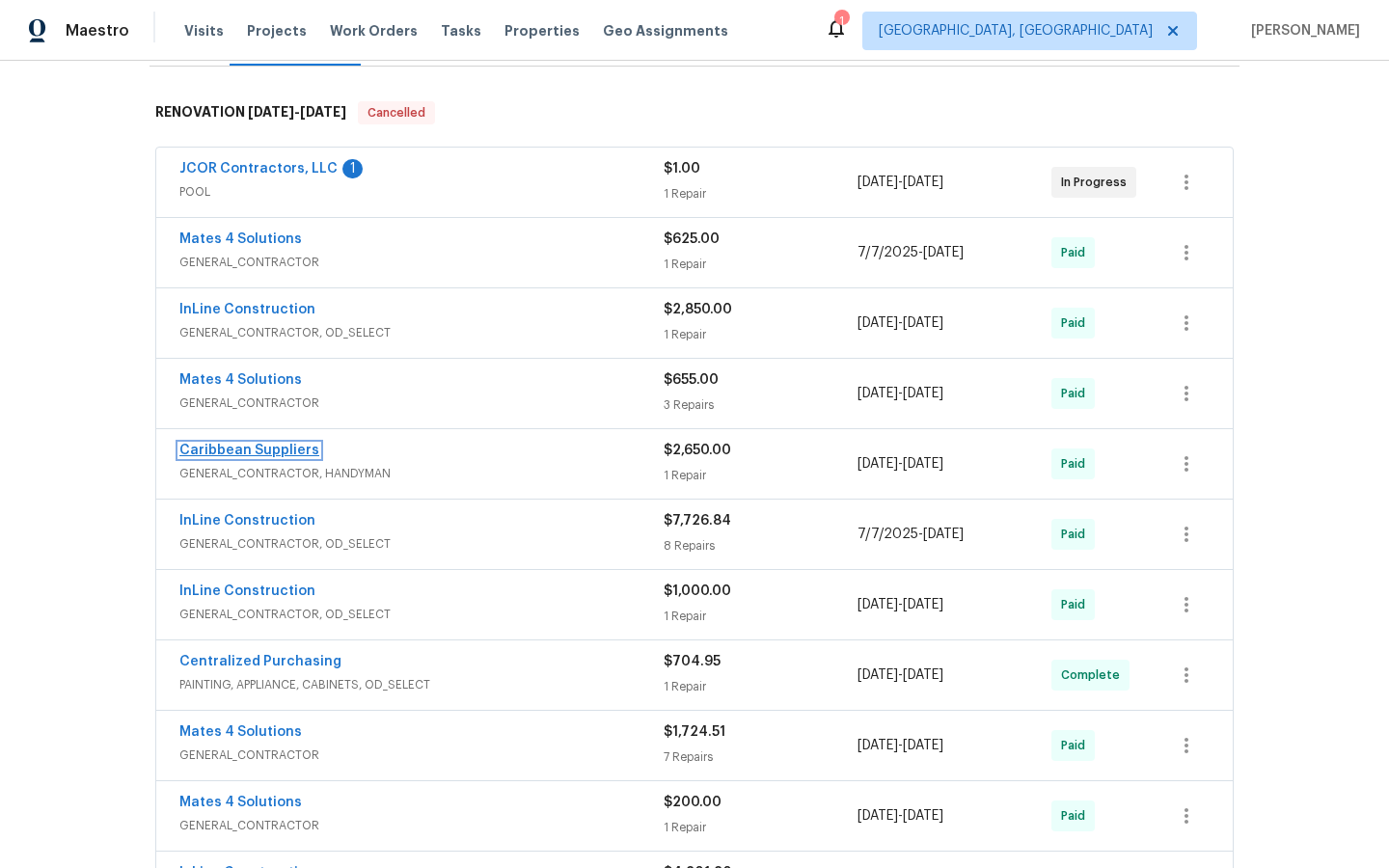
click at [268, 450] on link "Caribbean Suppliers" at bounding box center [249, 451] width 140 height 14
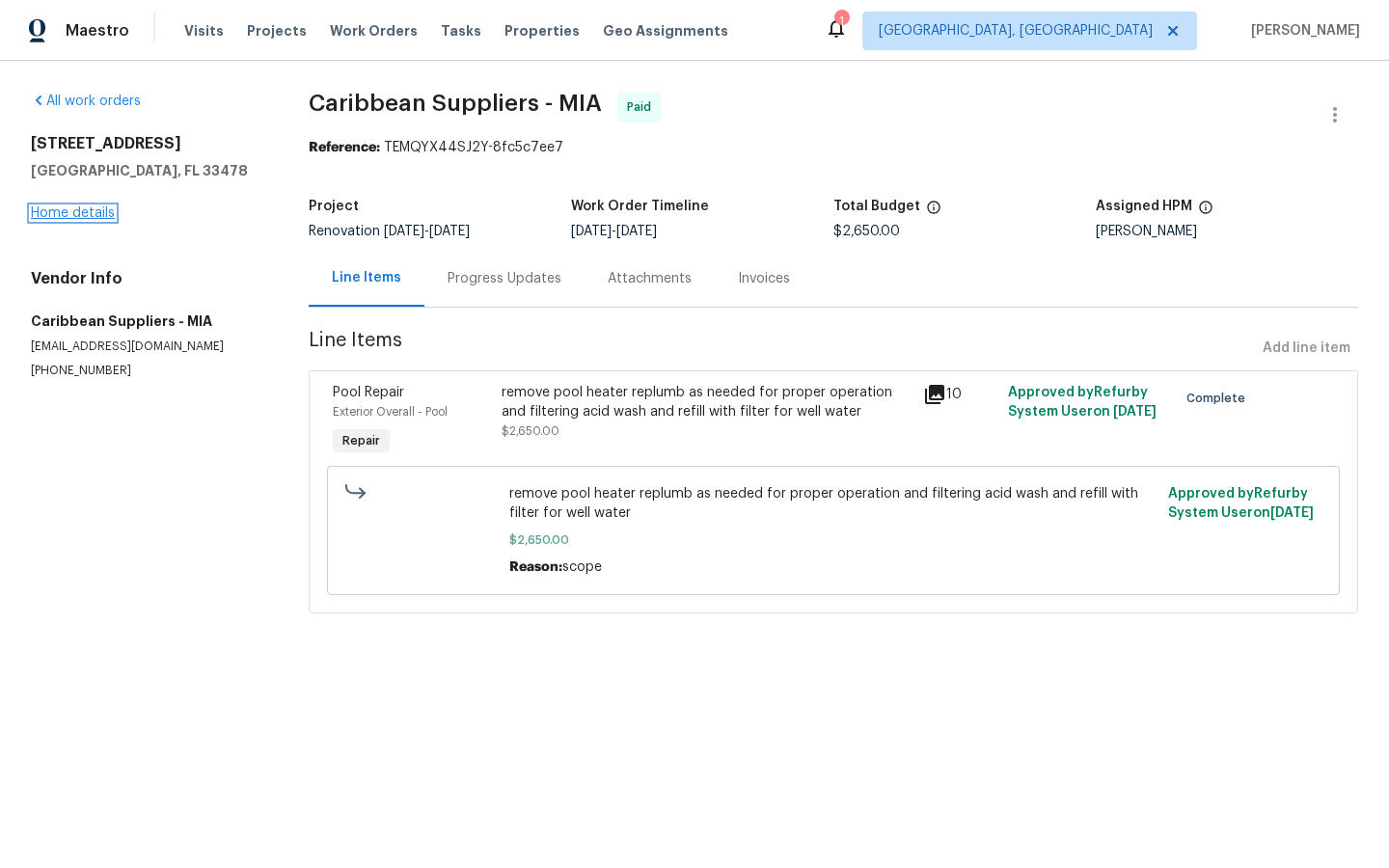
click at [70, 210] on link "Home details" at bounding box center [72, 214] width 84 height 14
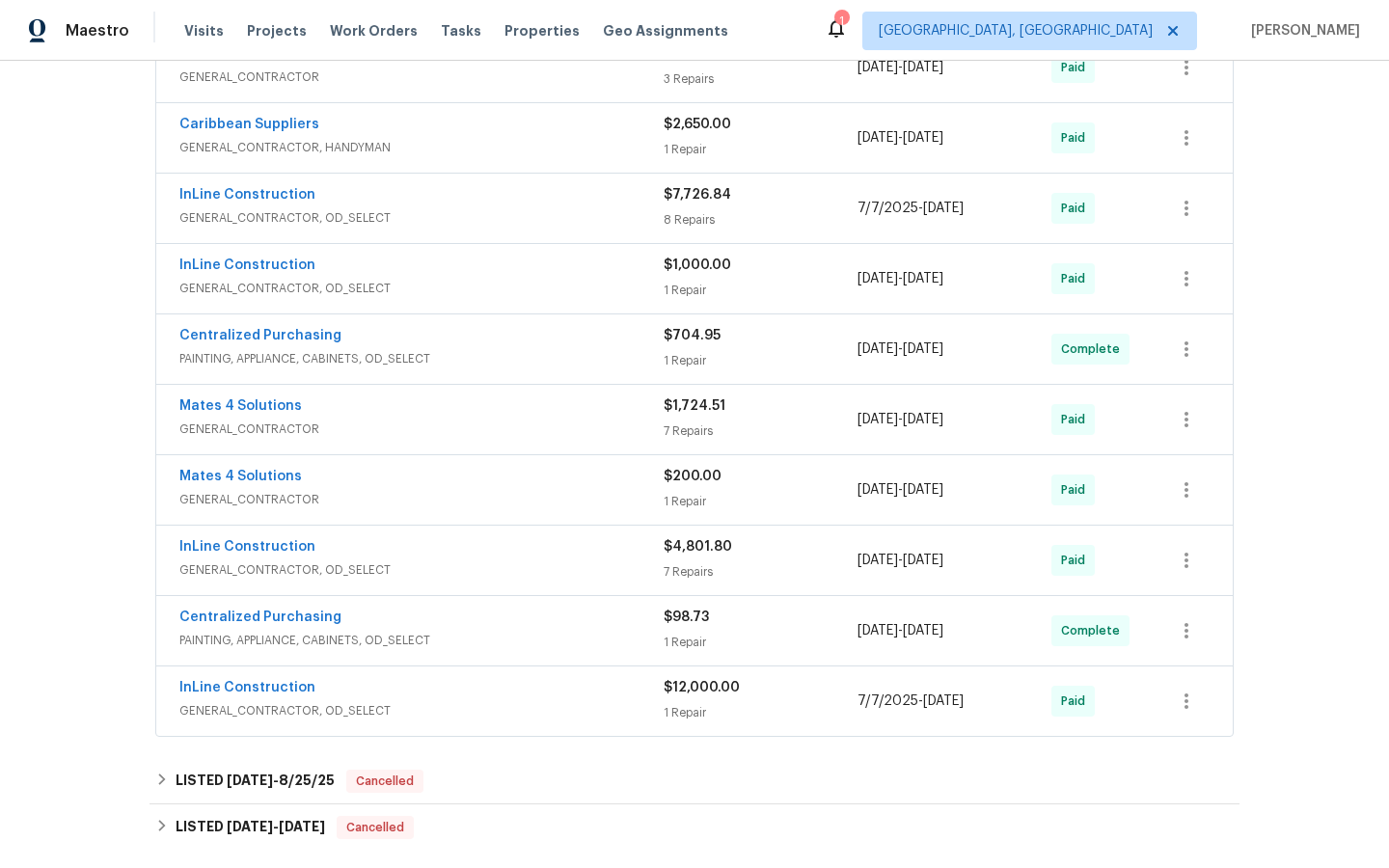
scroll to position [635, 0]
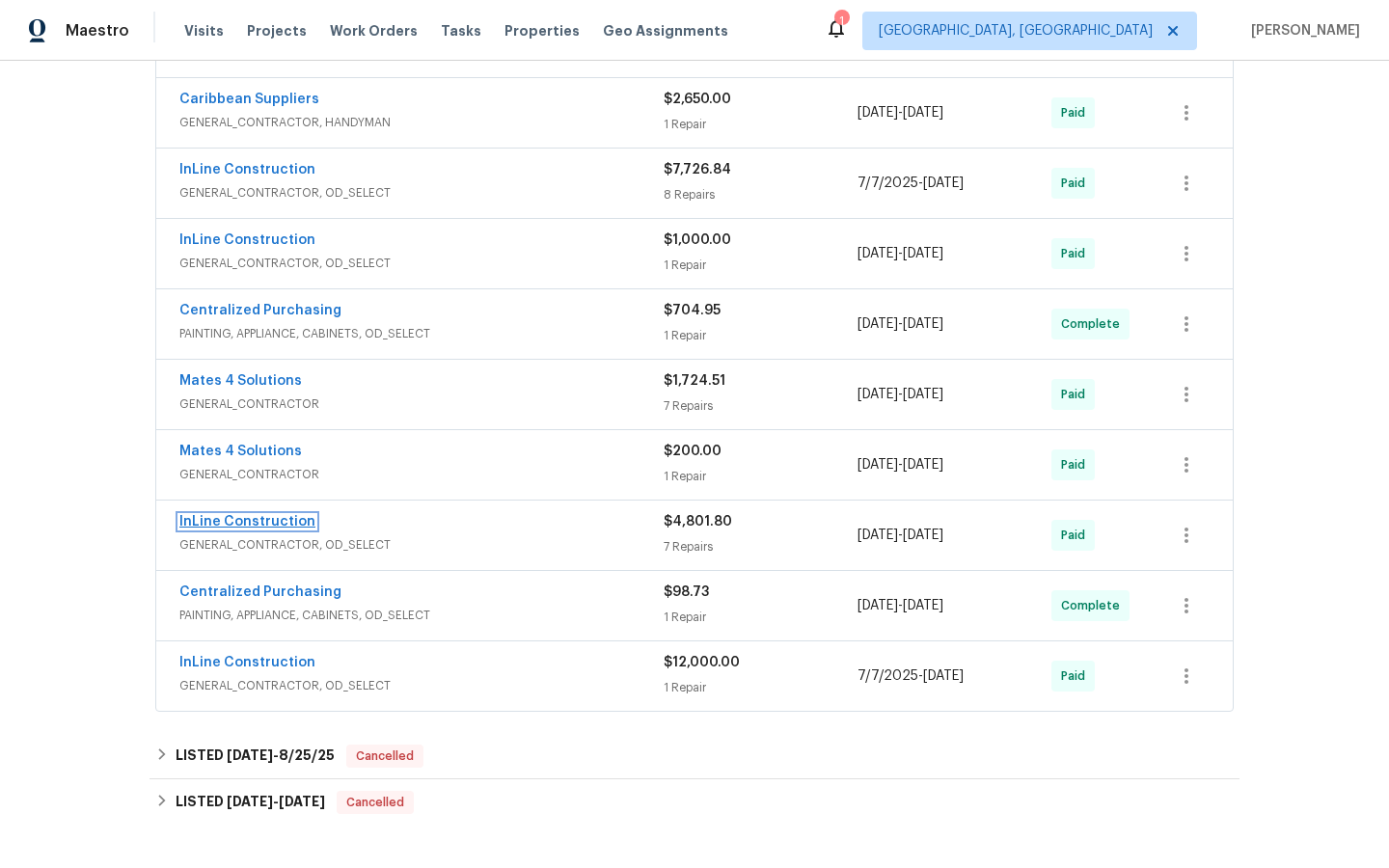
click at [252, 517] on link "InLine Construction" at bounding box center [247, 522] width 136 height 14
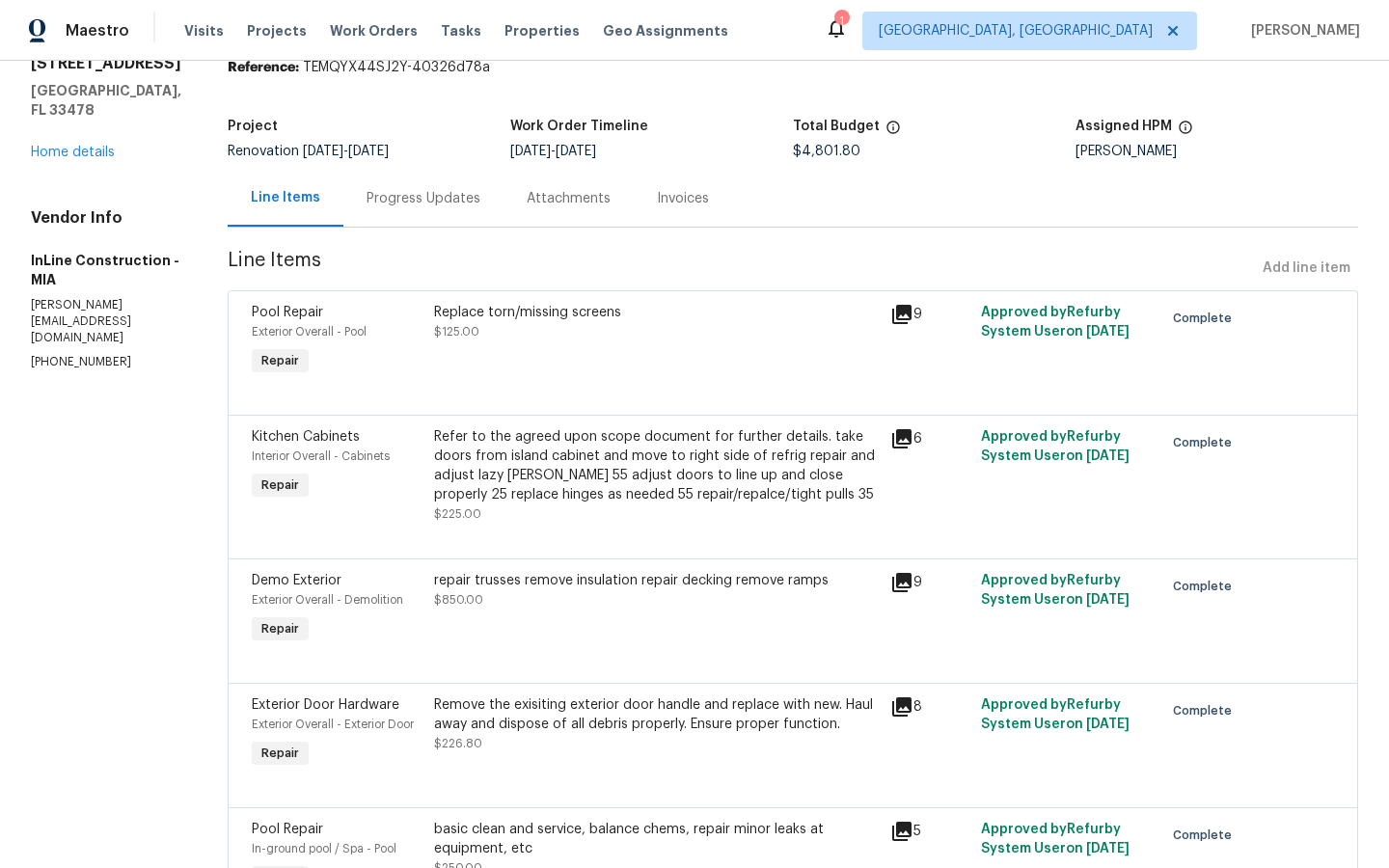
scroll to position [84, 0]
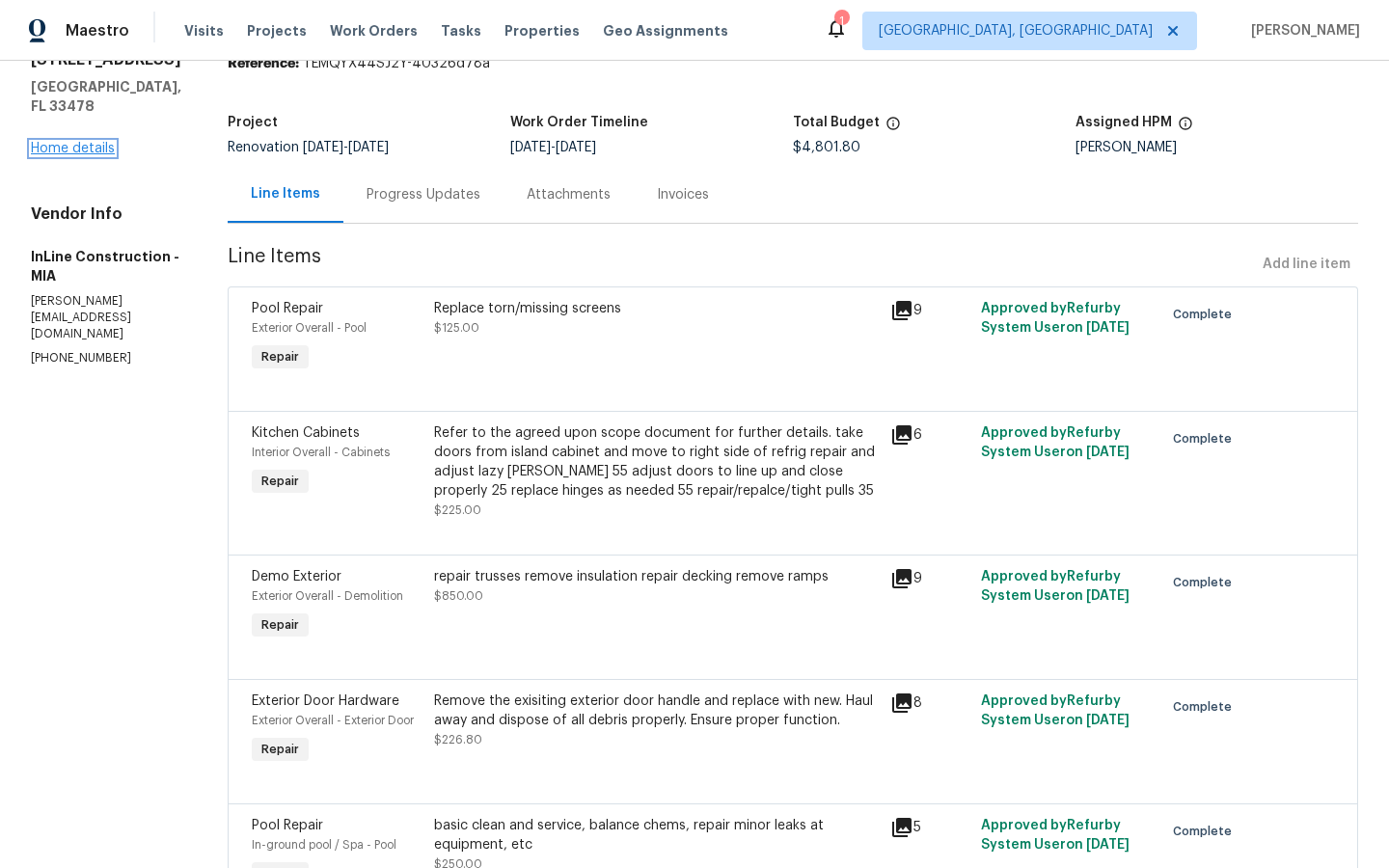
click at [48, 142] on link "Home details" at bounding box center [72, 149] width 84 height 14
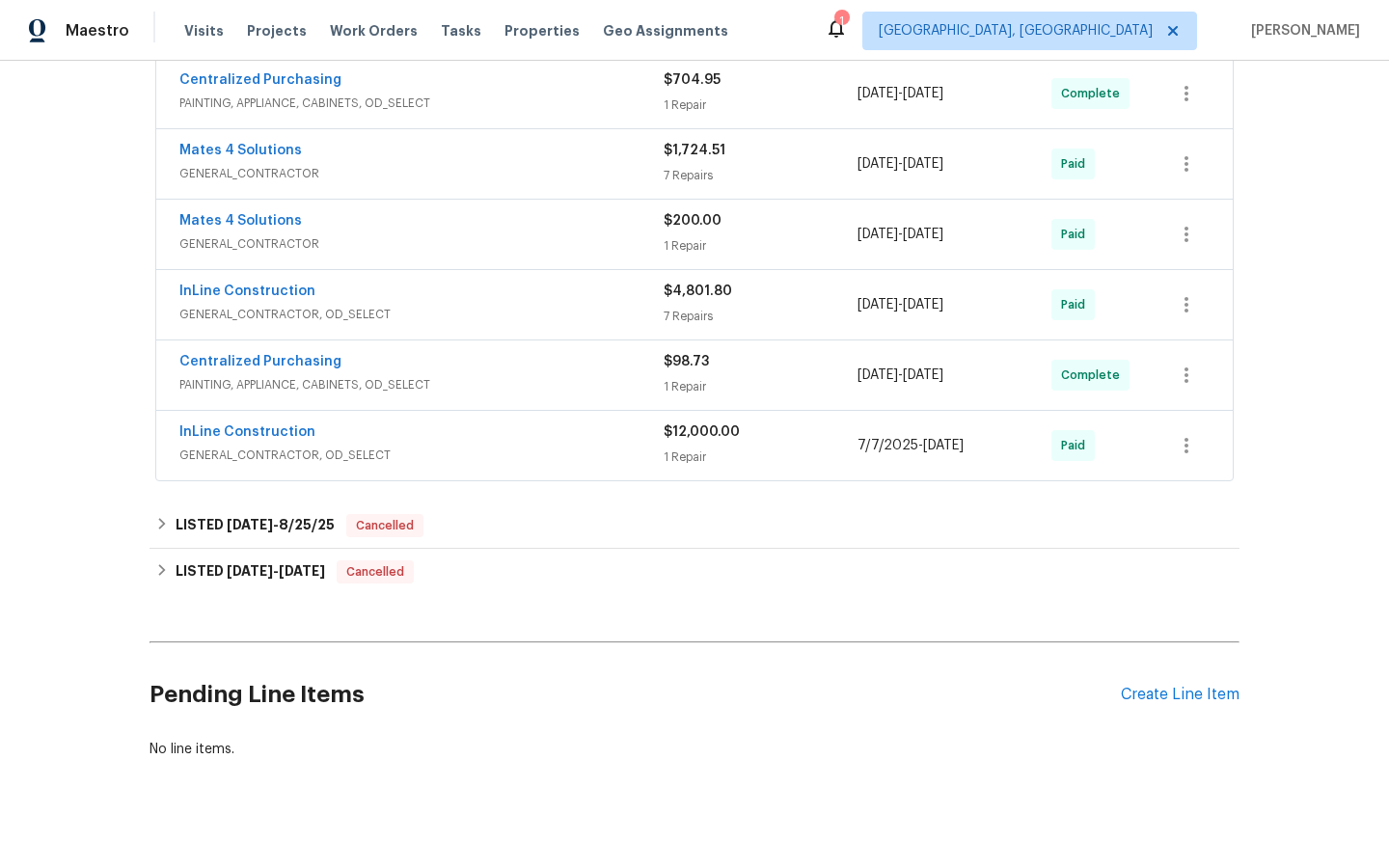
scroll to position [887, 0]
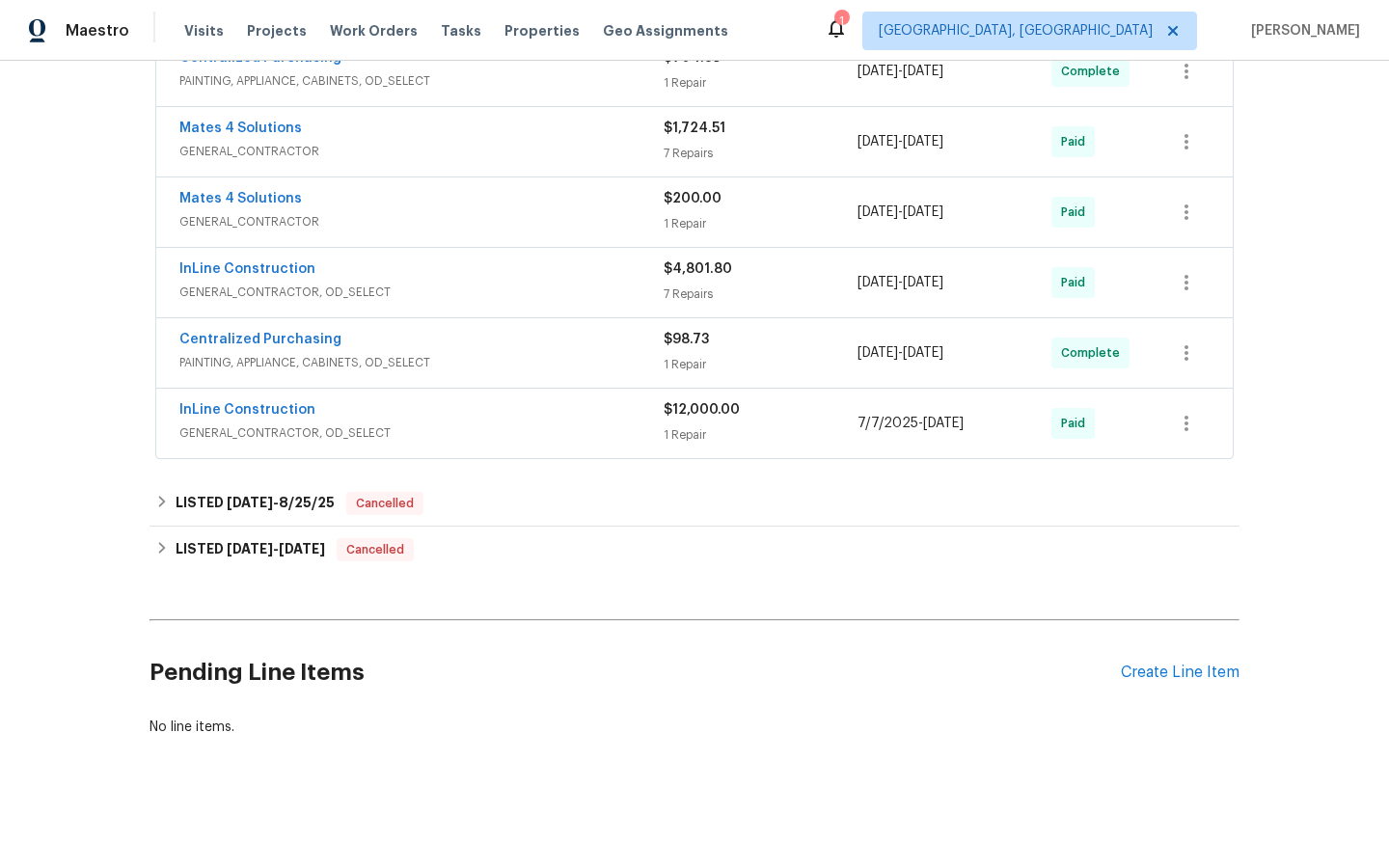
click at [243, 402] on span "InLine Construction" at bounding box center [247, 410] width 136 height 20
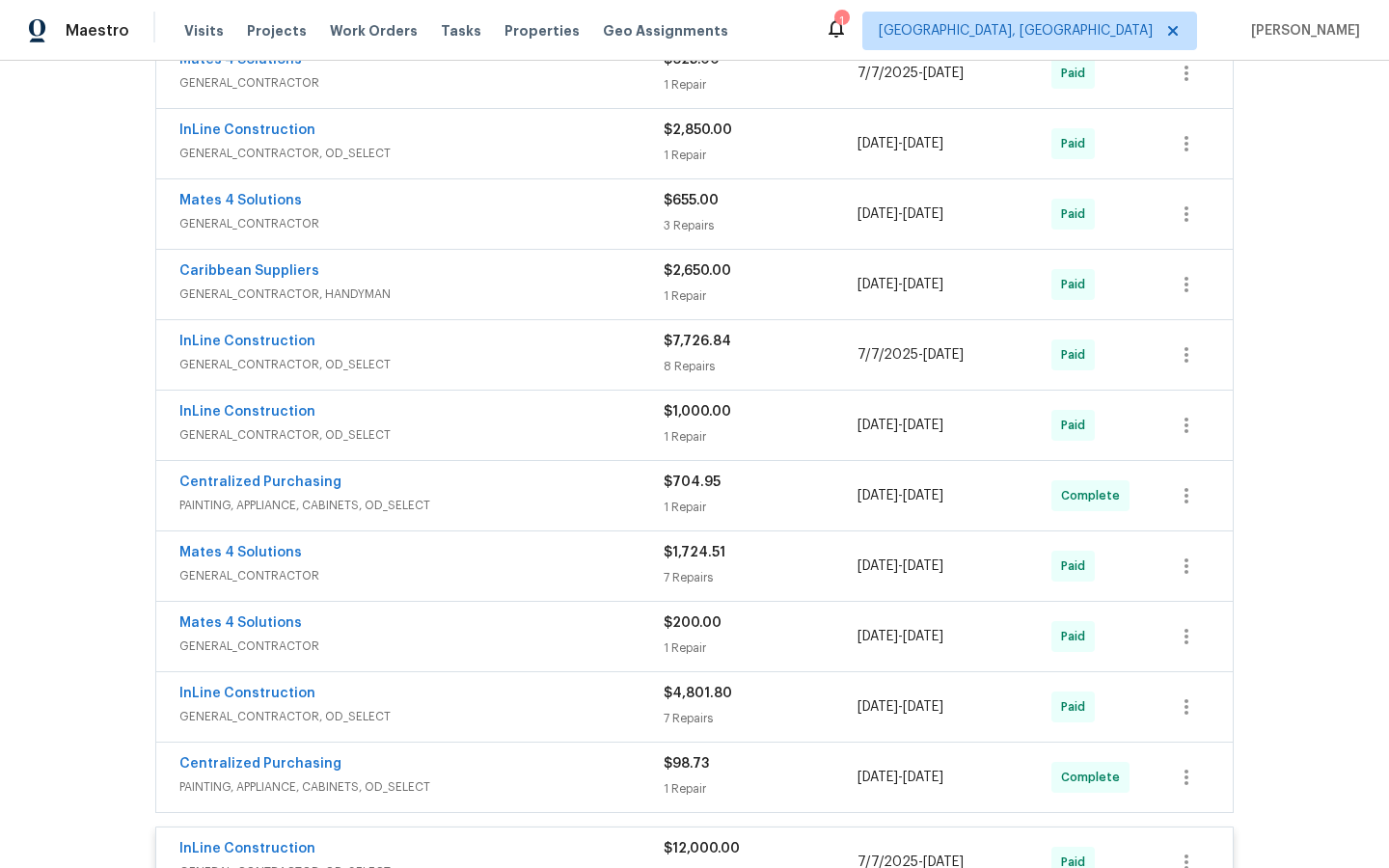
scroll to position [0, 0]
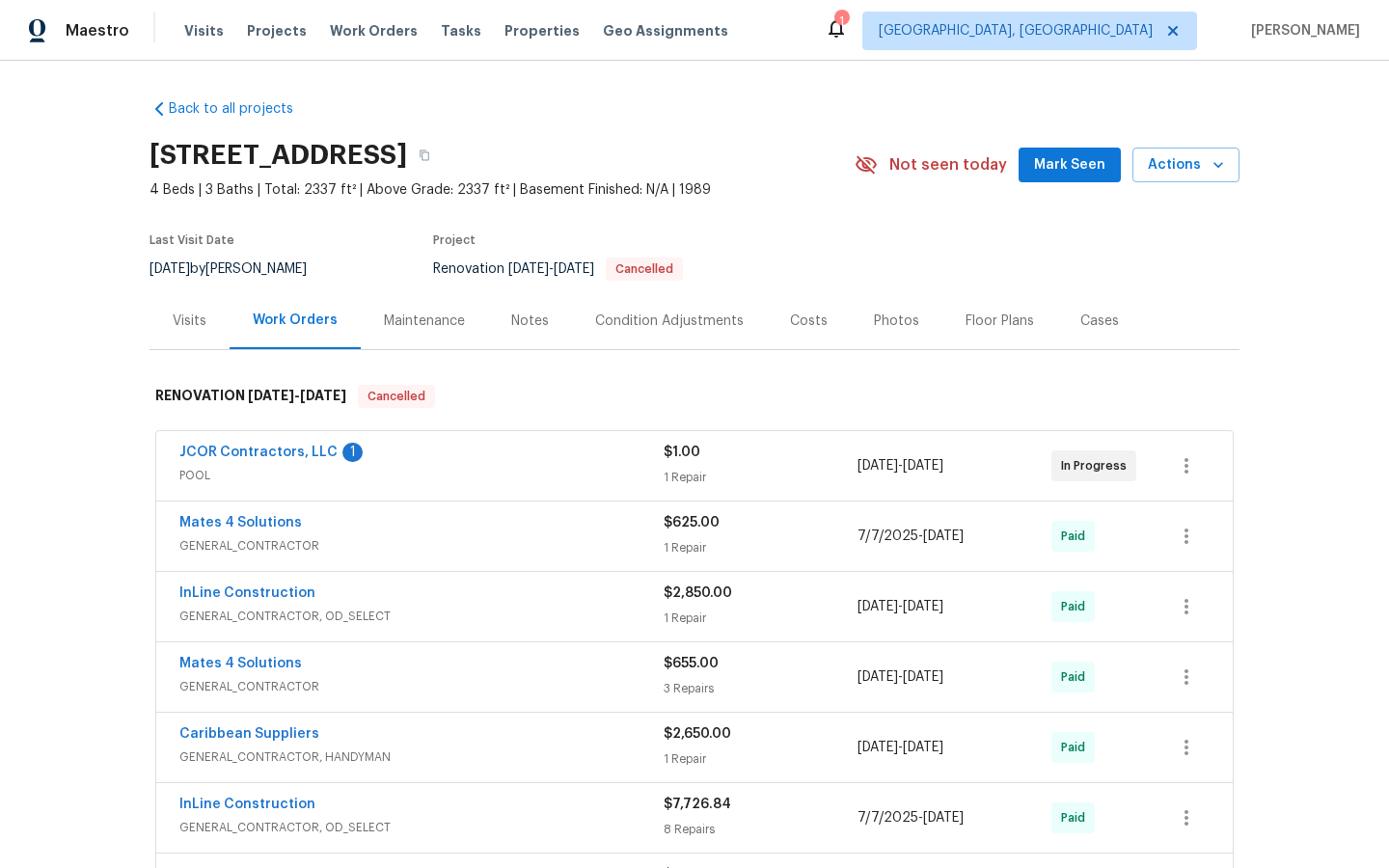
click at [188, 321] on div "Visits" at bounding box center [189, 321] width 33 height 20
